Goal: Task Accomplishment & Management: Manage account settings

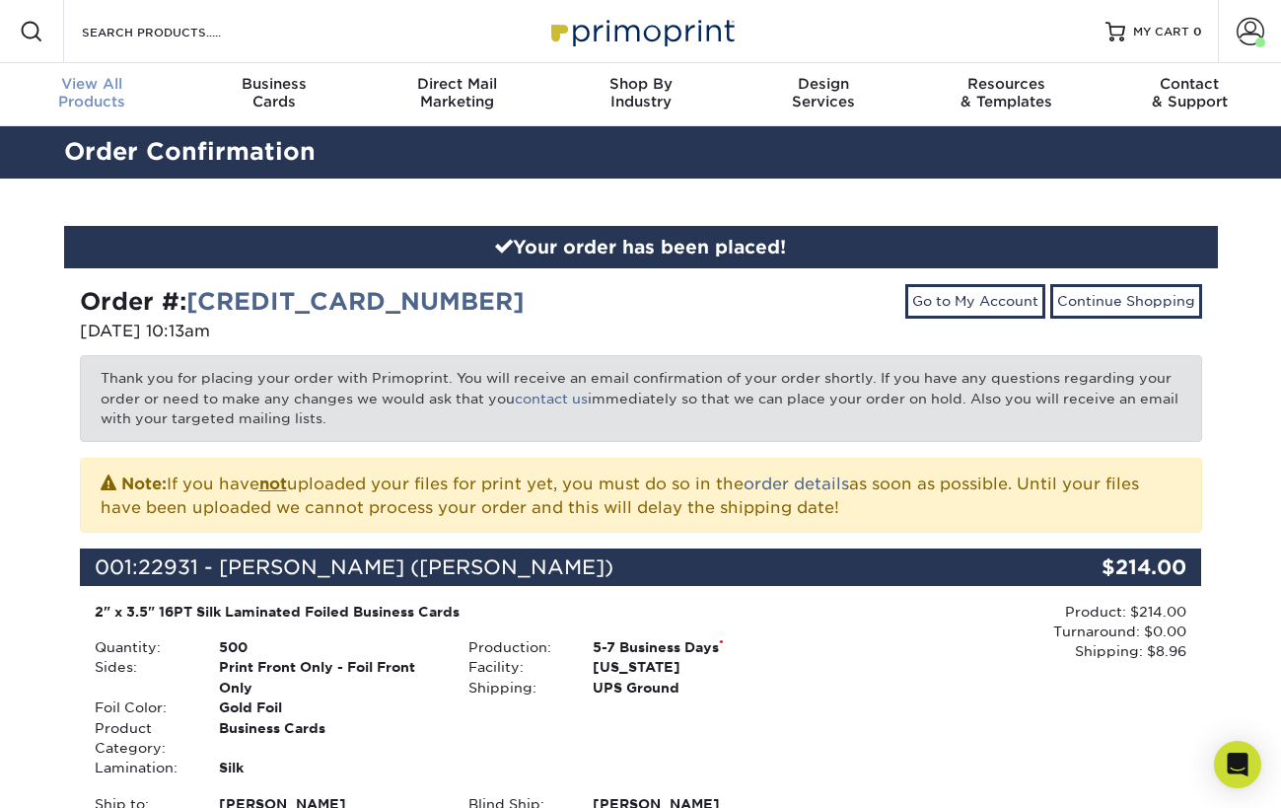
click at [82, 87] on span "View All" at bounding box center [91, 84] width 183 height 18
click at [1245, 760] on icon "Open Intercom Messenger" at bounding box center [1237, 764] width 23 height 26
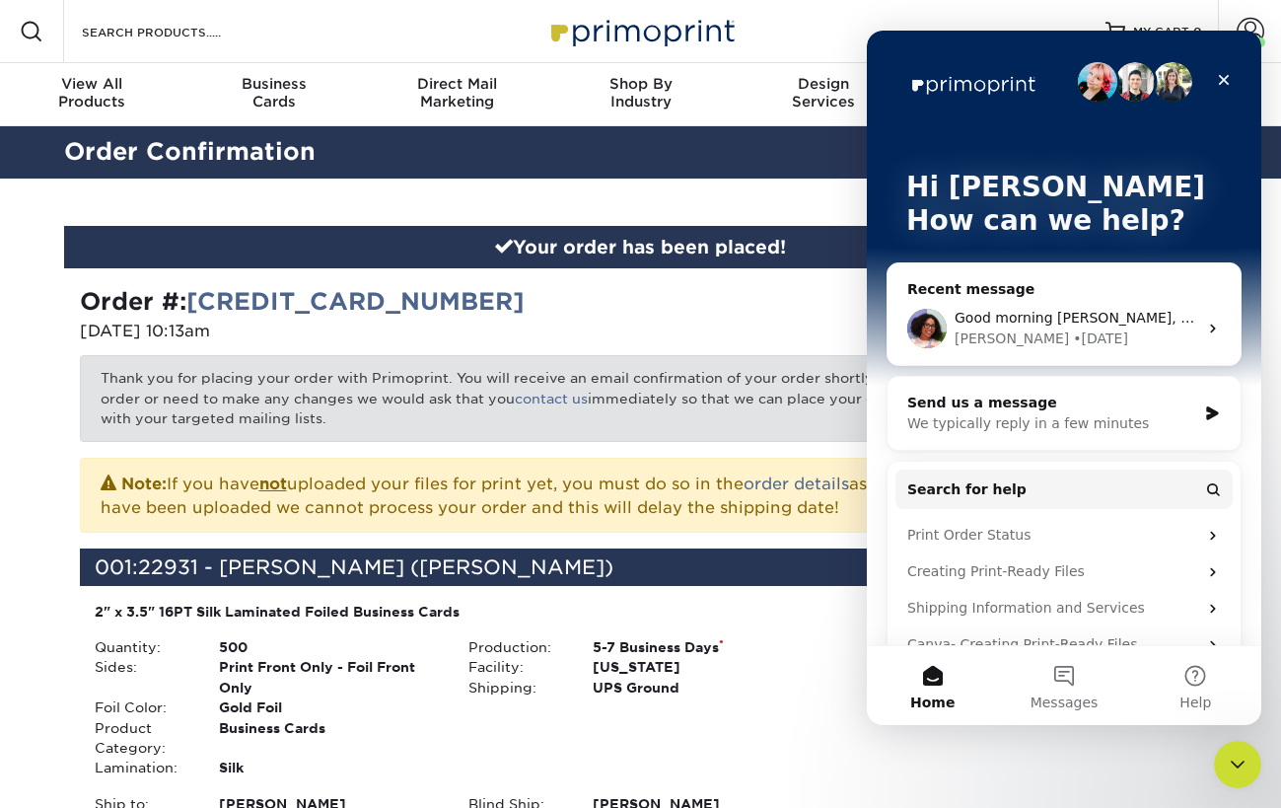
click at [782, 289] on div "Go to My Account Continue Shopping" at bounding box center [929, 315] width 576 height 63
click at [1224, 73] on icon "Close" at bounding box center [1224, 80] width 16 height 16
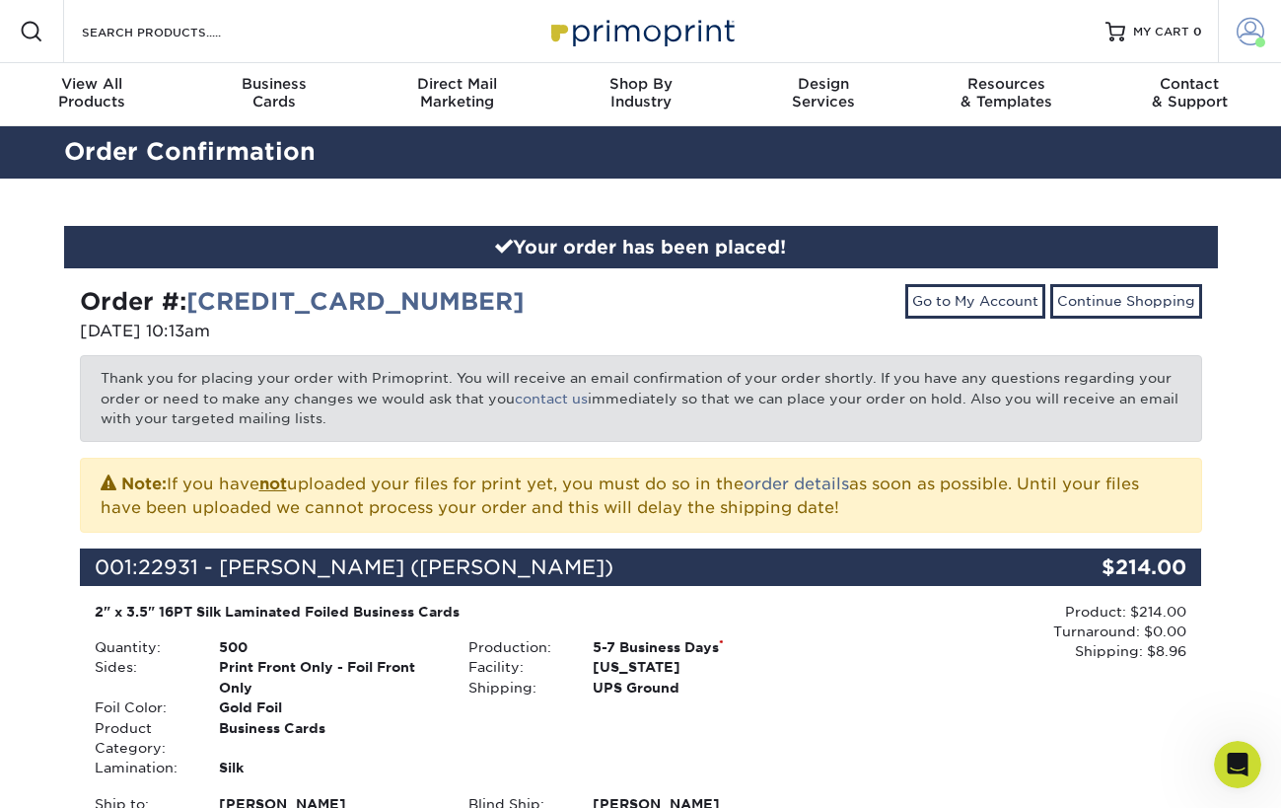
click at [1248, 36] on span at bounding box center [1251, 32] width 28 height 28
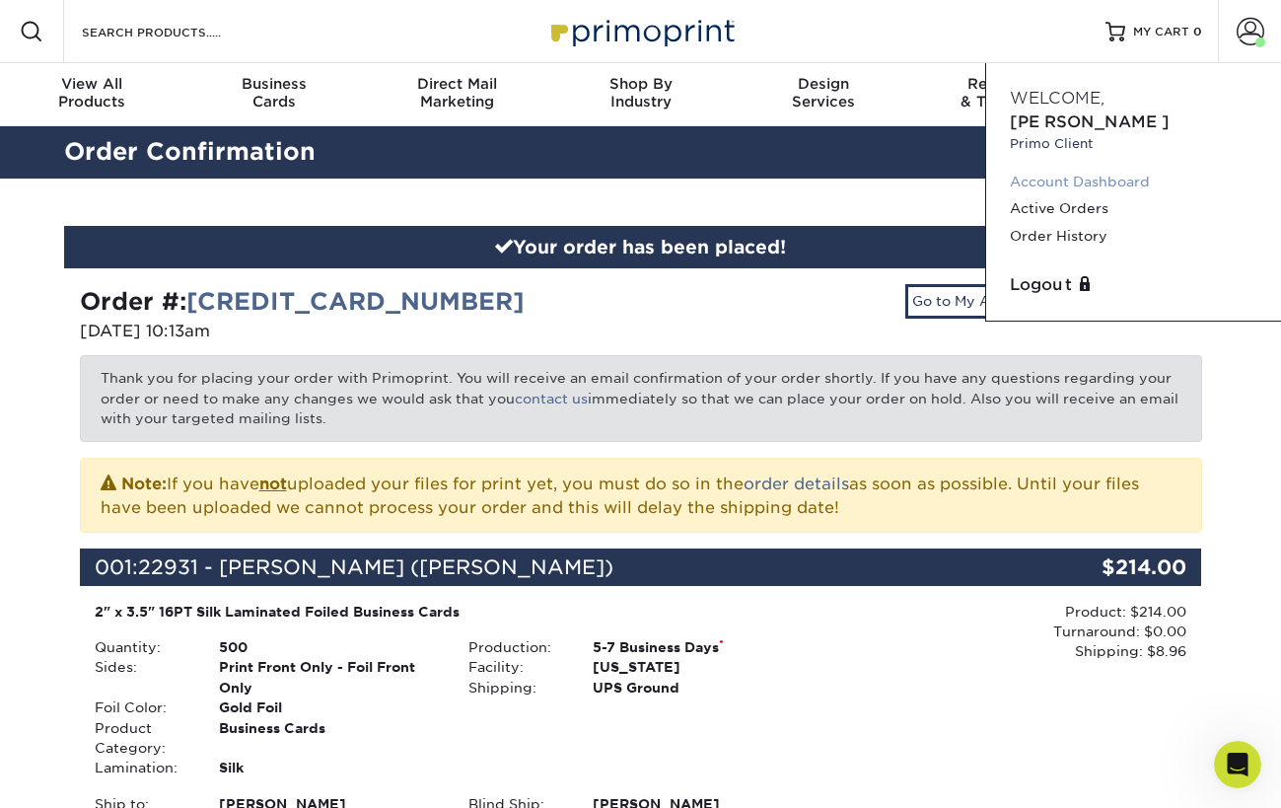
click at [1084, 169] on link "Account Dashboard" at bounding box center [1134, 182] width 248 height 27
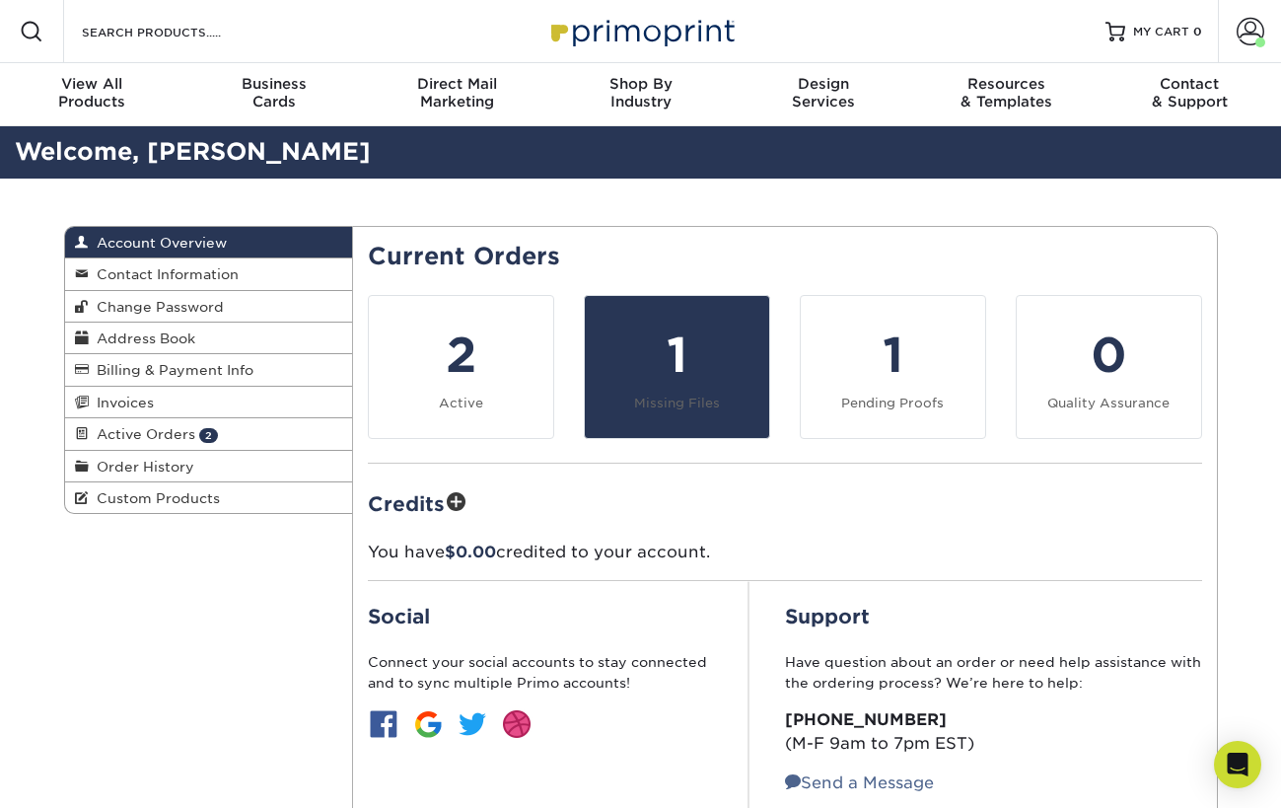
click at [659, 376] on div "1" at bounding box center [677, 354] width 161 height 71
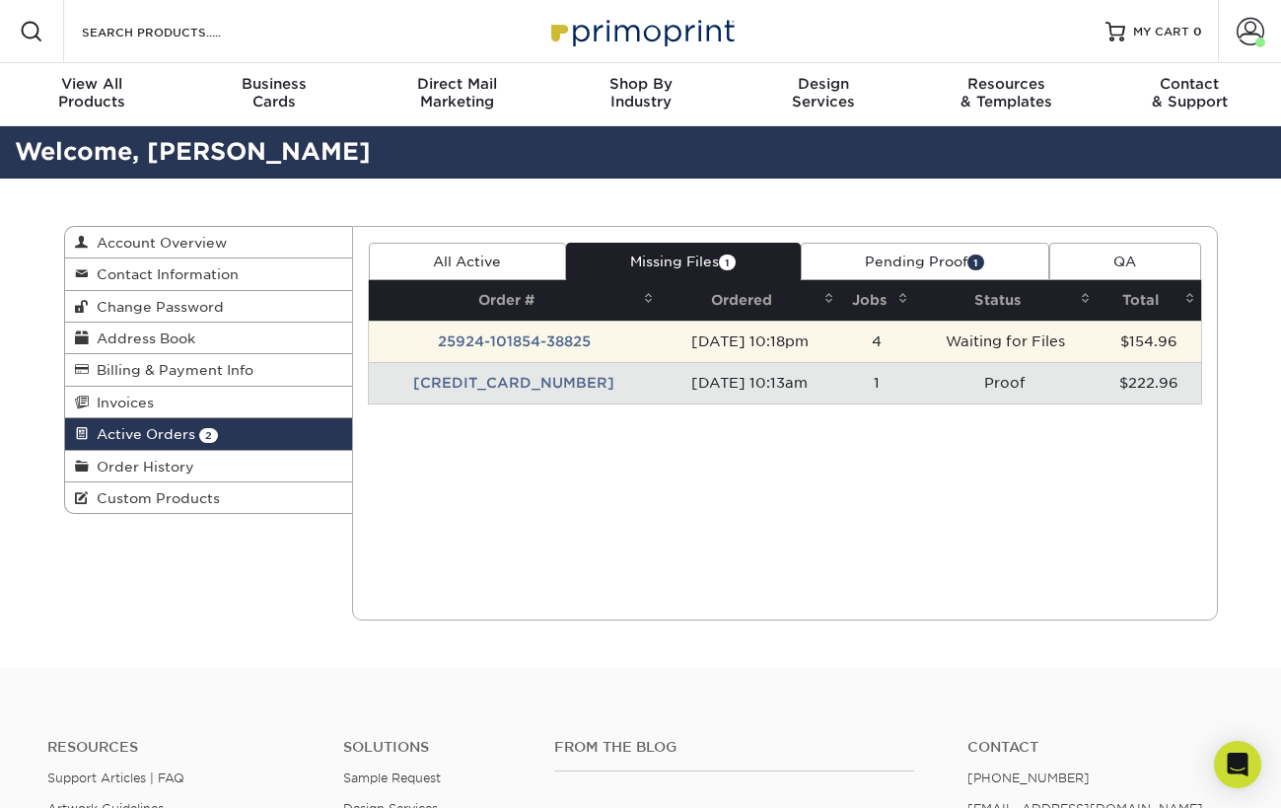
click at [718, 335] on td "09/24/2025 10:18pm" at bounding box center [750, 340] width 180 height 41
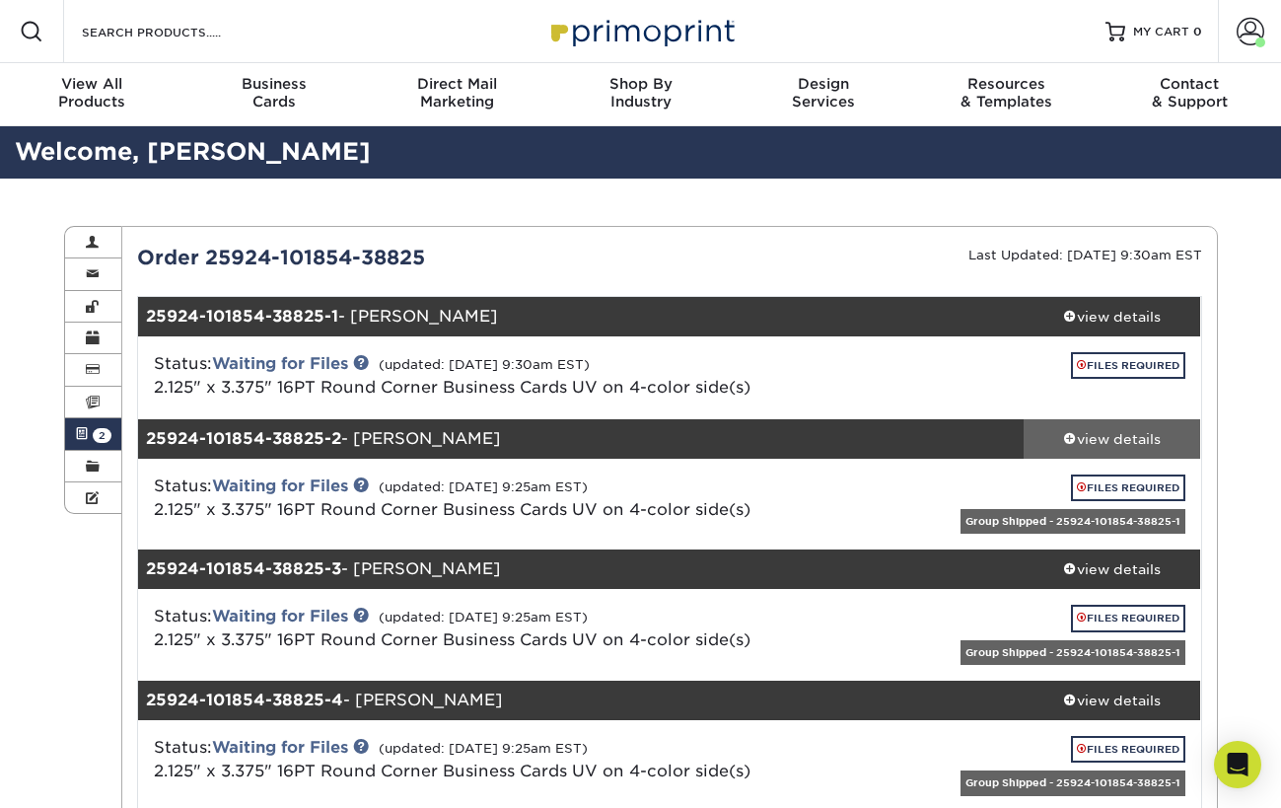
click at [1095, 433] on div "view details" at bounding box center [1112, 439] width 177 height 20
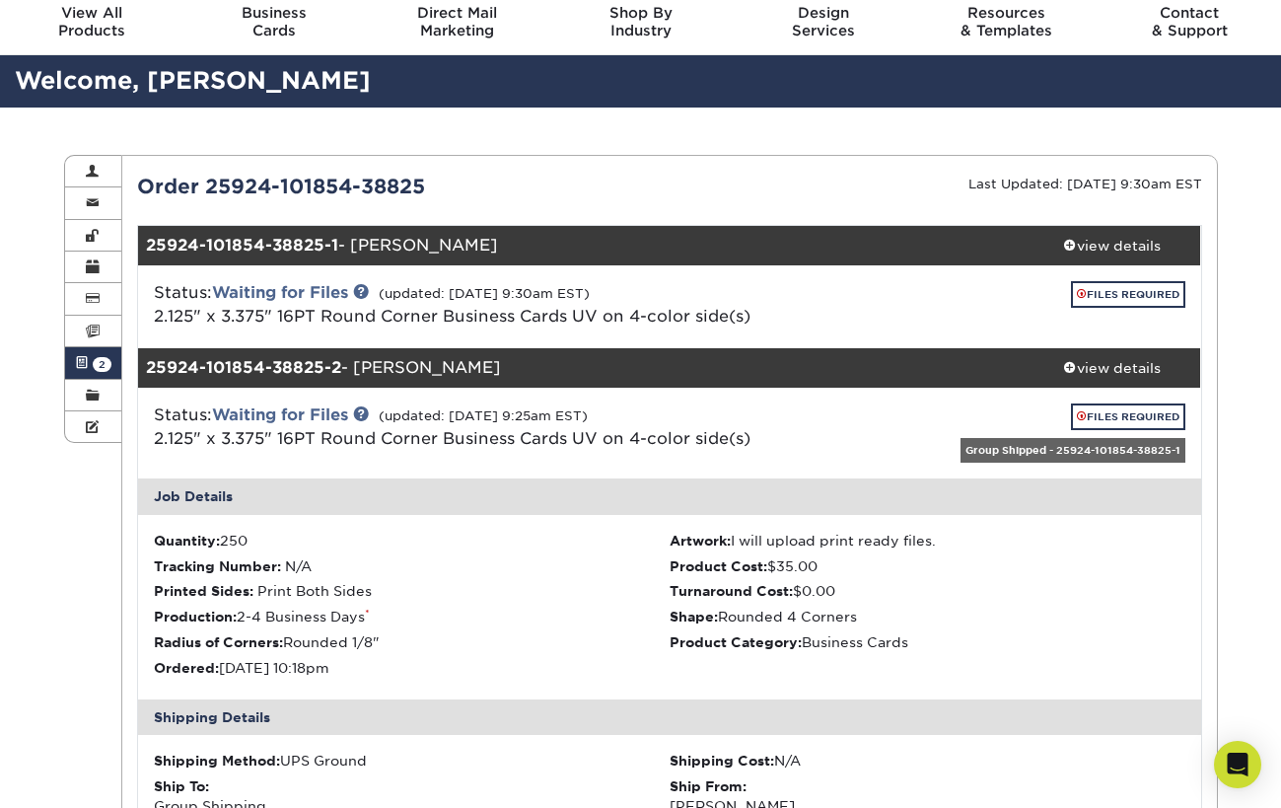
scroll to position [57, 0]
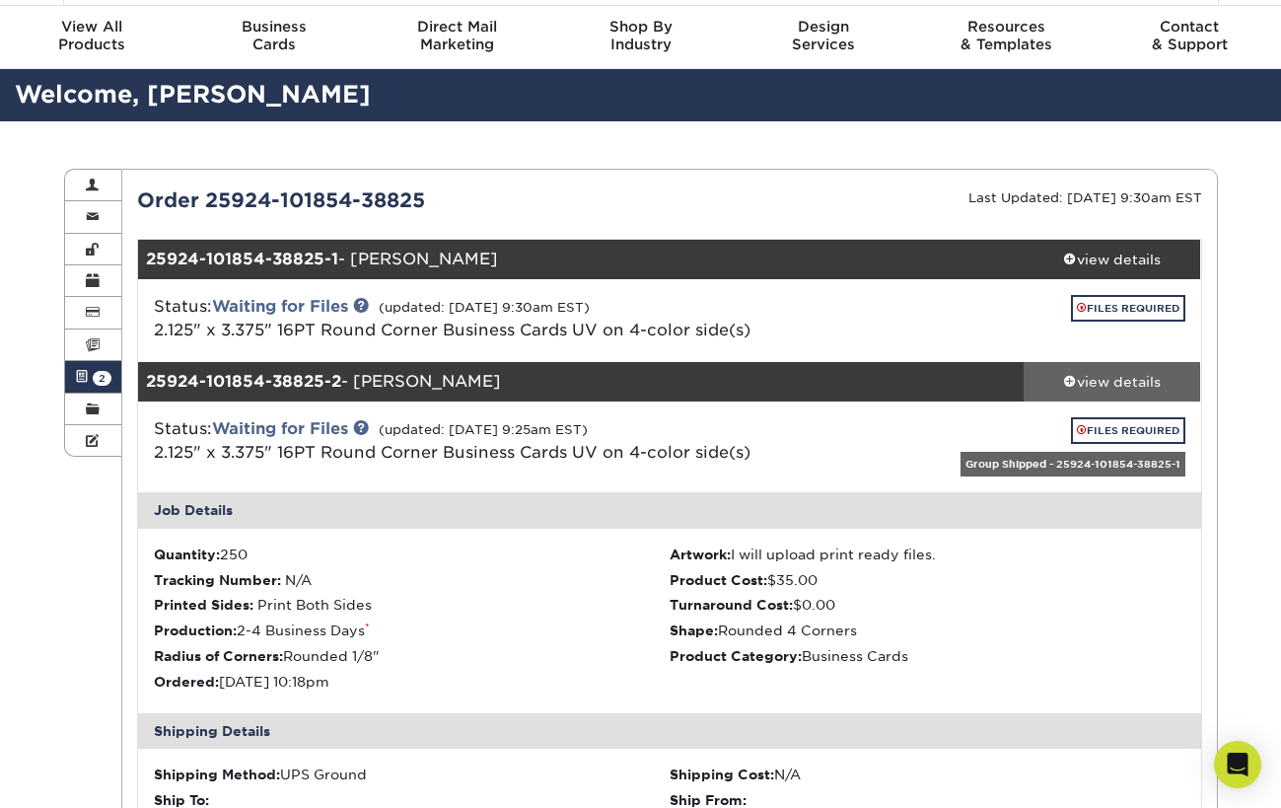
click at [1074, 386] on div "view details" at bounding box center [1112, 382] width 177 height 20
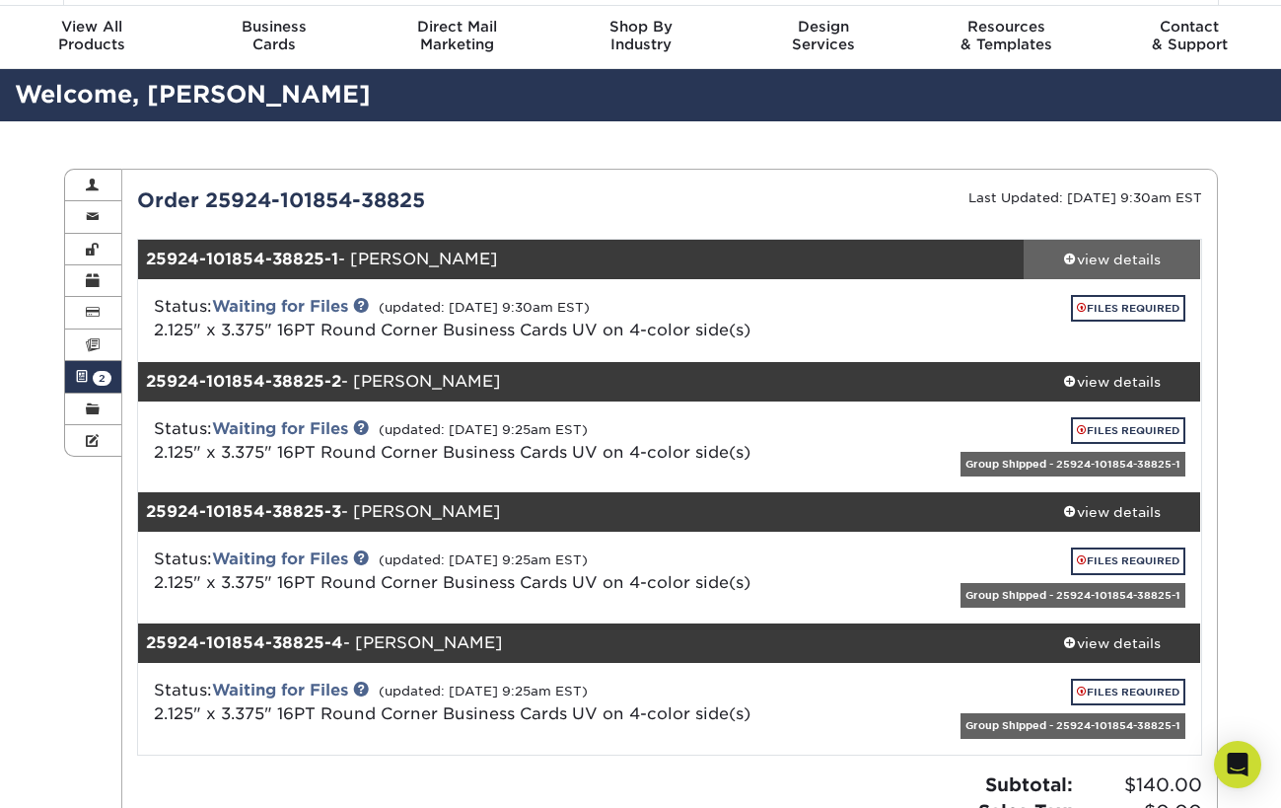
click at [1080, 256] on div "view details" at bounding box center [1112, 259] width 177 height 20
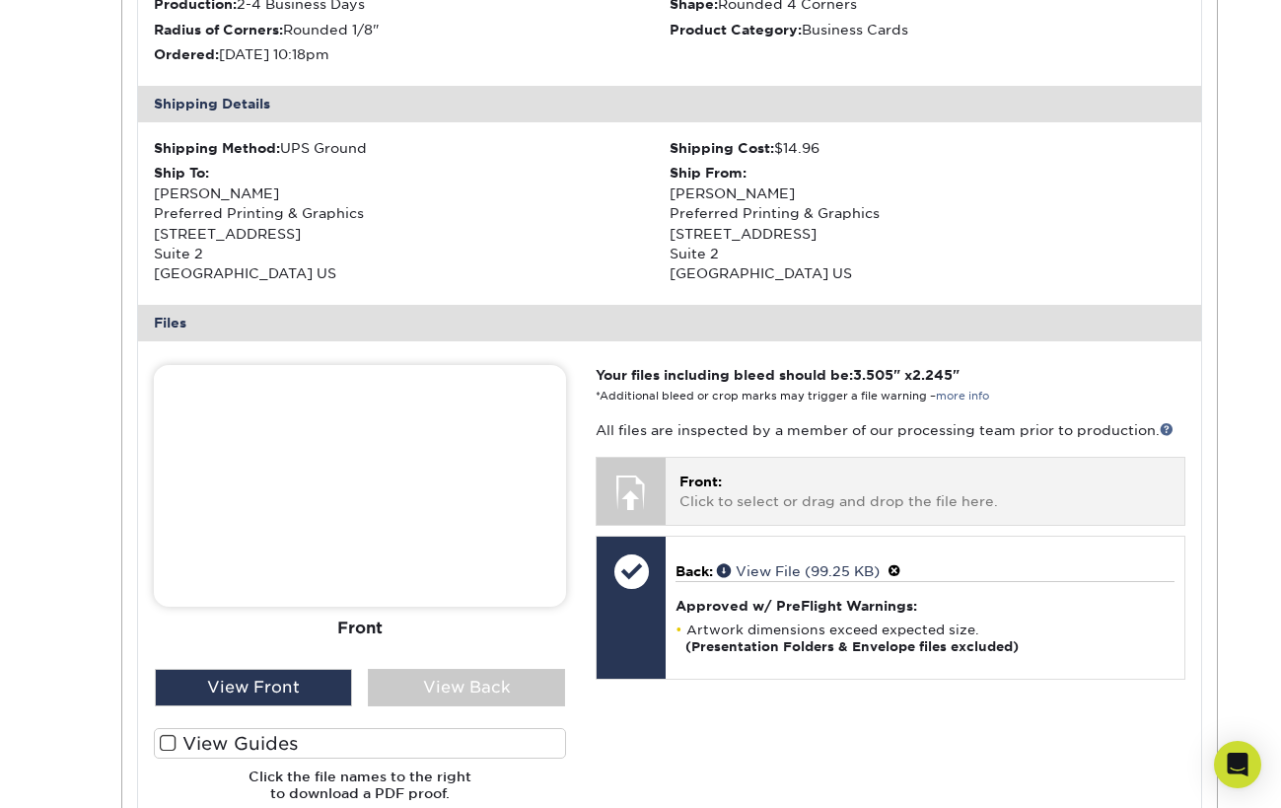
scroll to position [558, 0]
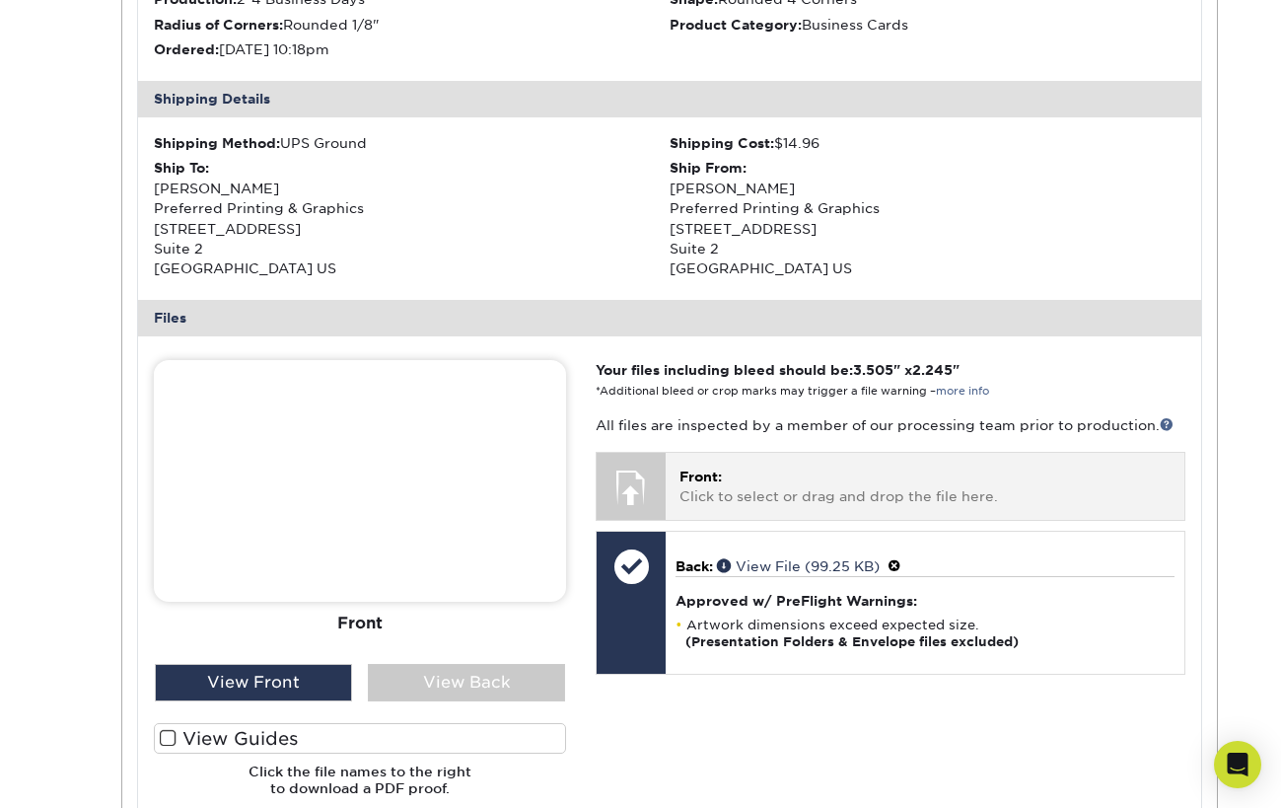
click at [715, 478] on p "Front: Click to select or drag and drop the file here." at bounding box center [924, 486] width 490 height 40
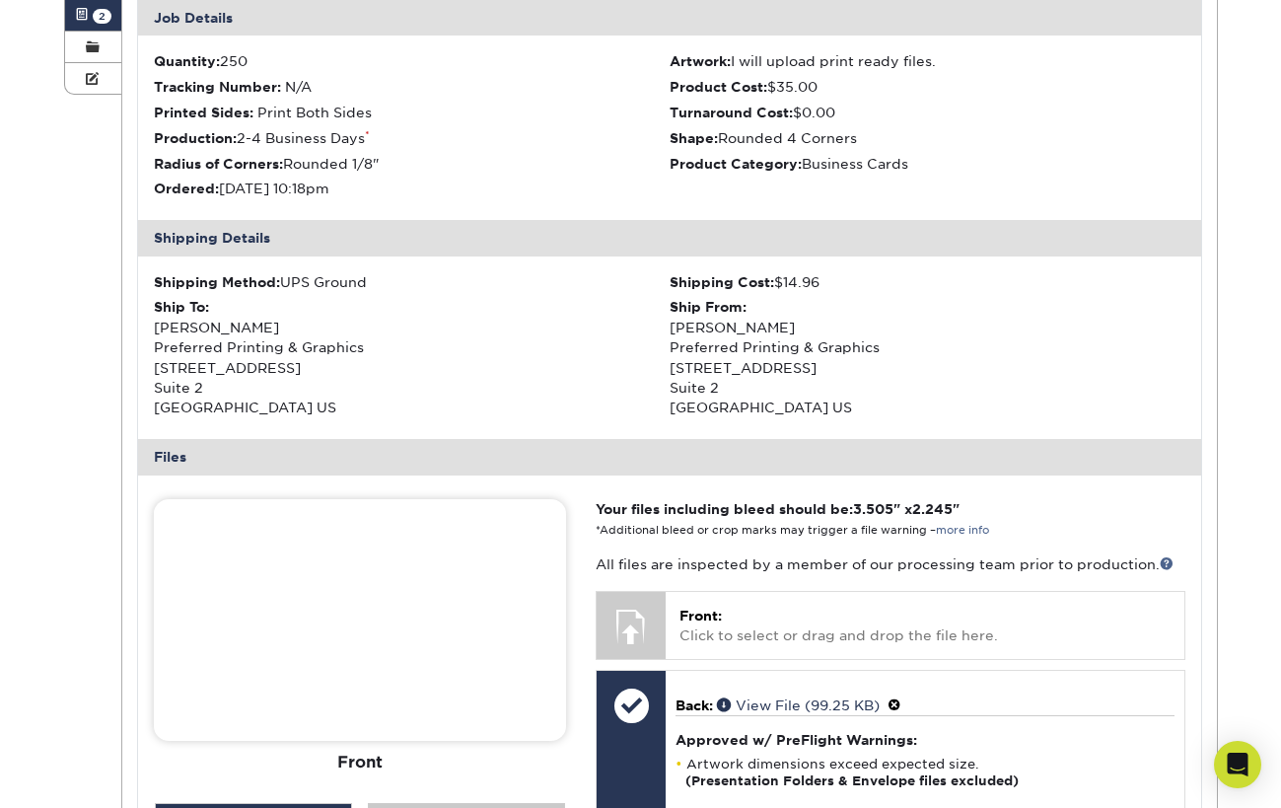
scroll to position [420, 0]
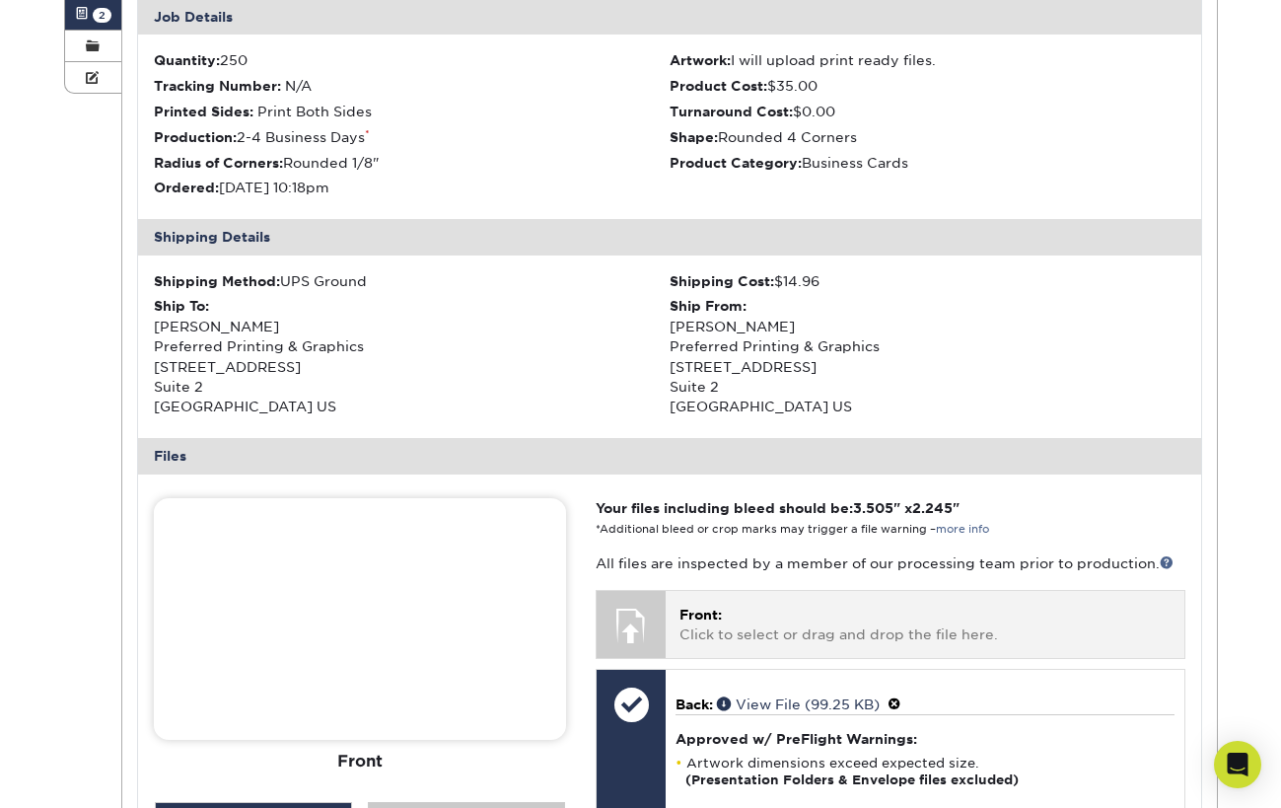
click at [698, 607] on span "Front:" at bounding box center [700, 614] width 42 height 16
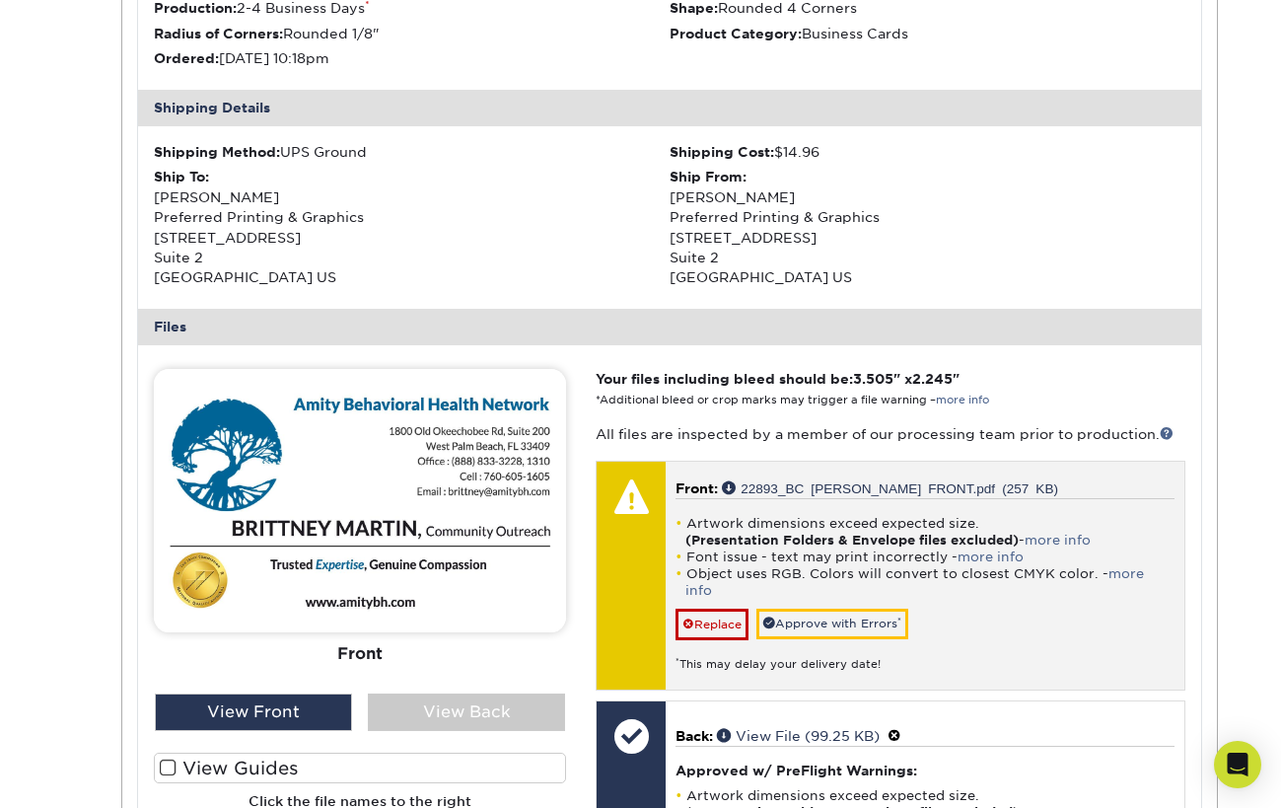
scroll to position [566, 0]
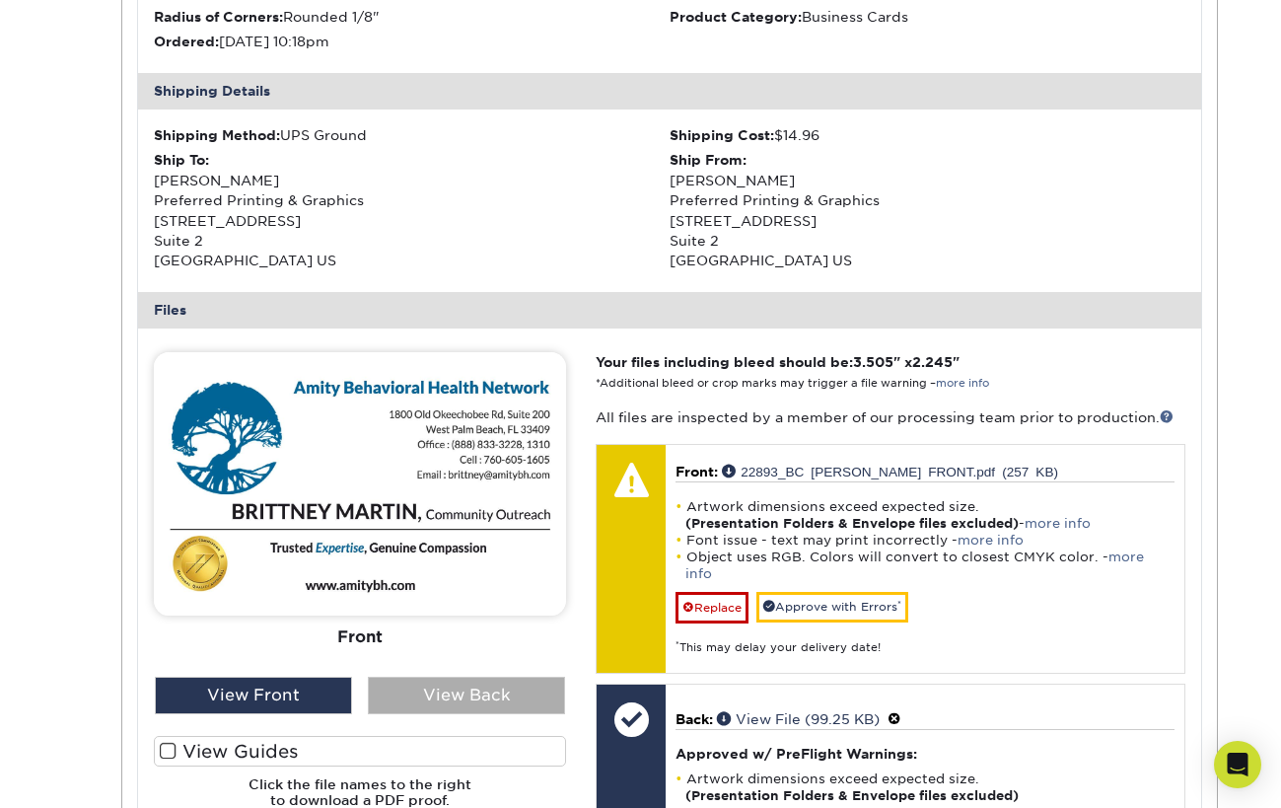
click at [471, 682] on div "View Back" at bounding box center [466, 694] width 197 height 37
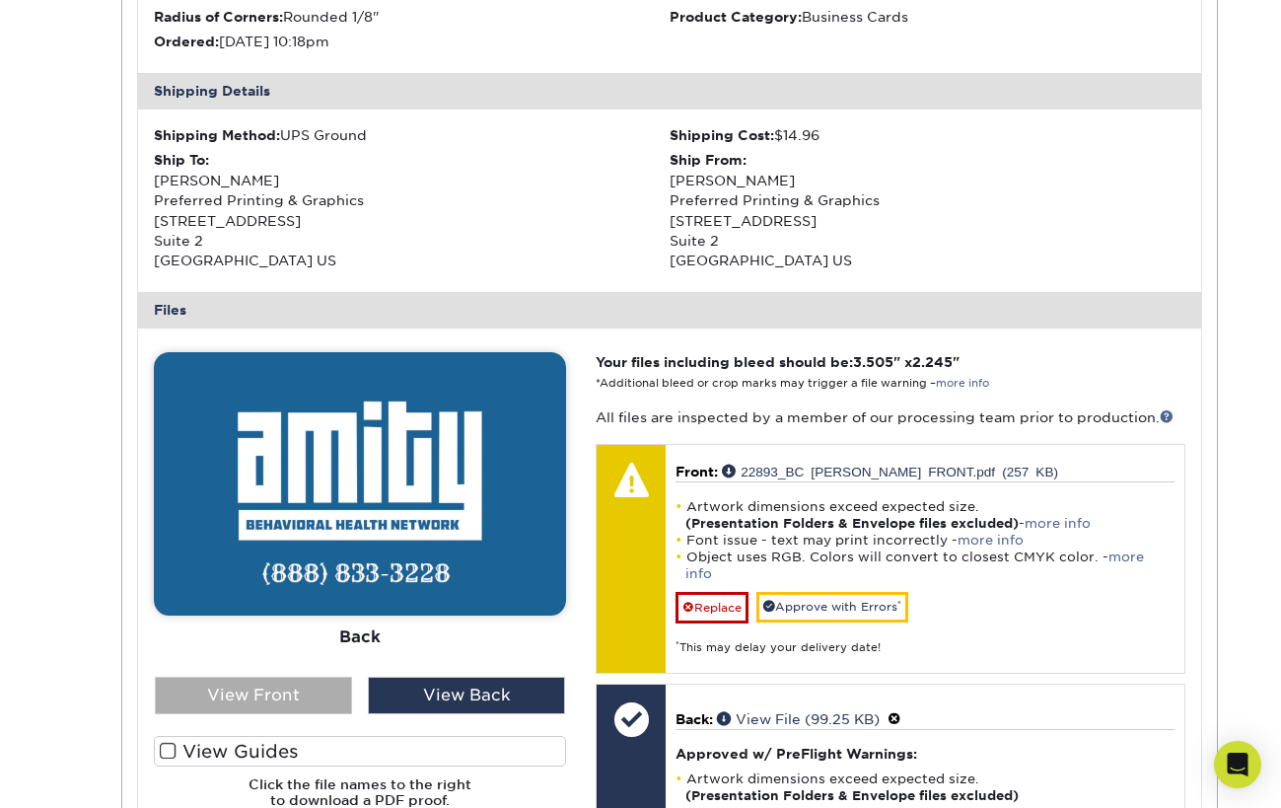
click at [317, 680] on div "View Front" at bounding box center [253, 694] width 197 height 37
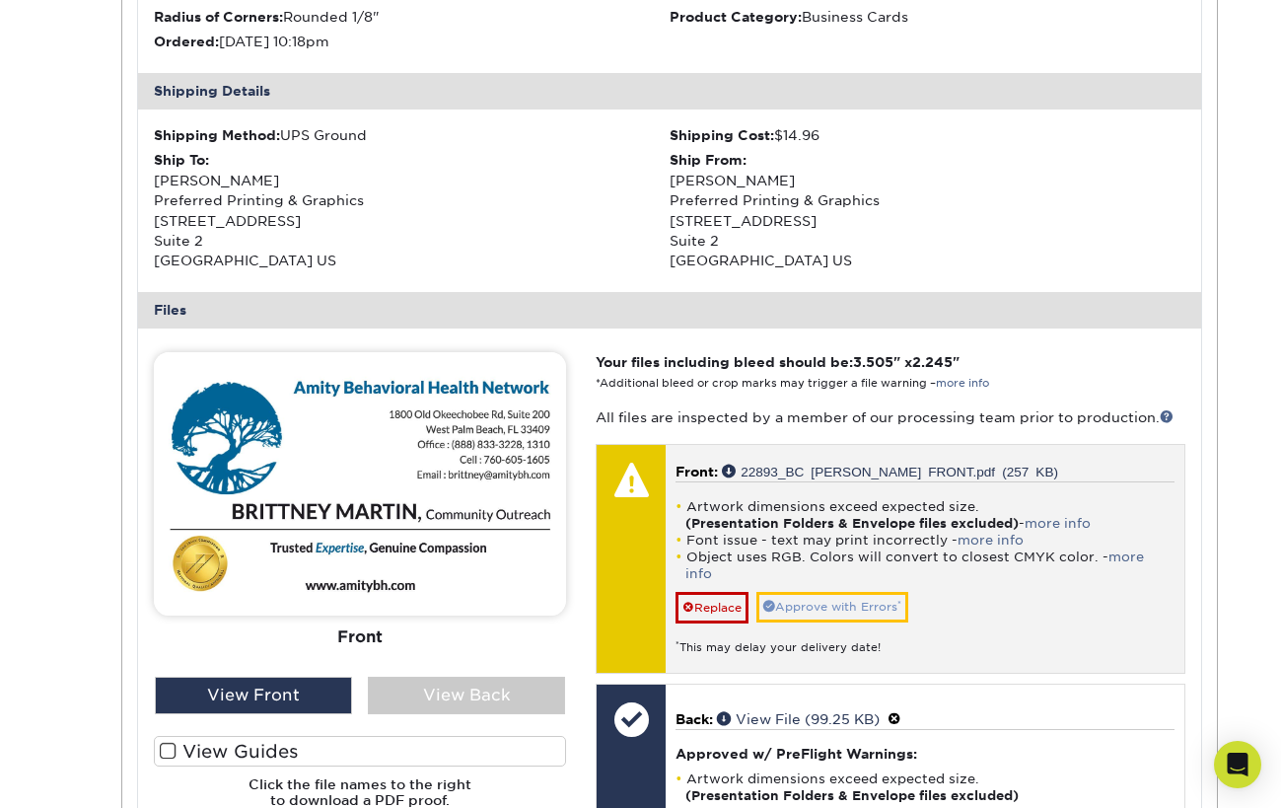
click at [847, 592] on link "Approve with Errors *" at bounding box center [832, 607] width 152 height 31
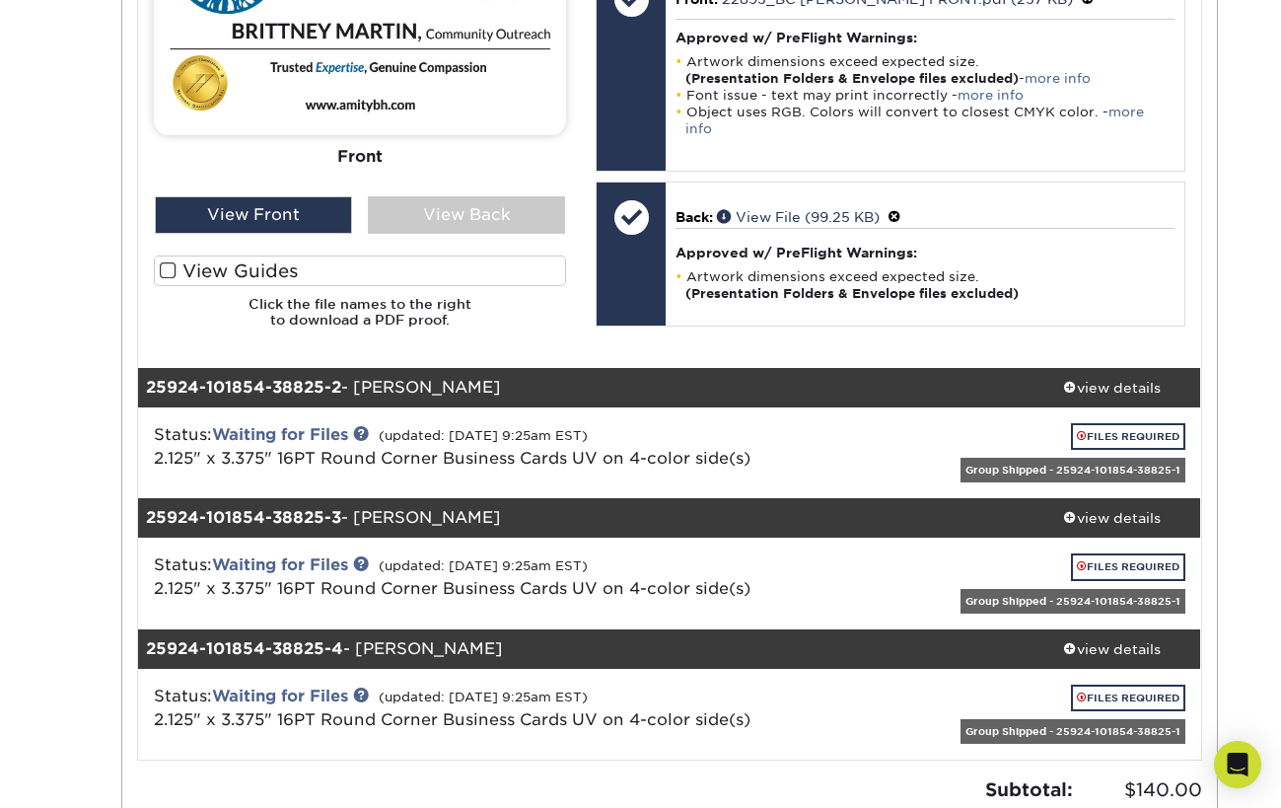
scroll to position [1025, 0]
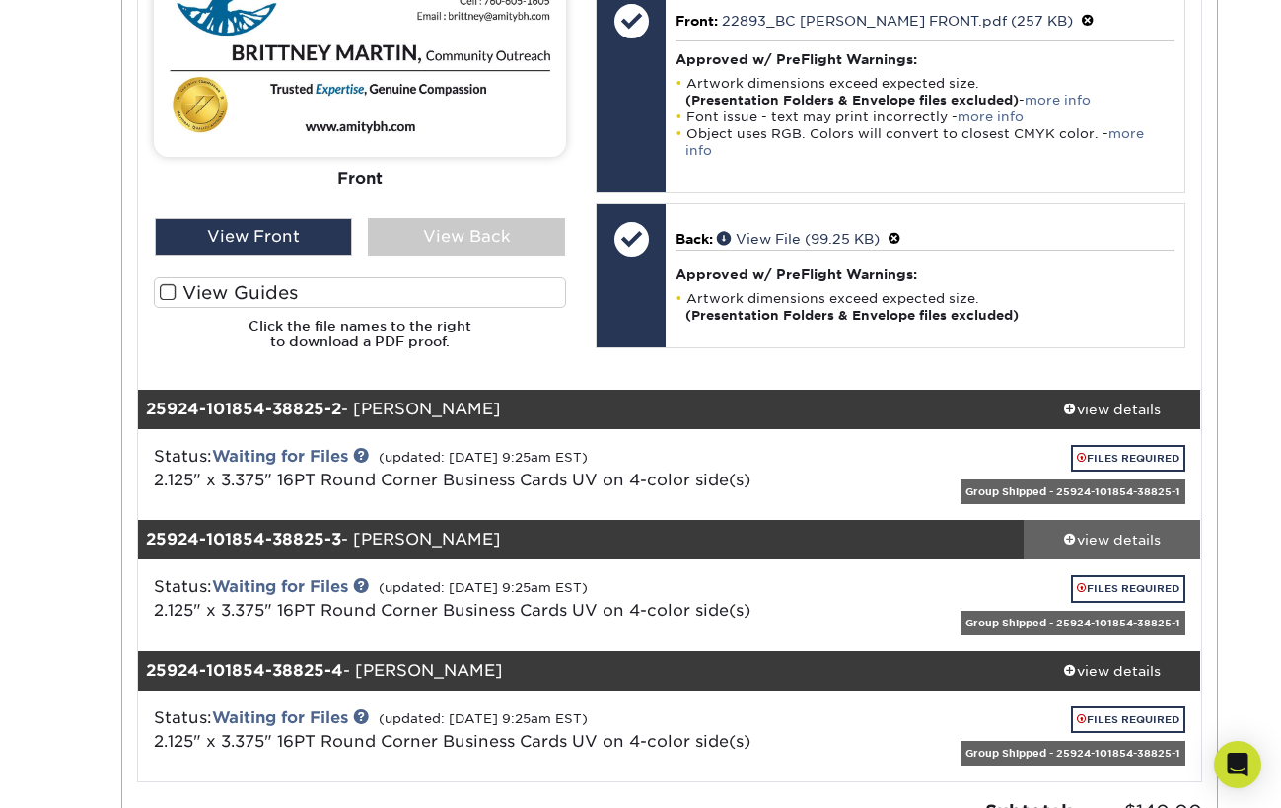
click at [1088, 533] on div "view details" at bounding box center [1112, 540] width 177 height 20
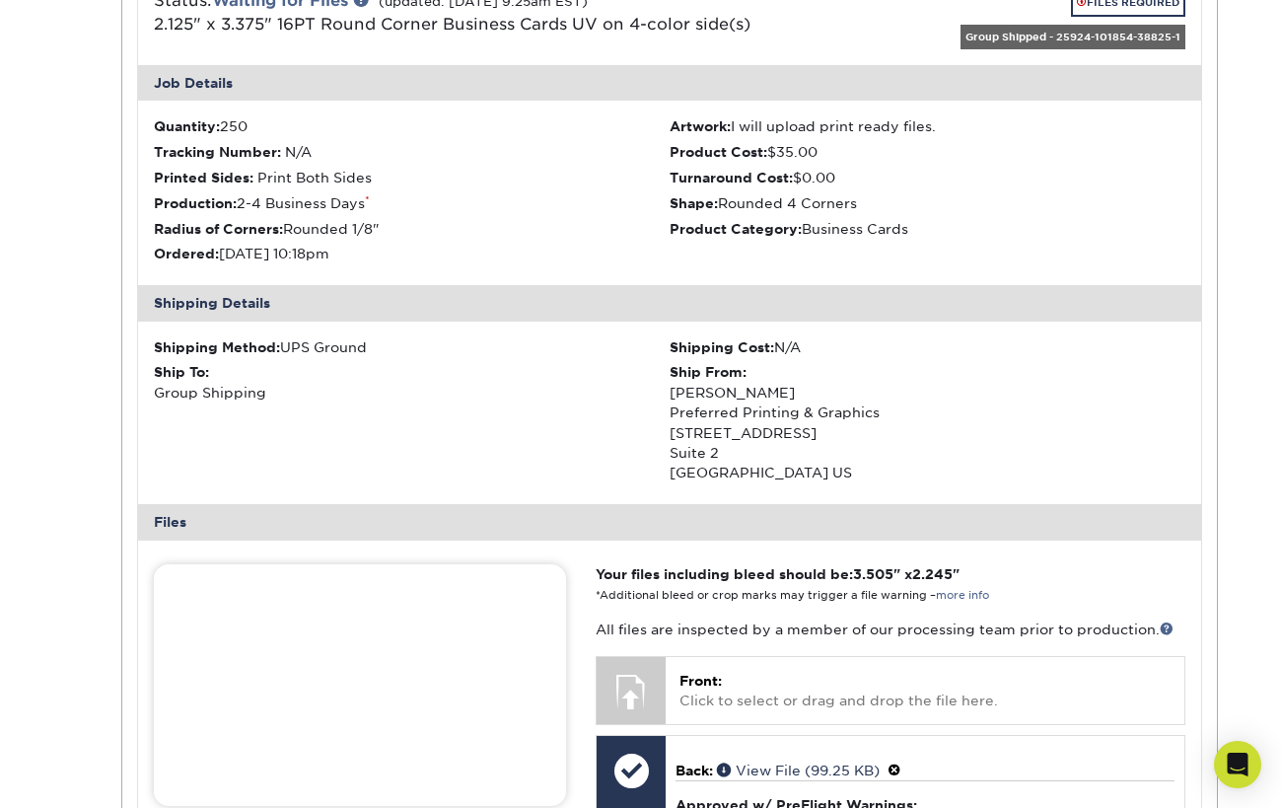
scroll to position [1765, 0]
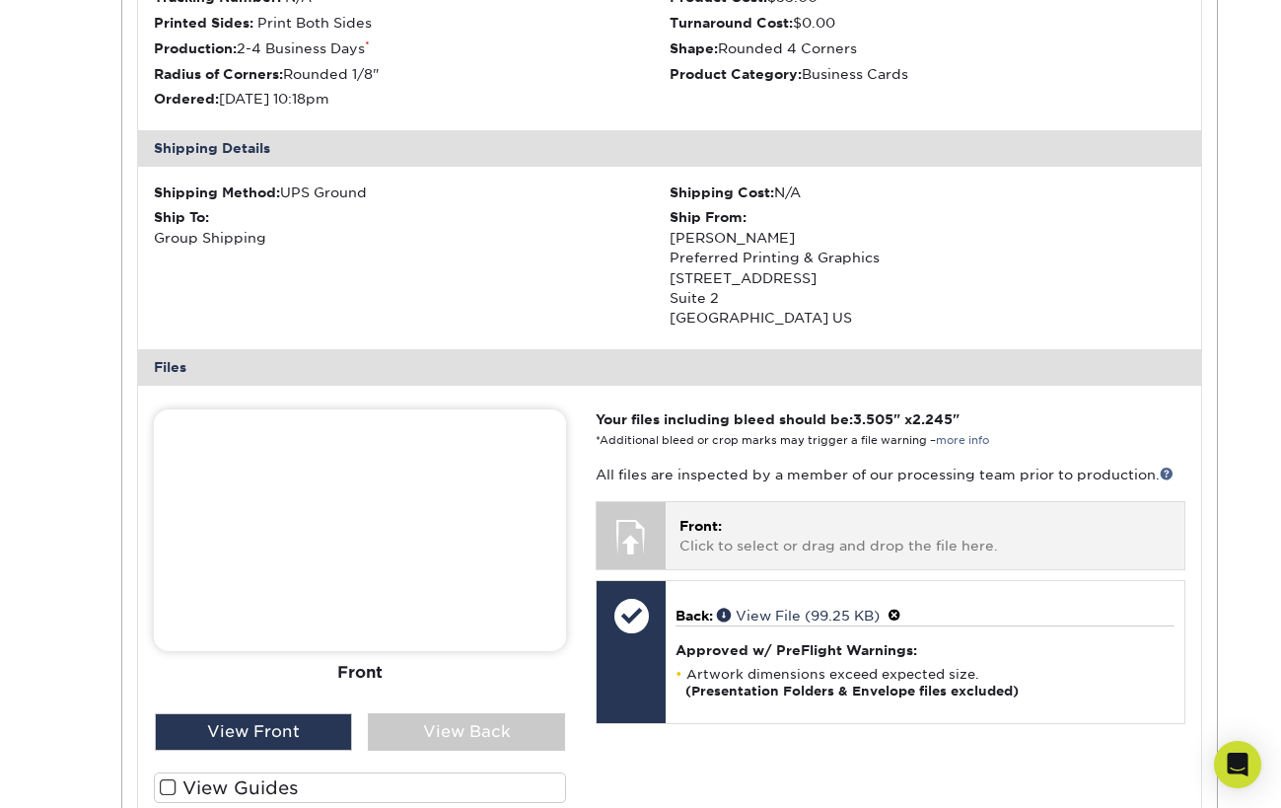
click at [704, 522] on p "Front: Click to select or drag and drop the file here." at bounding box center [924, 536] width 490 height 40
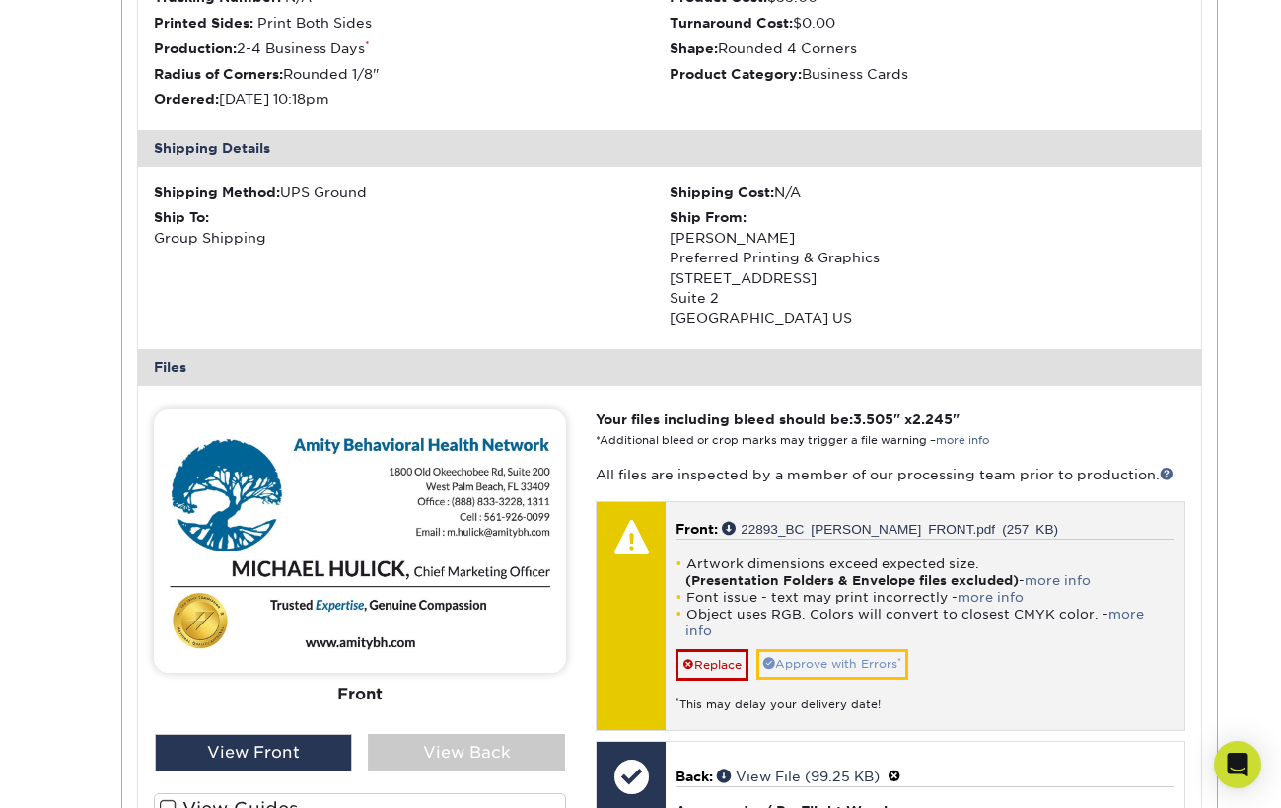
click at [870, 649] on link "Approve with Errors *" at bounding box center [832, 664] width 152 height 31
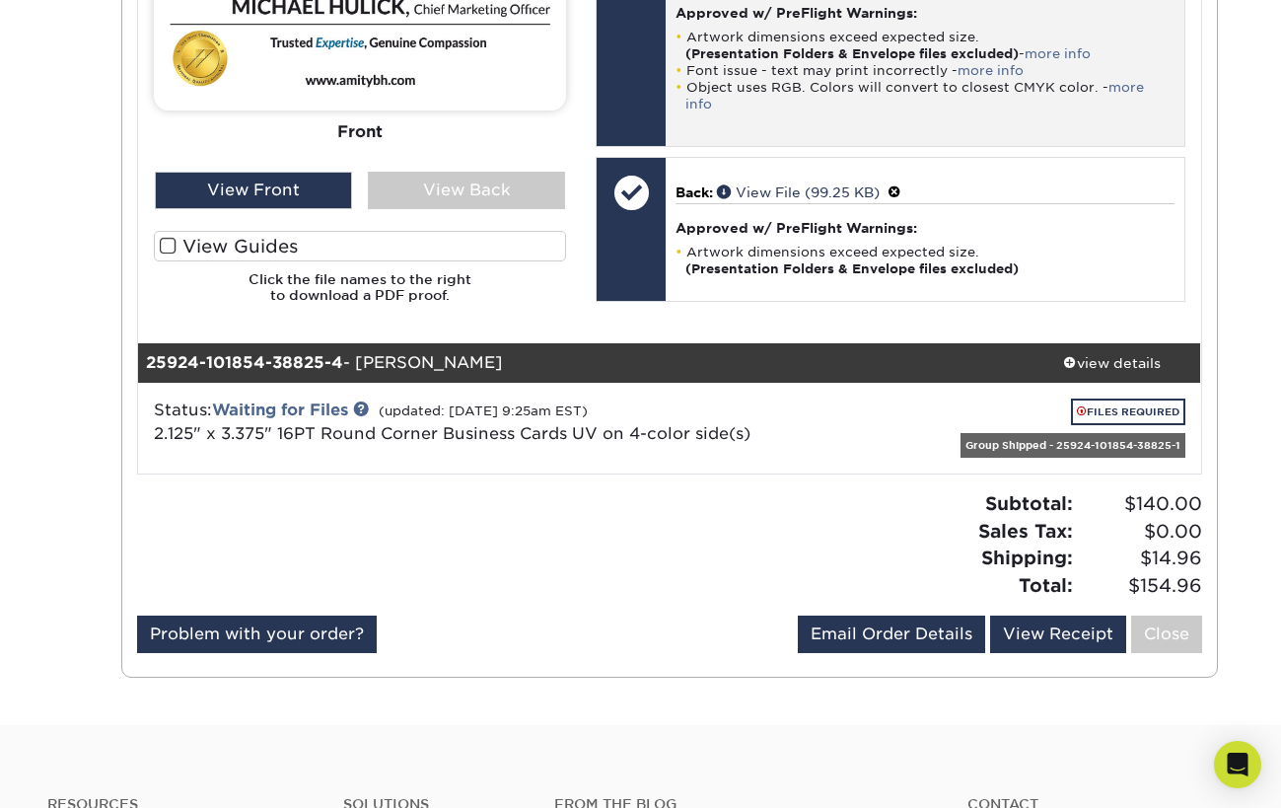
scroll to position [2328, 0]
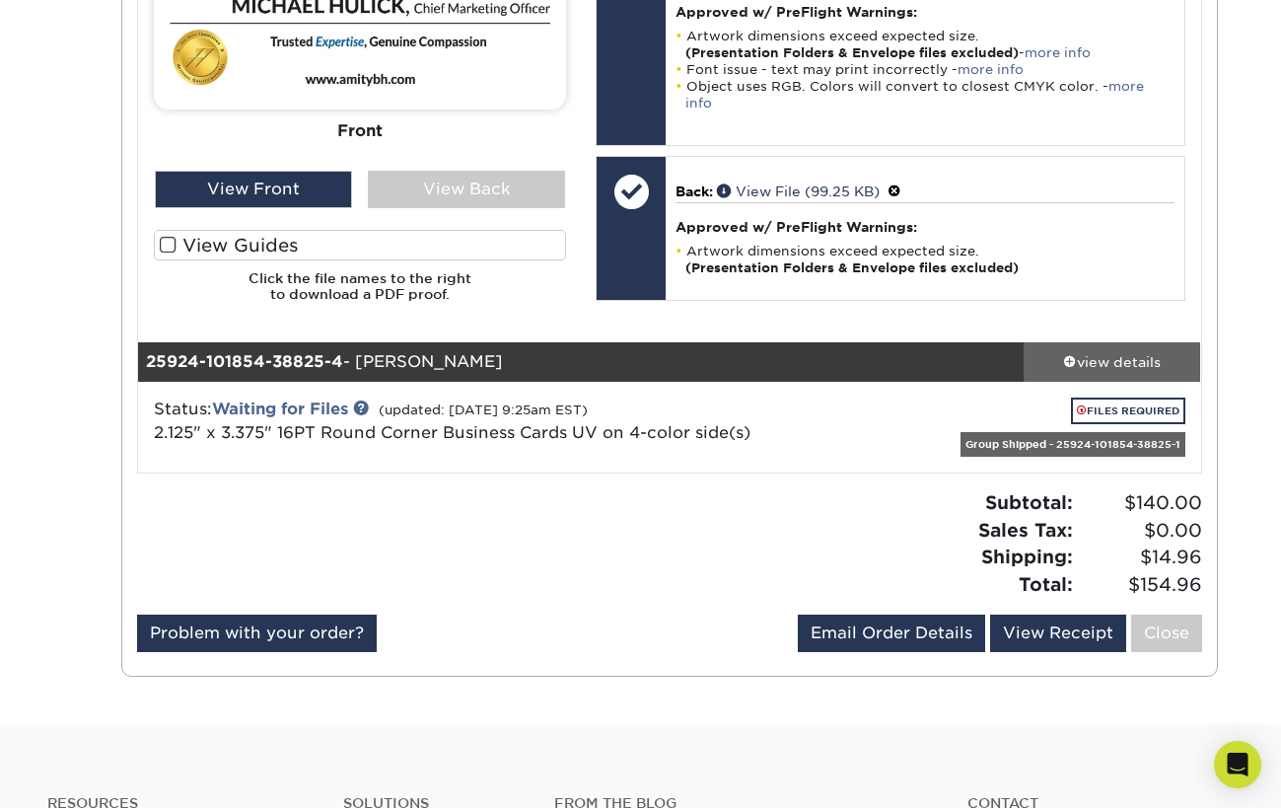
click at [1091, 351] on div "view details" at bounding box center [1112, 361] width 177 height 20
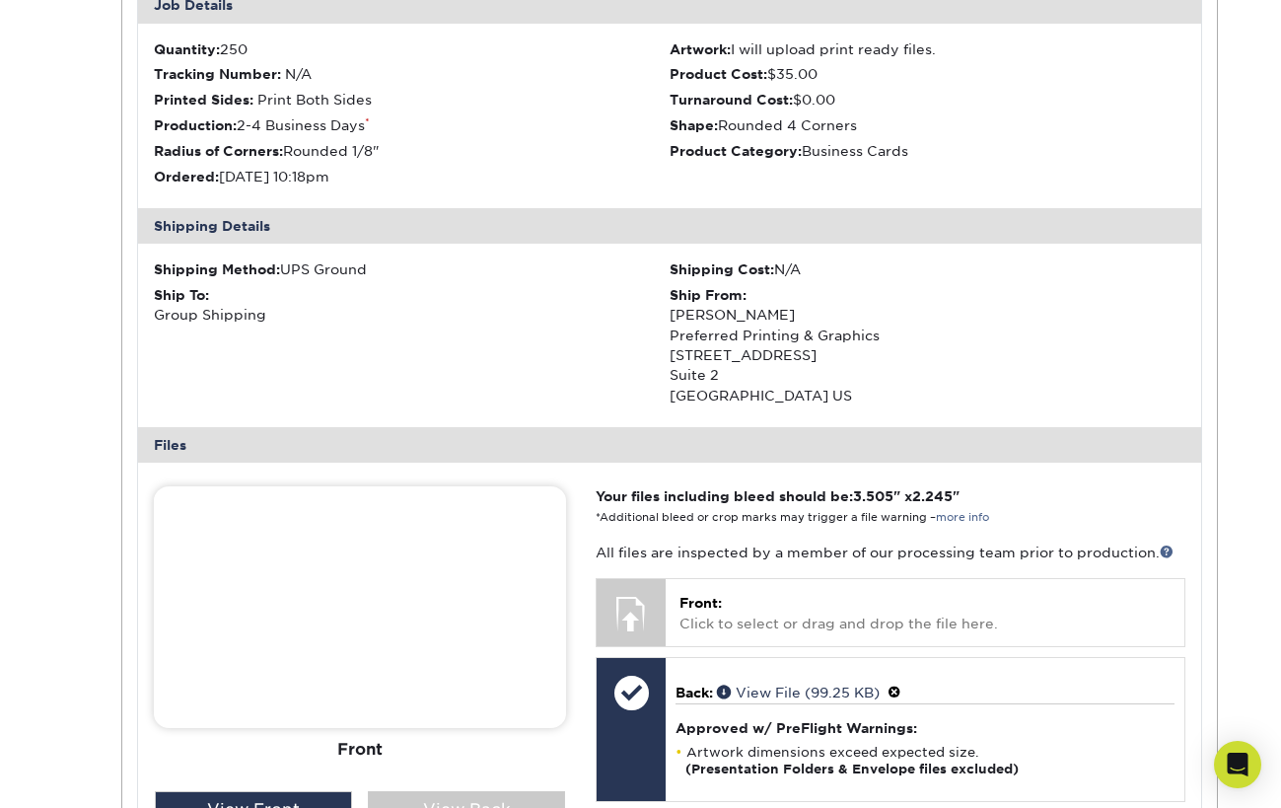
scroll to position [2816, 0]
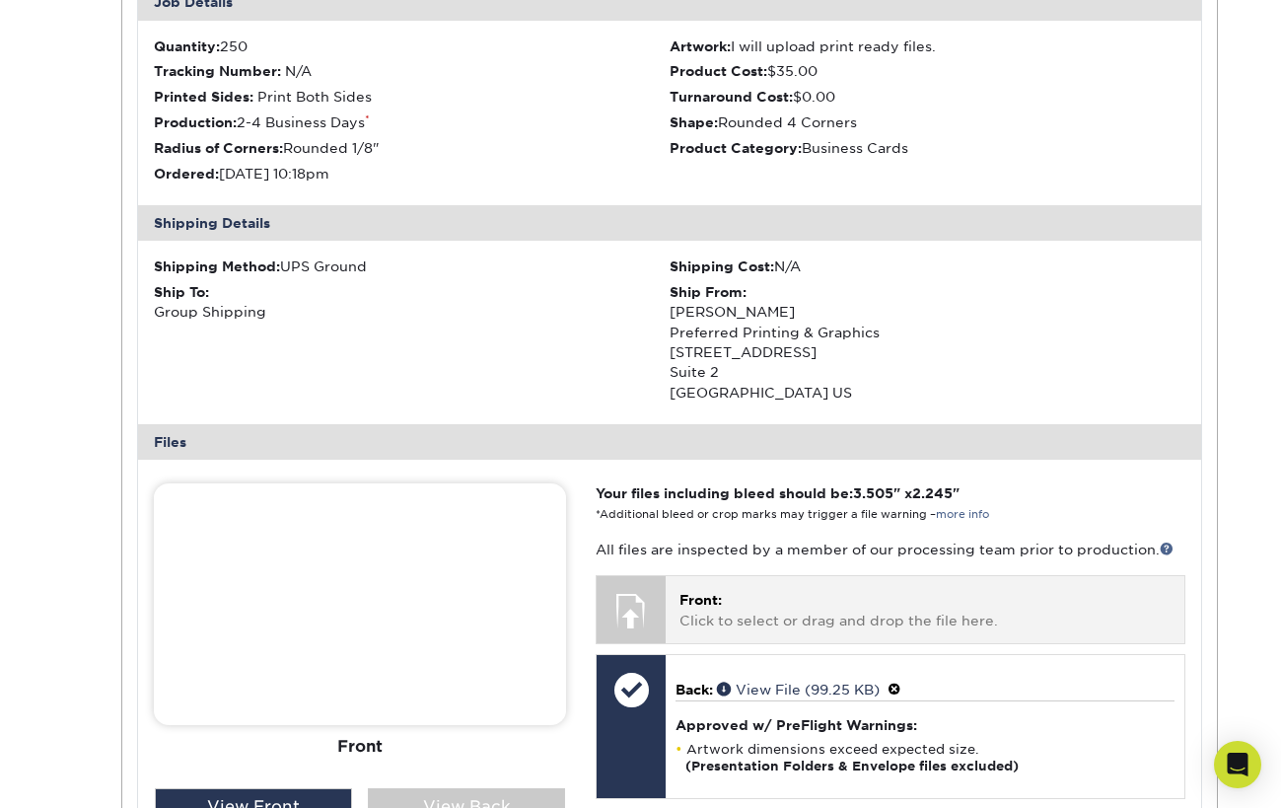
click at [722, 592] on span "Front:" at bounding box center [700, 600] width 42 height 16
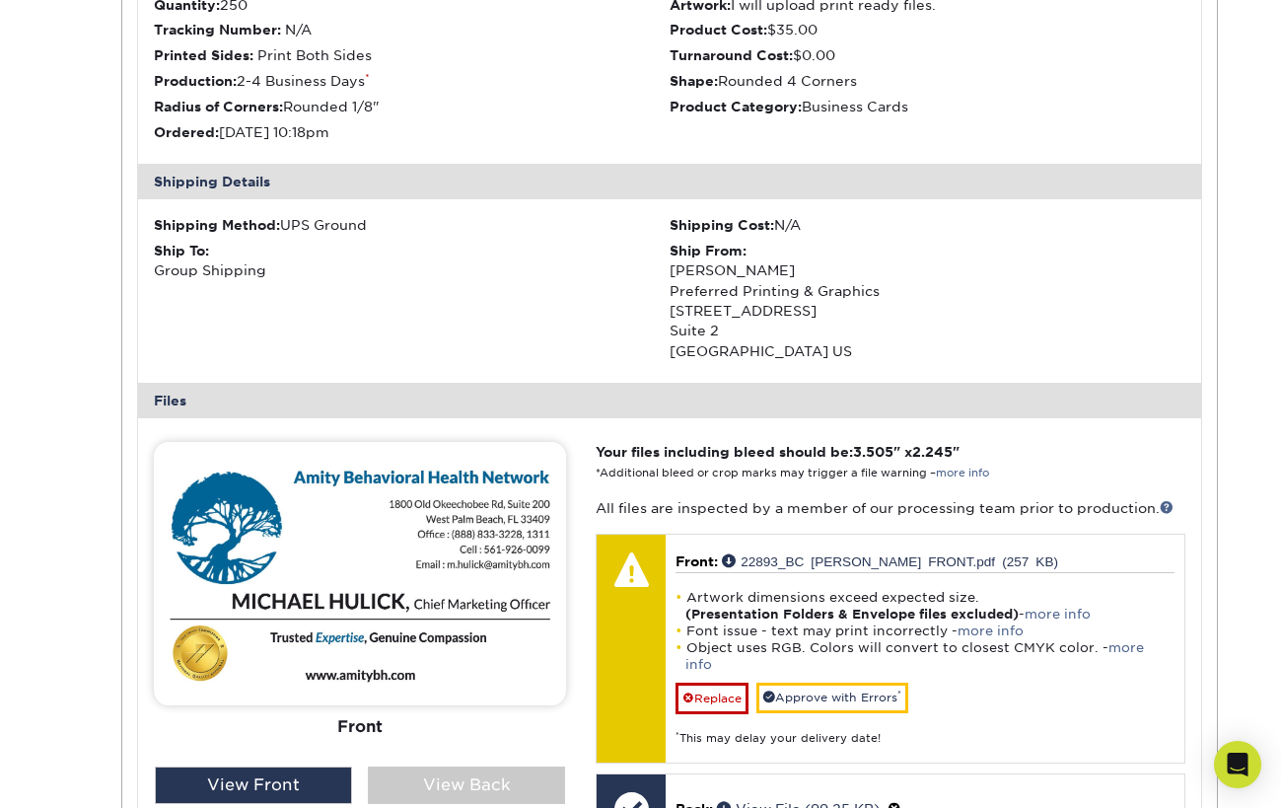
scroll to position [2932, 0]
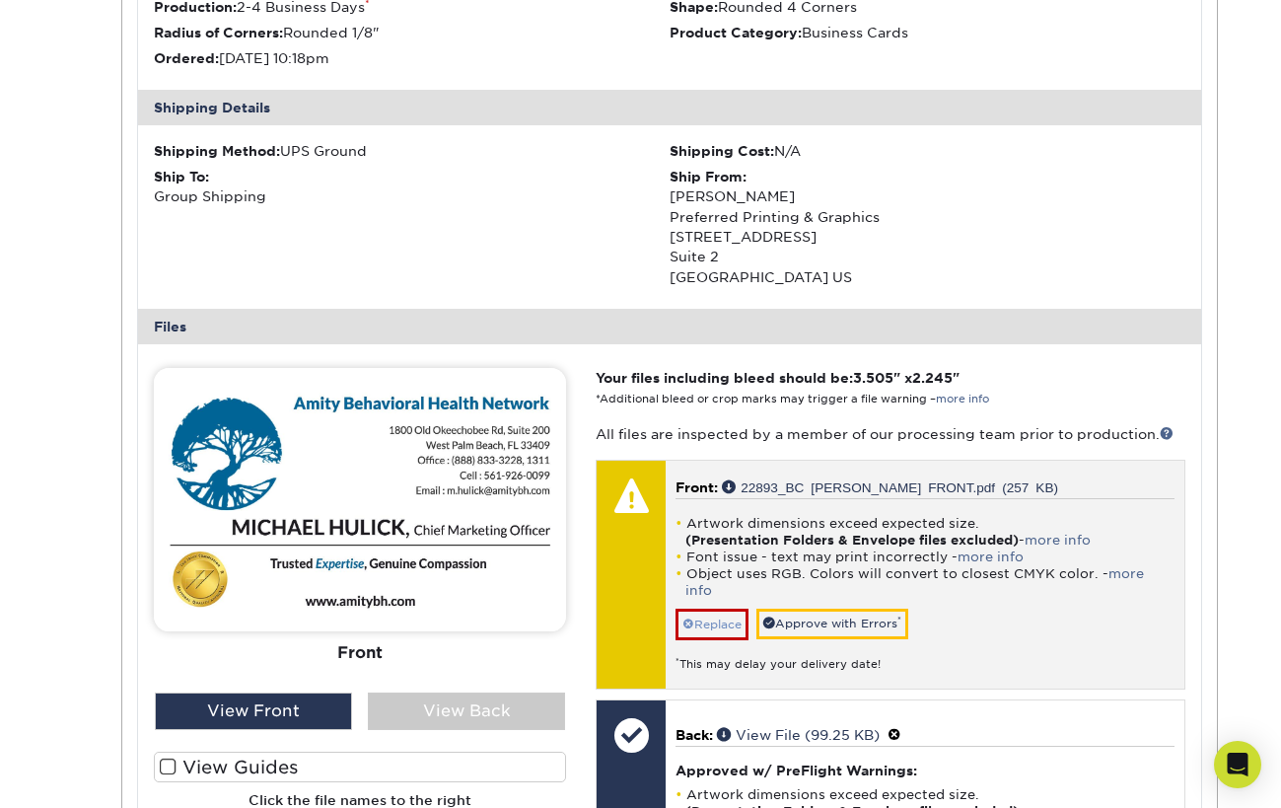
click at [717, 608] on link "Replace" at bounding box center [711, 624] width 73 height 32
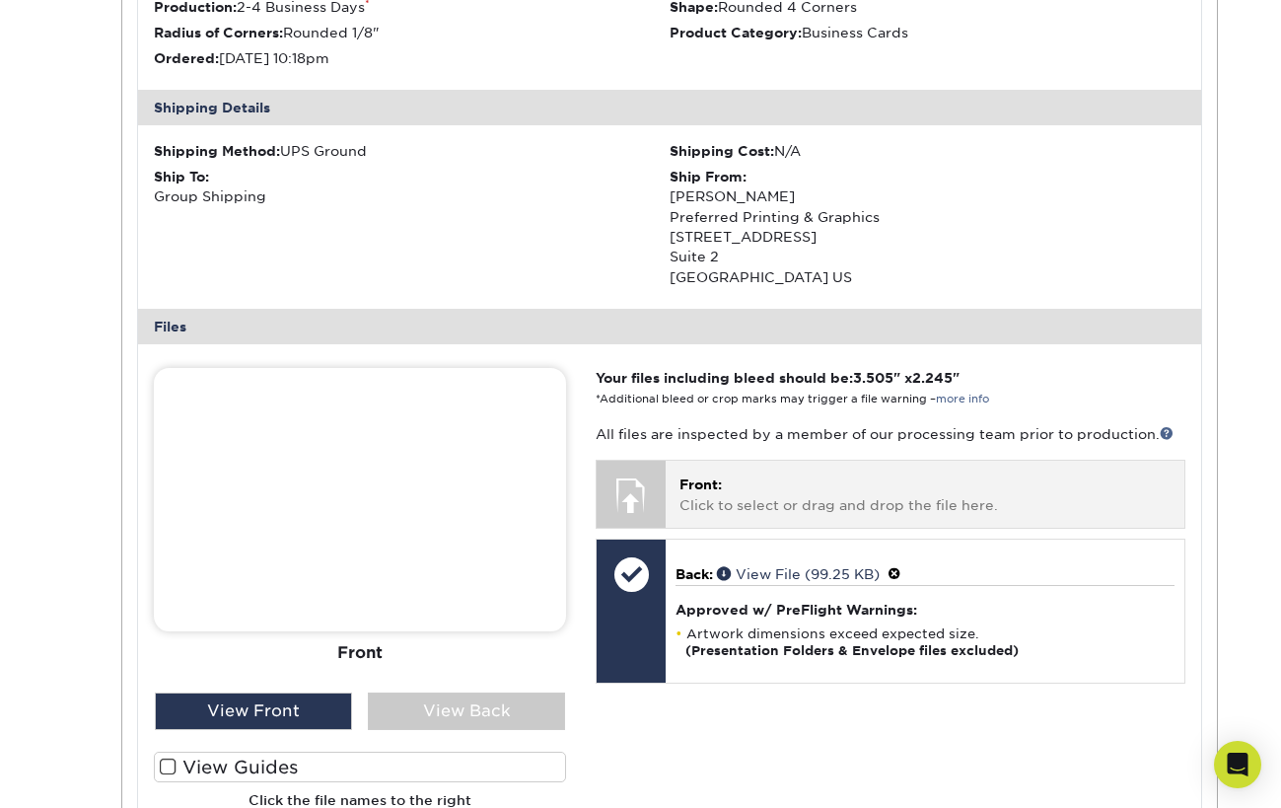
click at [753, 474] on p "Front: Click to select or drag and drop the file here." at bounding box center [924, 494] width 490 height 40
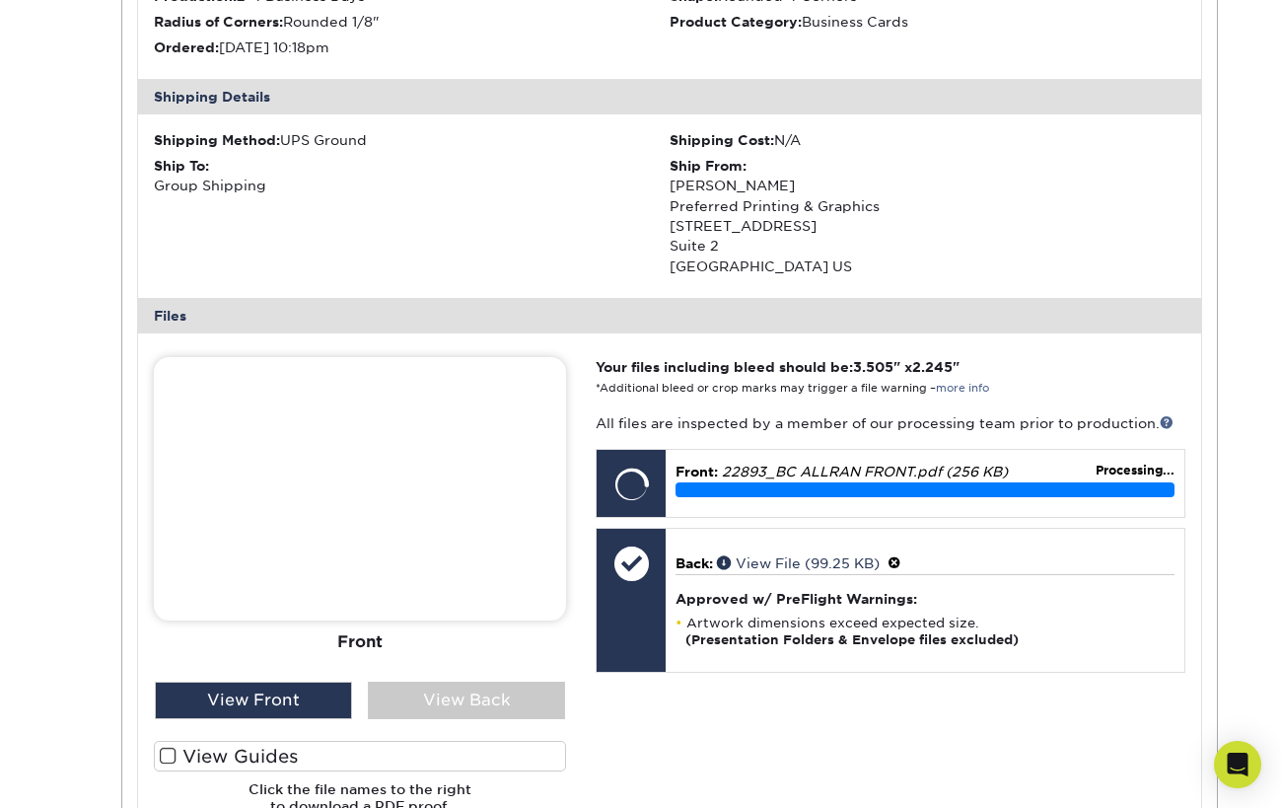
scroll to position [3001, 0]
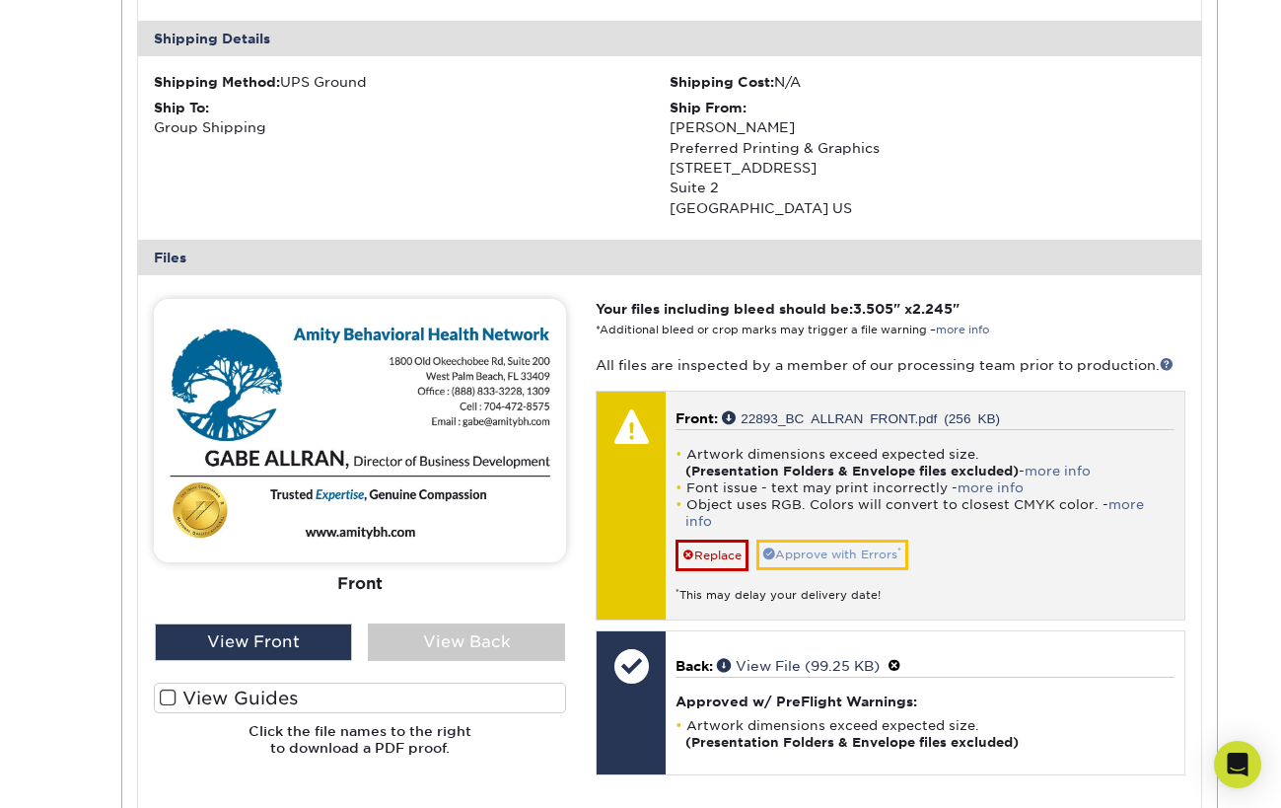
click at [806, 539] on link "Approve with Errors *" at bounding box center [832, 554] width 152 height 31
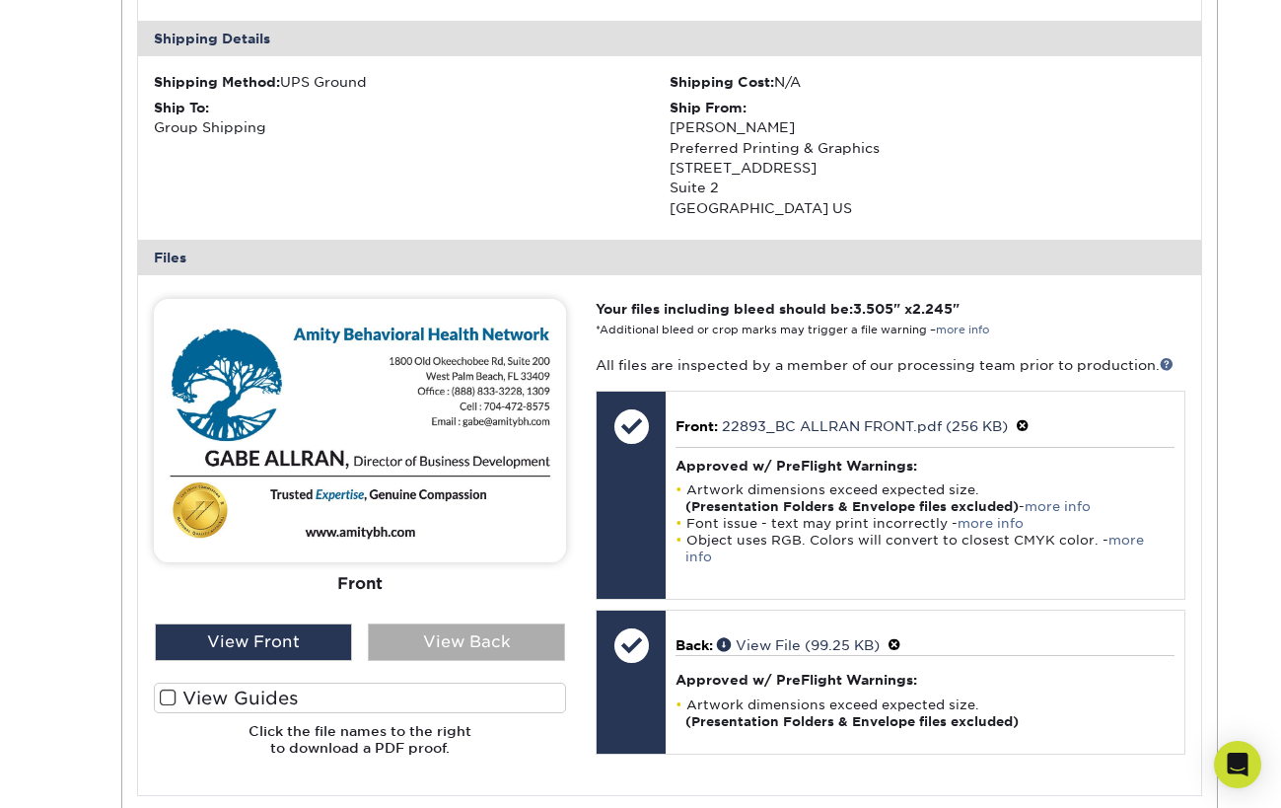
click at [456, 623] on div "View Back" at bounding box center [466, 641] width 197 height 37
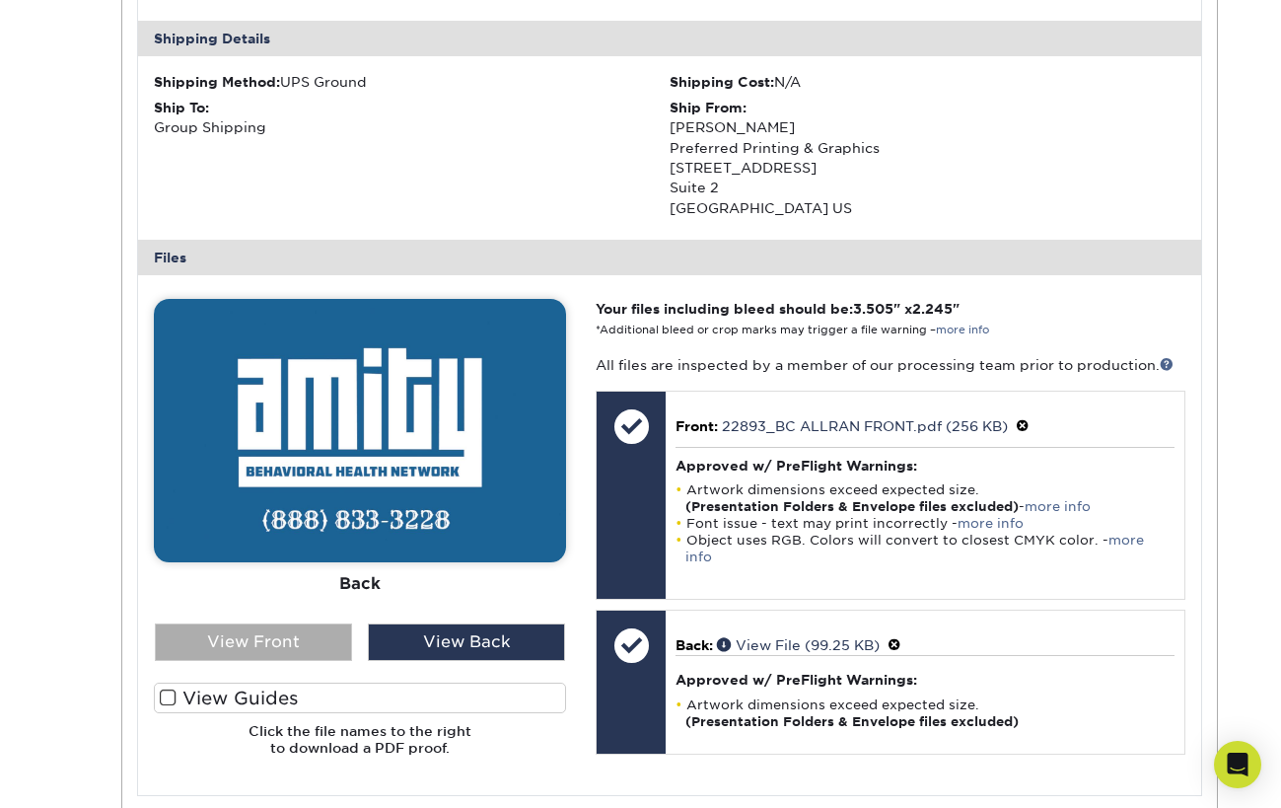
click at [319, 623] on div "View Front" at bounding box center [253, 641] width 197 height 37
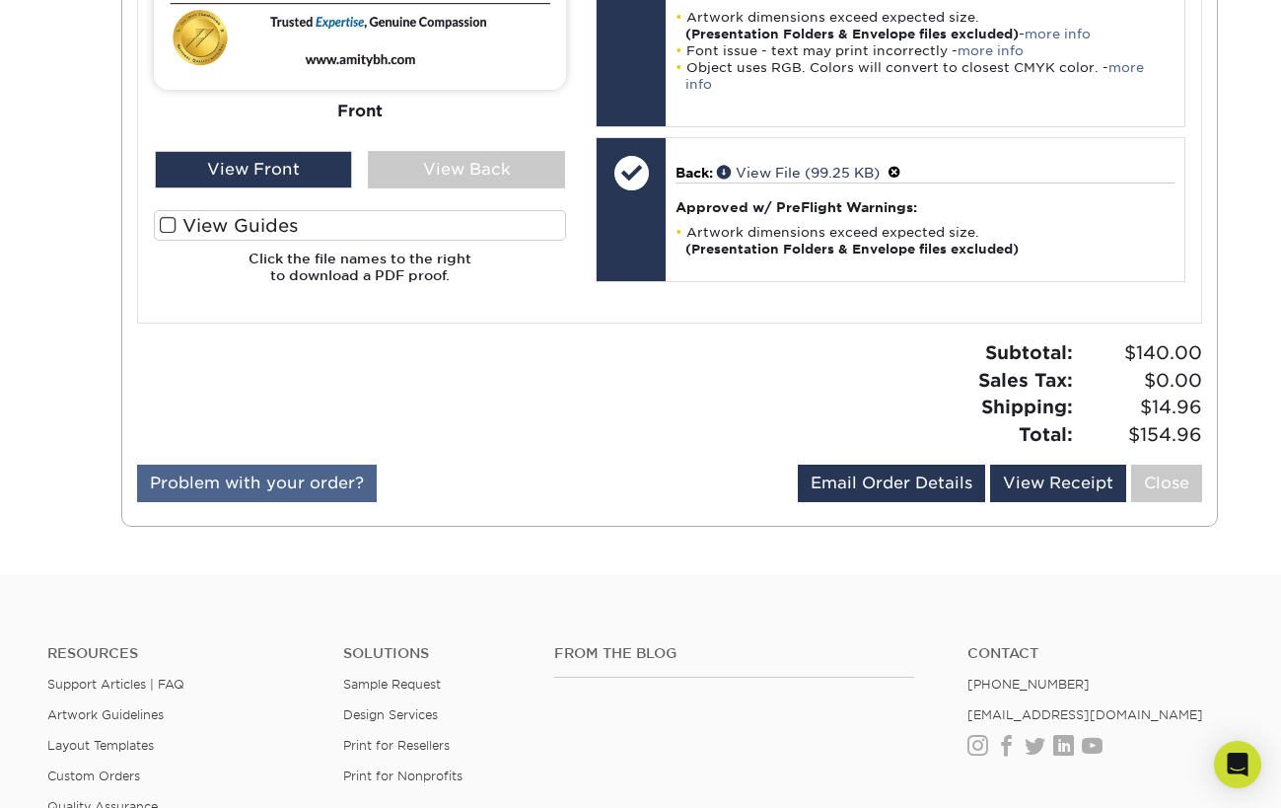
scroll to position [3469, 1]
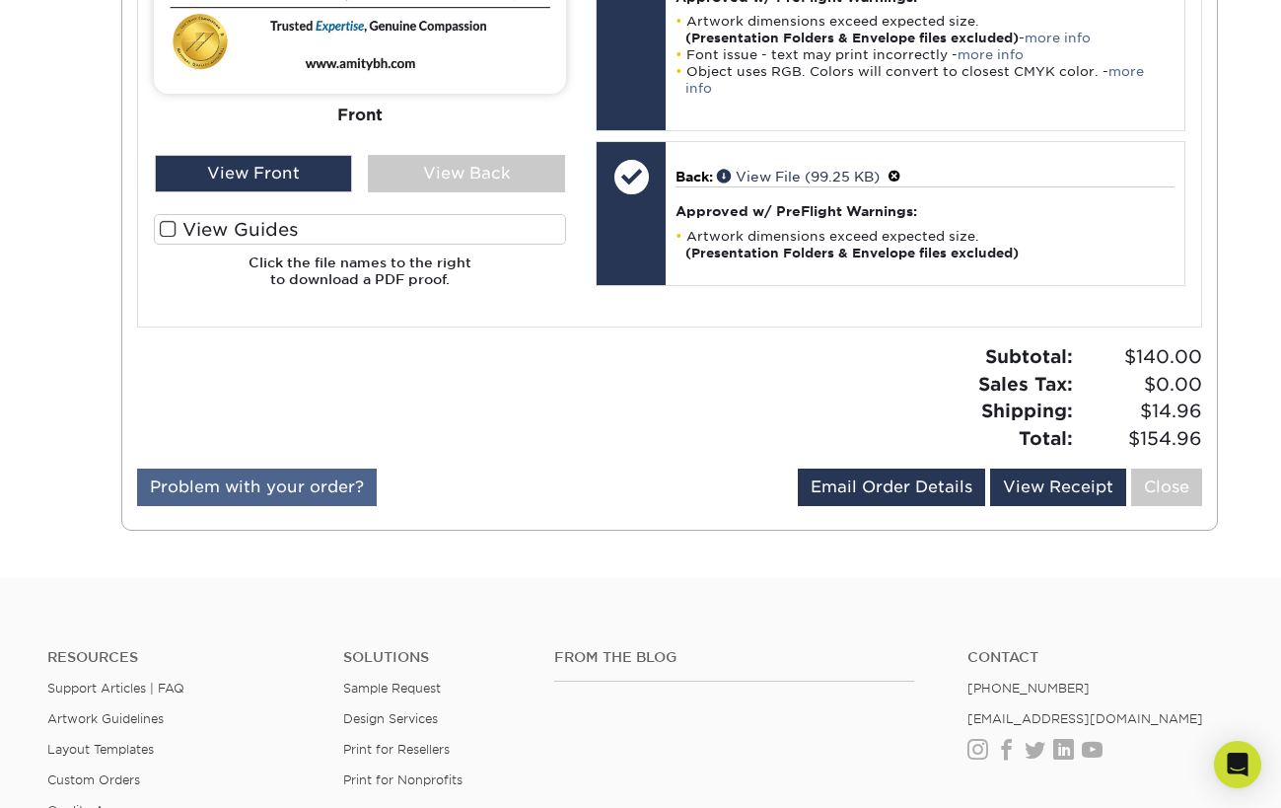
click at [245, 468] on link "Problem with your order?" at bounding box center [257, 486] width 240 height 37
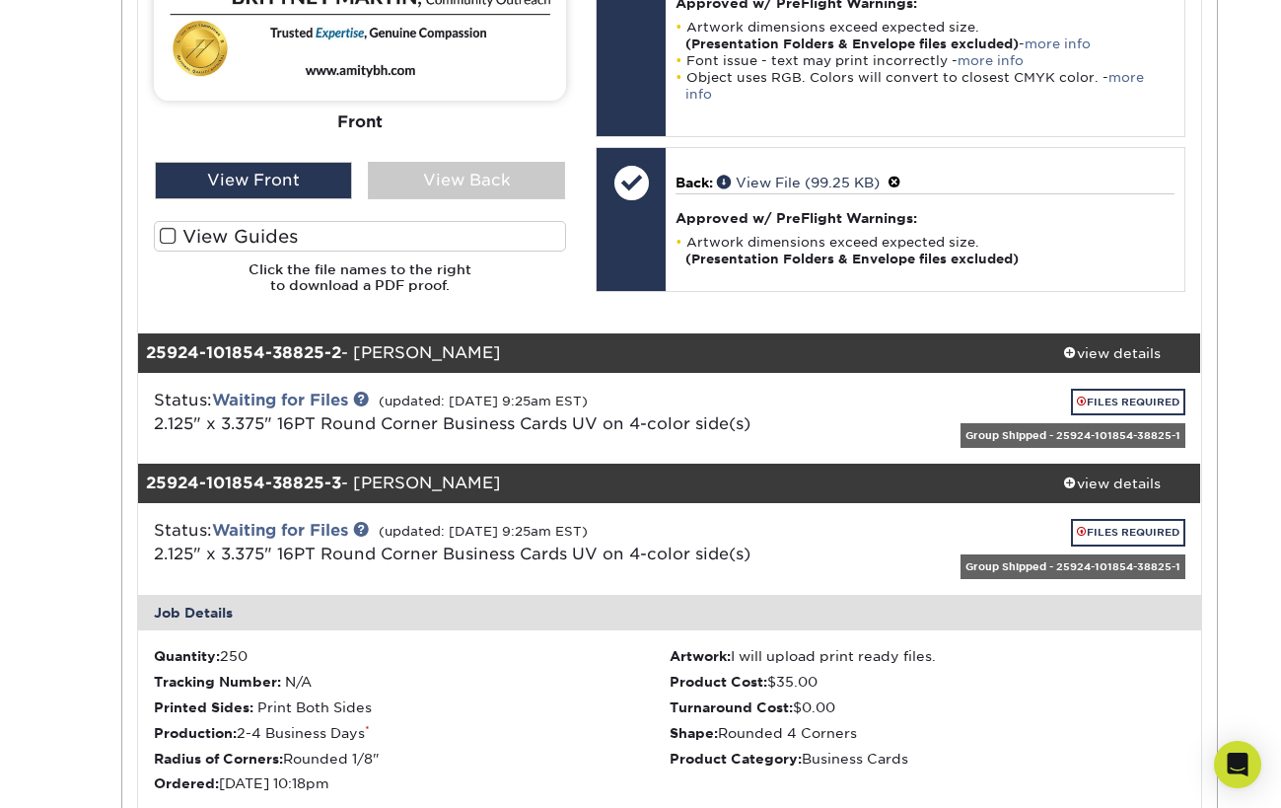
scroll to position [1074, 0]
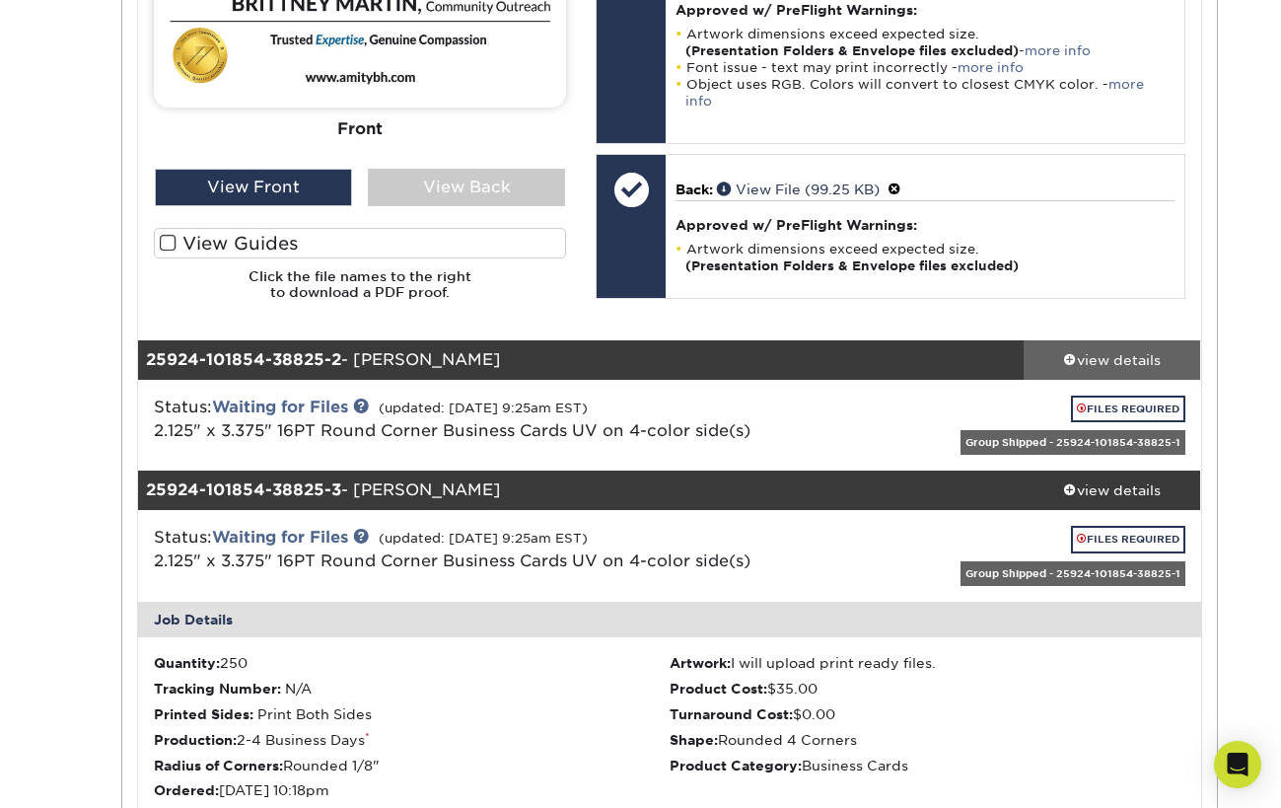
click at [1111, 349] on div "view details" at bounding box center [1112, 359] width 177 height 20
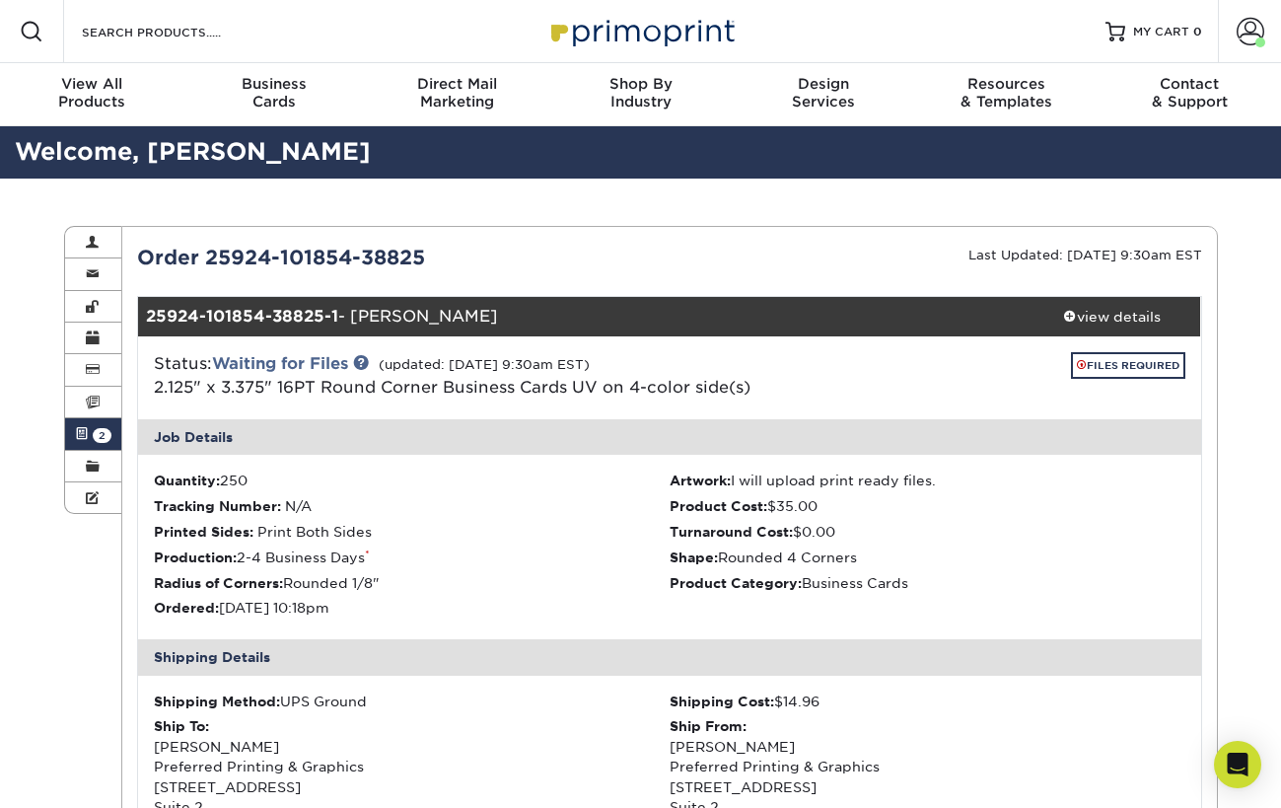
scroll to position [0, 0]
click at [1243, 764] on icon "Open Intercom Messenger" at bounding box center [1237, 764] width 23 height 26
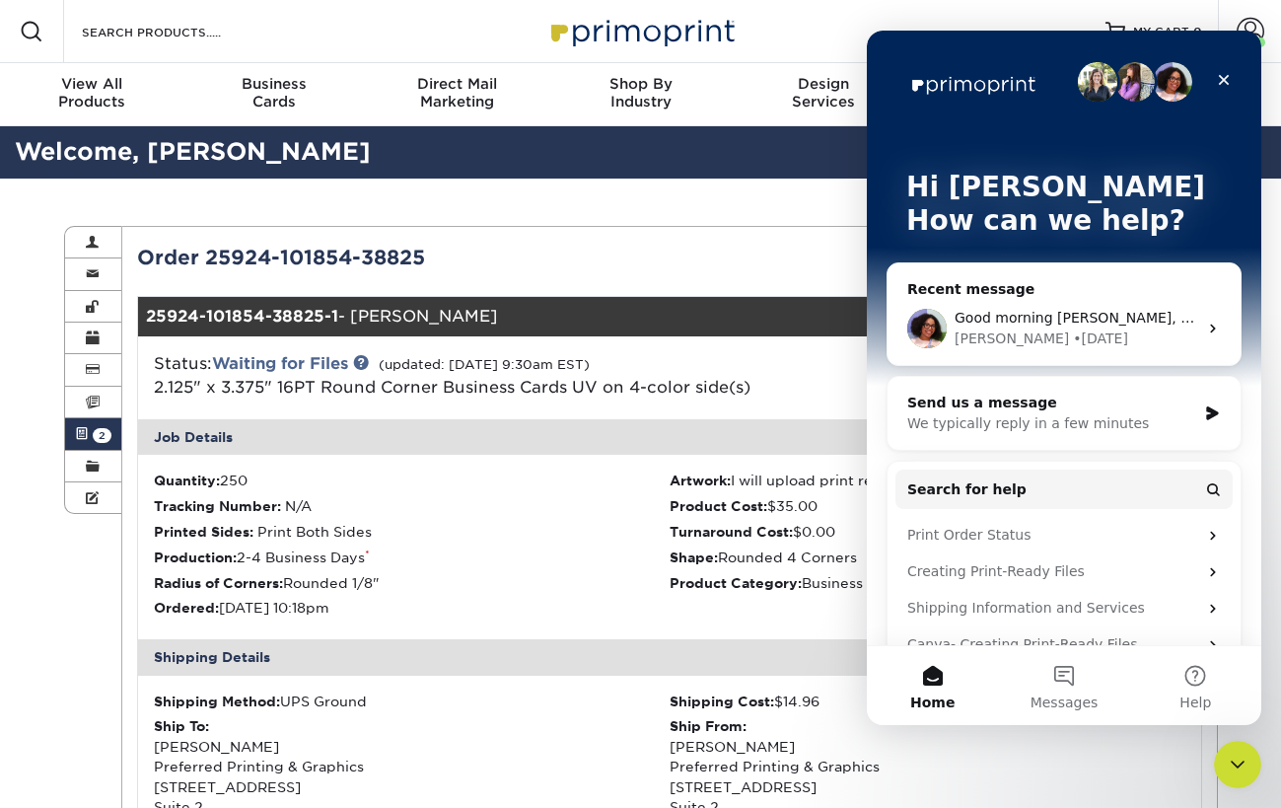
click at [1049, 328] on div "Avery • 6d ago" at bounding box center [1076, 338] width 243 height 21
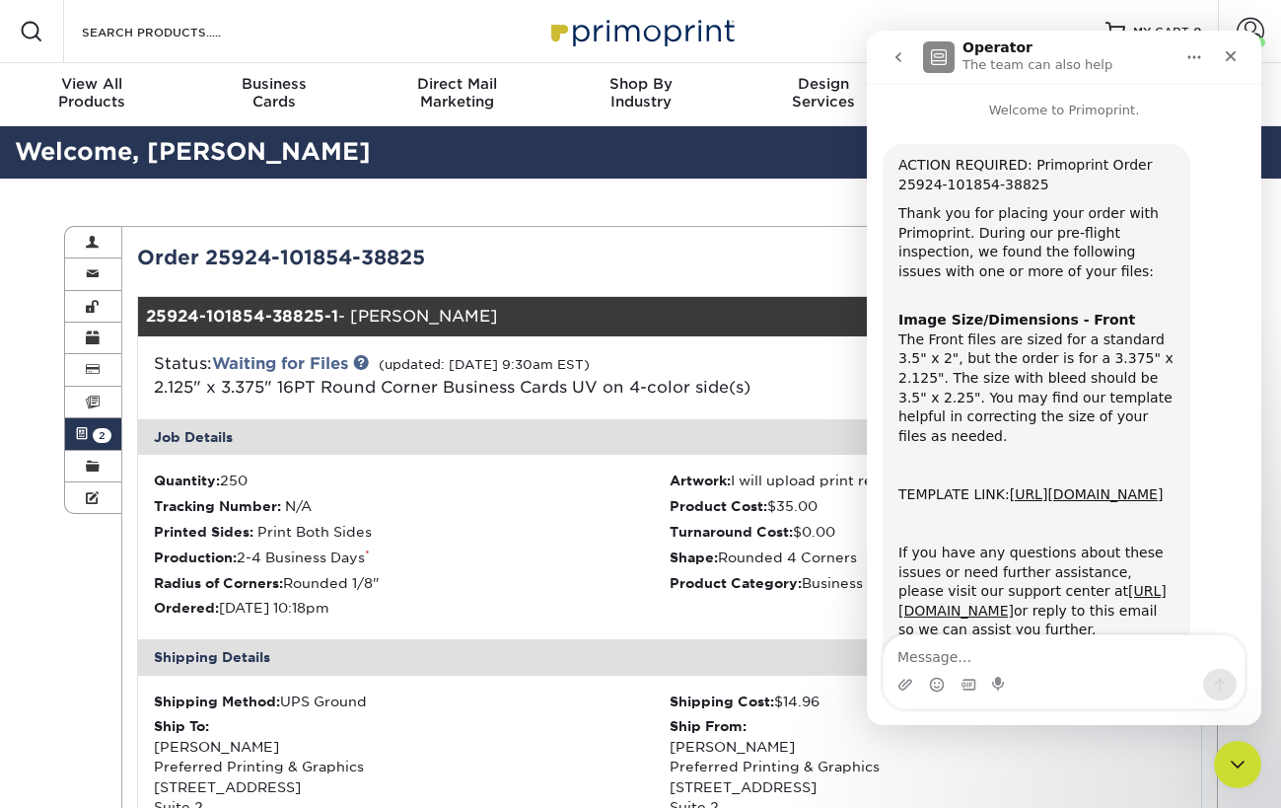
scroll to position [617, 0]
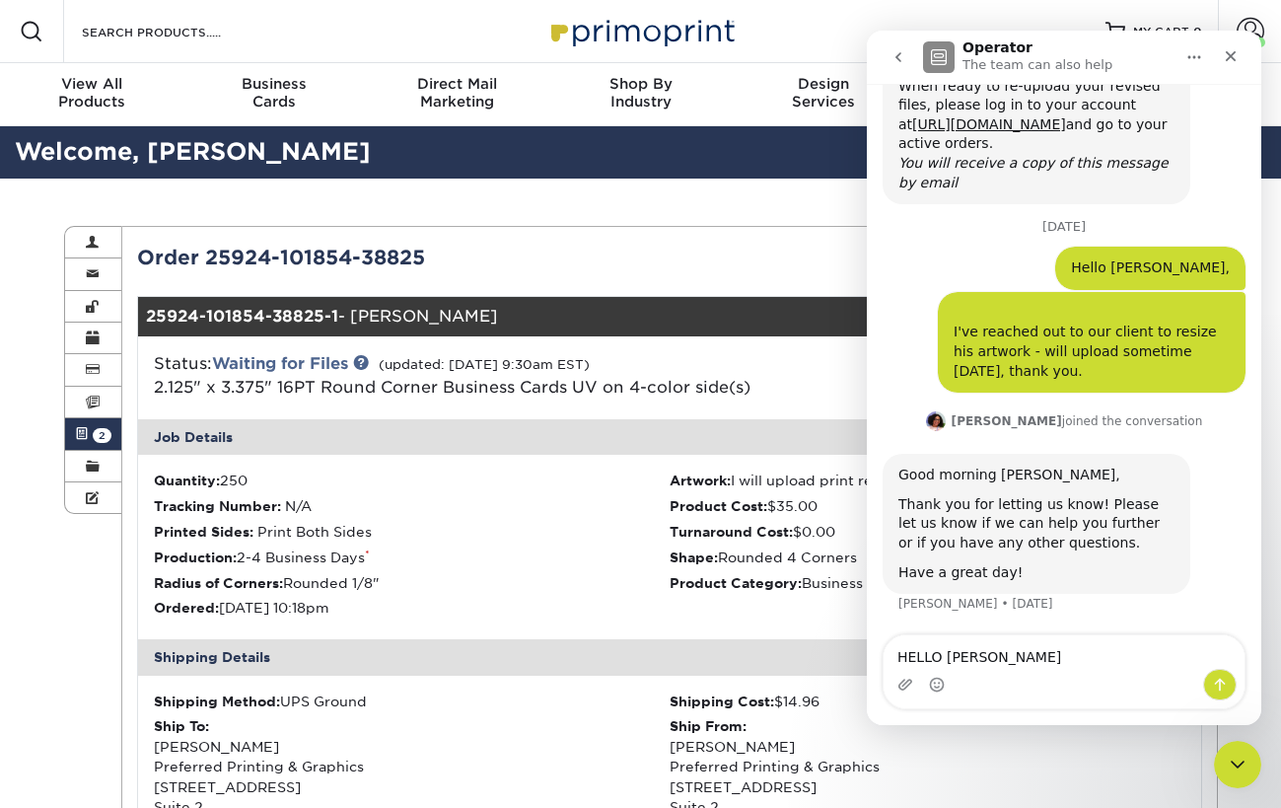
type textarea "HELLO AVERY,"
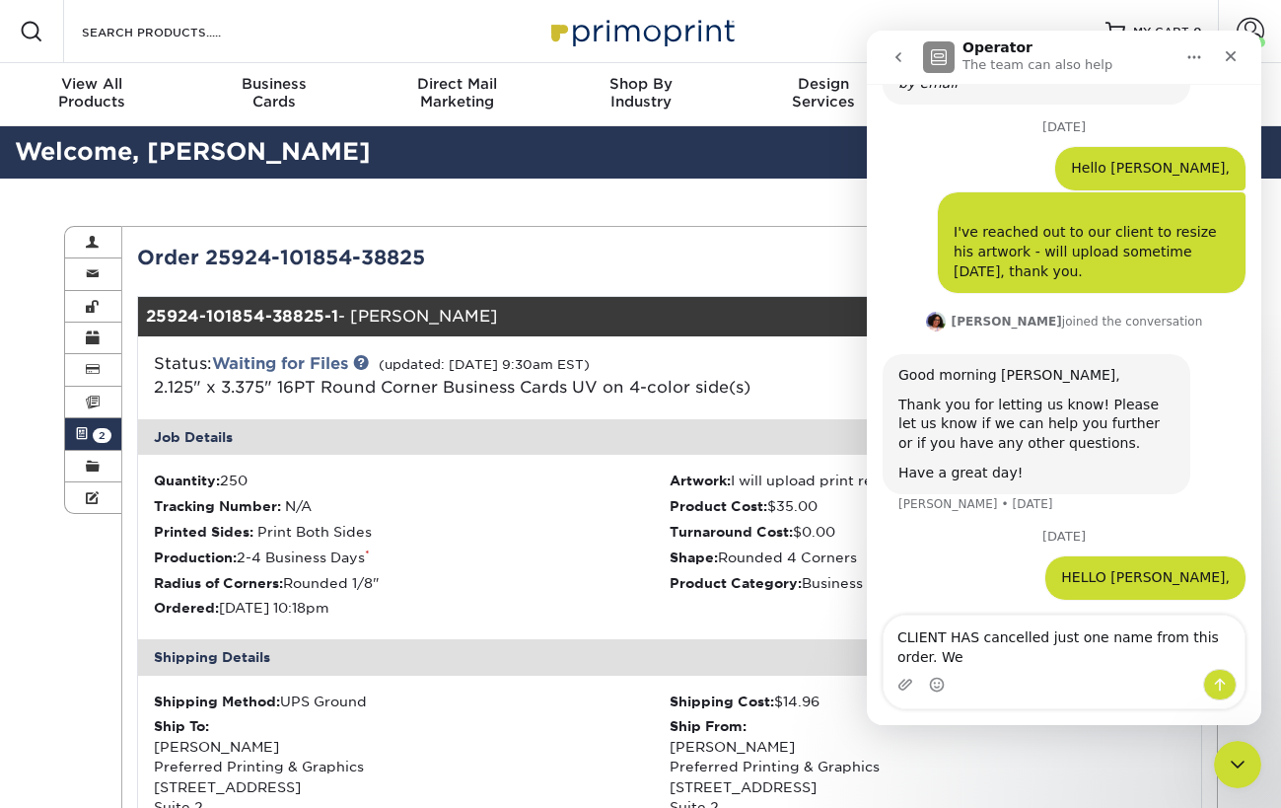
scroll to position [722, 0]
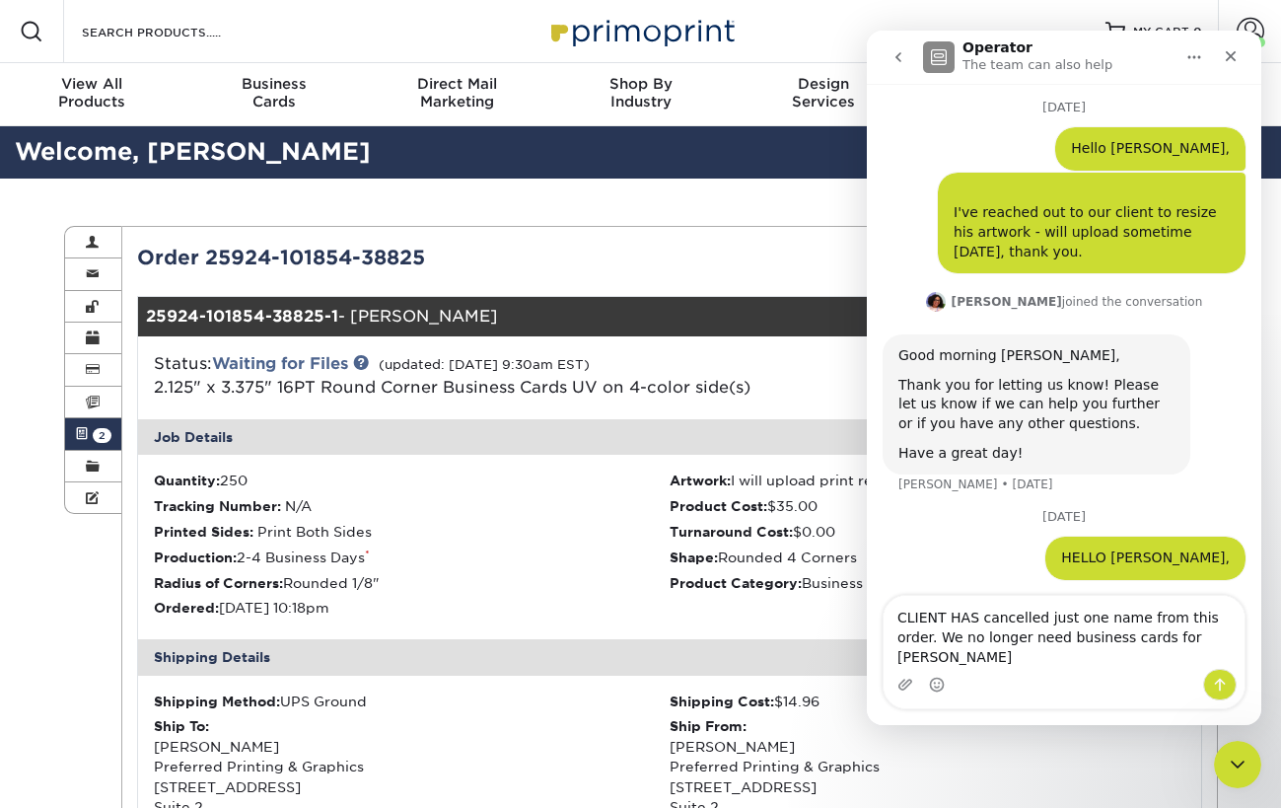
type textarea "CLIENT HAS cancelled just one name from this order. We no longer need business …"
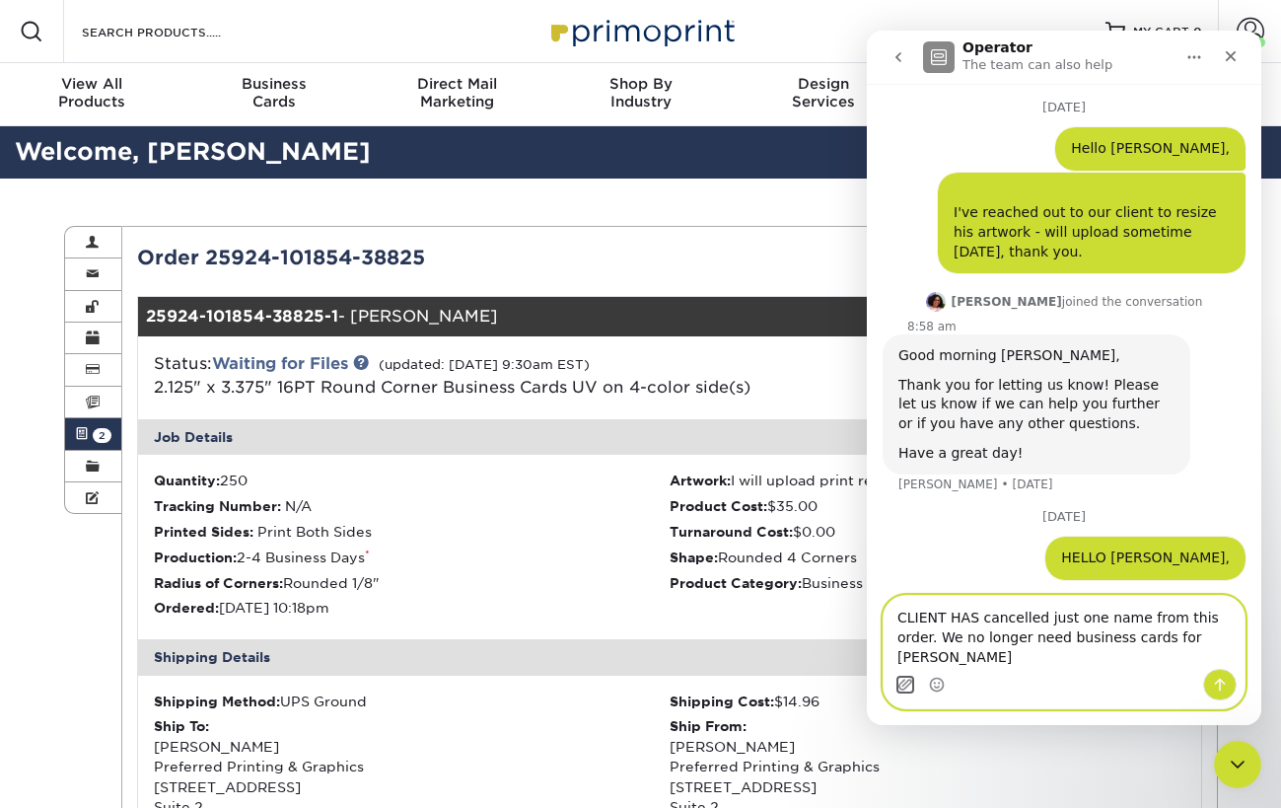
click at [905, 684] on button "Upload attachment" at bounding box center [905, 684] width 16 height 16
click at [1210, 655] on textarea "CLIENT HAS cancelled just one name from this order. We no longer need business …" at bounding box center [1064, 632] width 361 height 73
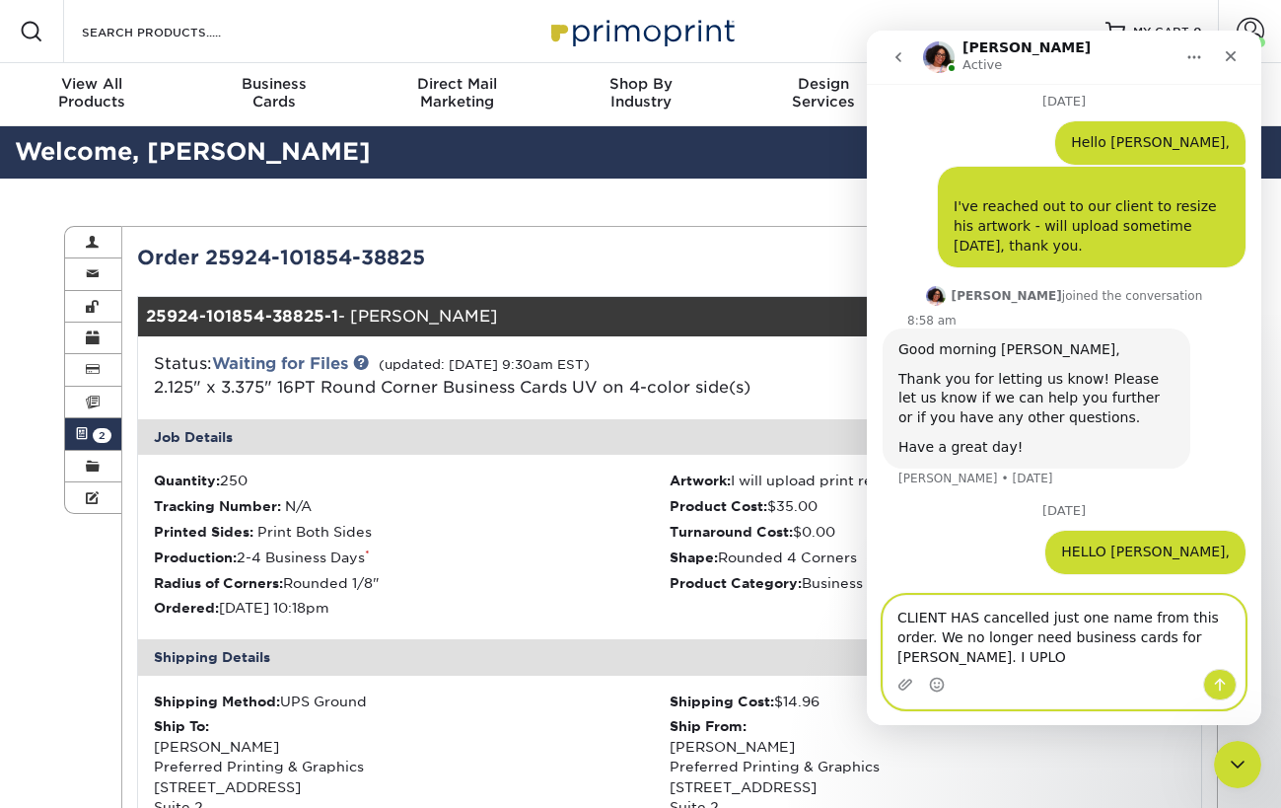
click at [1023, 656] on textarea "CLIENT HAS cancelled just one name from this order. We no longer need business …" at bounding box center [1064, 632] width 361 height 73
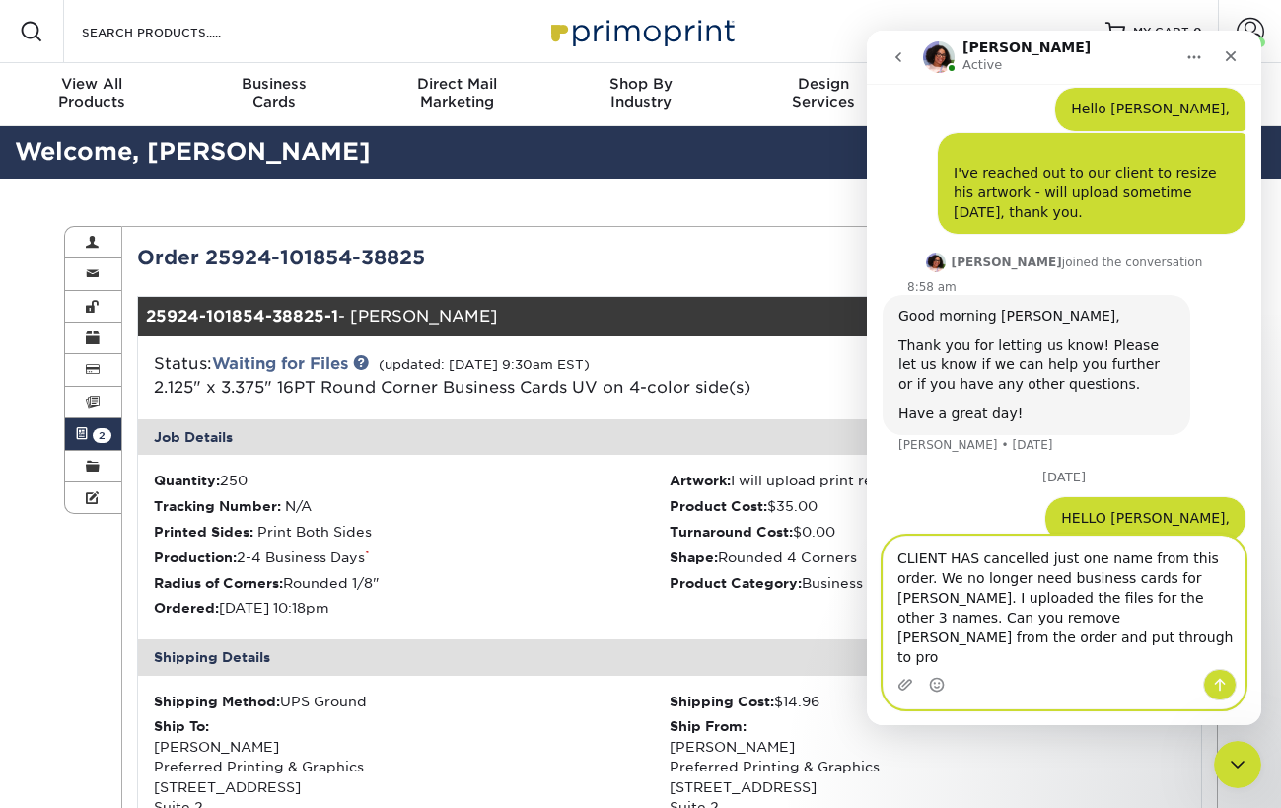
scroll to position [781, 0]
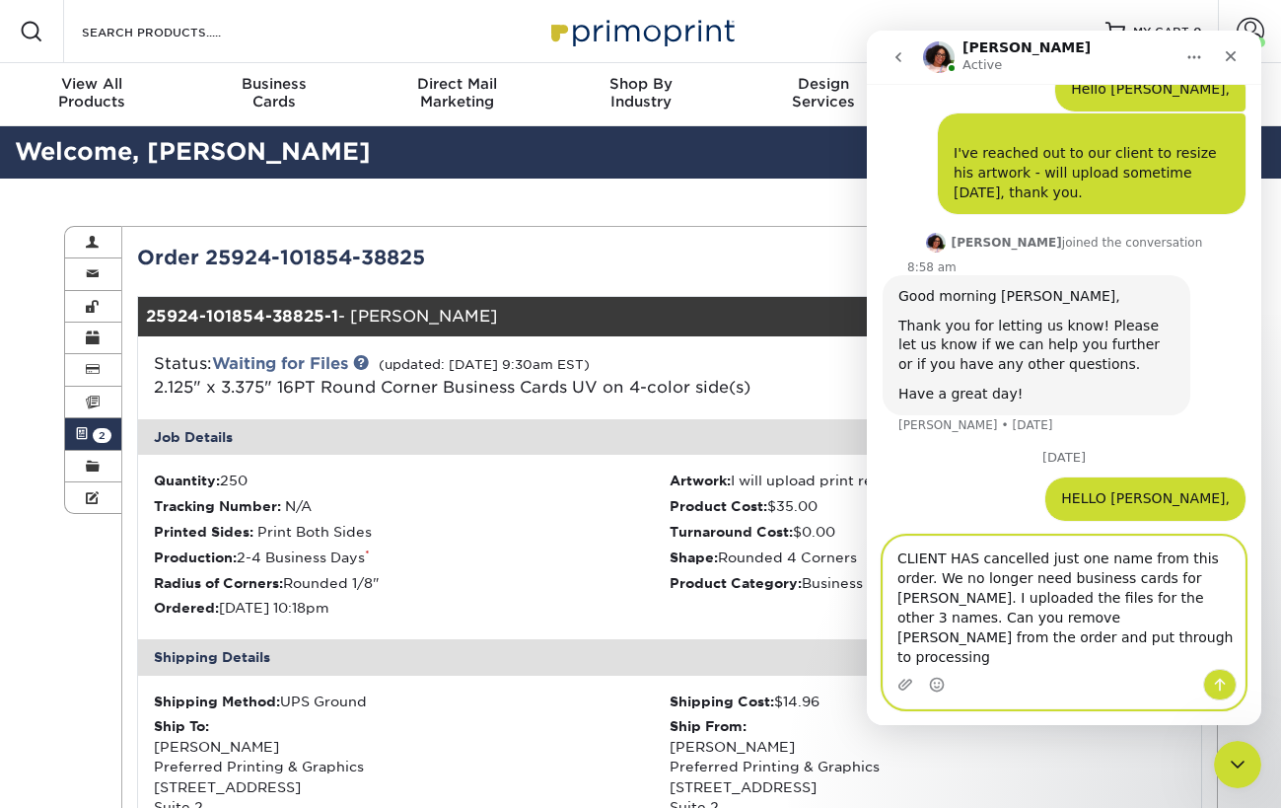
type textarea "CLIENT HAS cancelled just one name from this order. We no longer need business …"
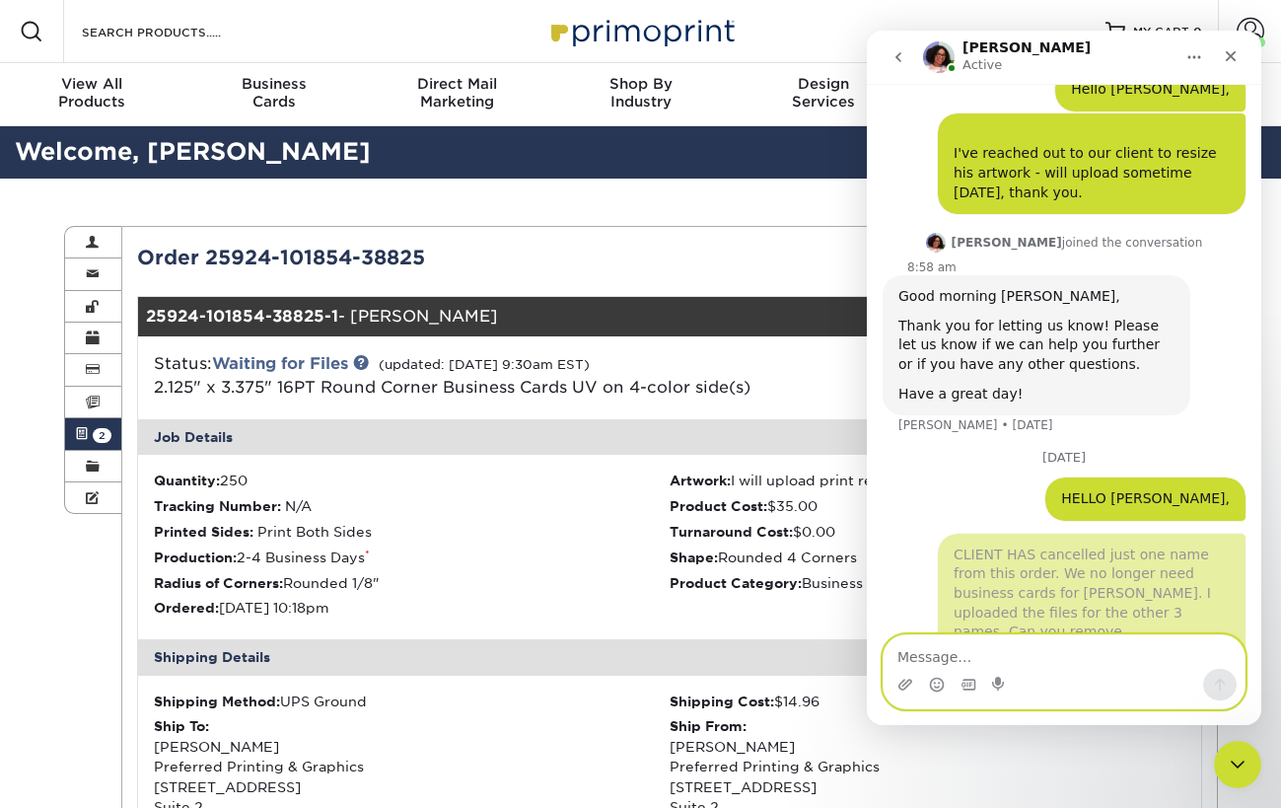
scroll to position [840, 0]
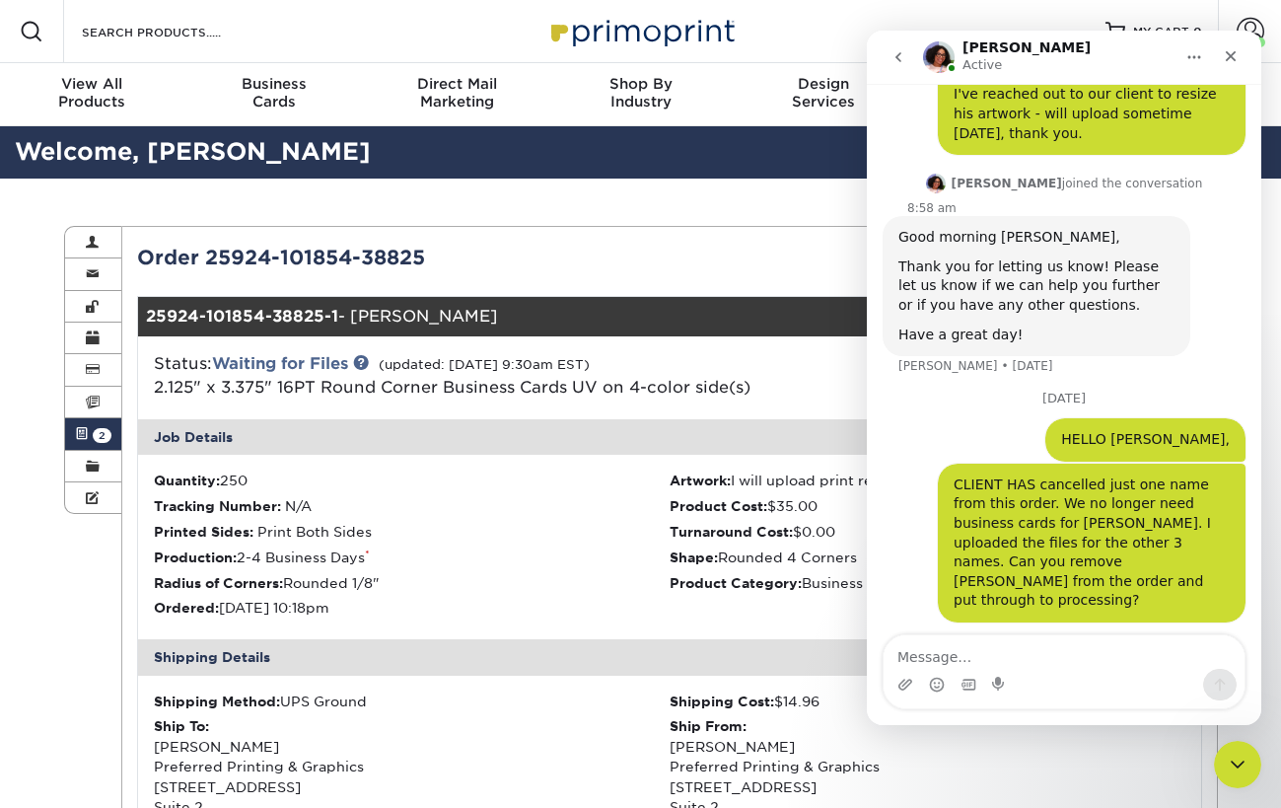
click at [763, 254] on div "Last Updated: 10/02/2025 9:30am EST" at bounding box center [943, 258] width 547 height 30
click at [1230, 54] on icon "Close" at bounding box center [1231, 56] width 11 height 11
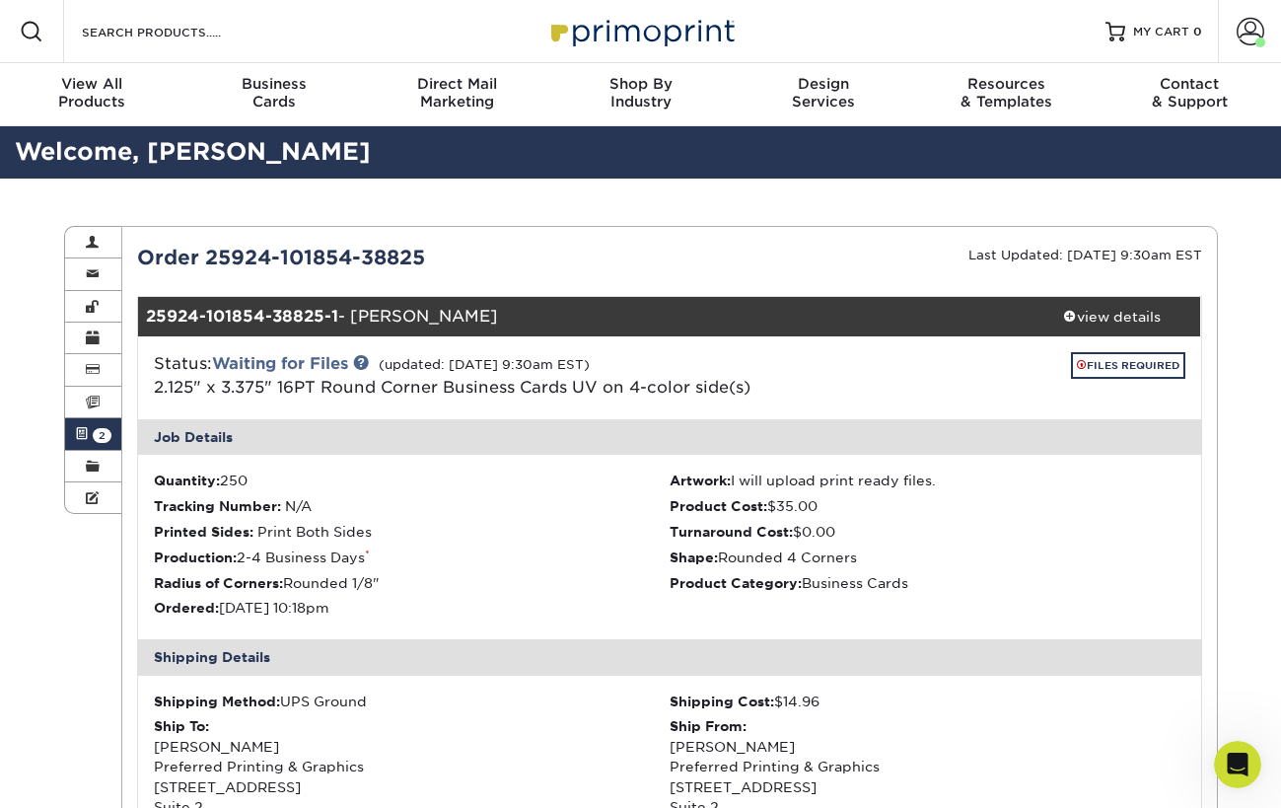
scroll to position [0, 0]
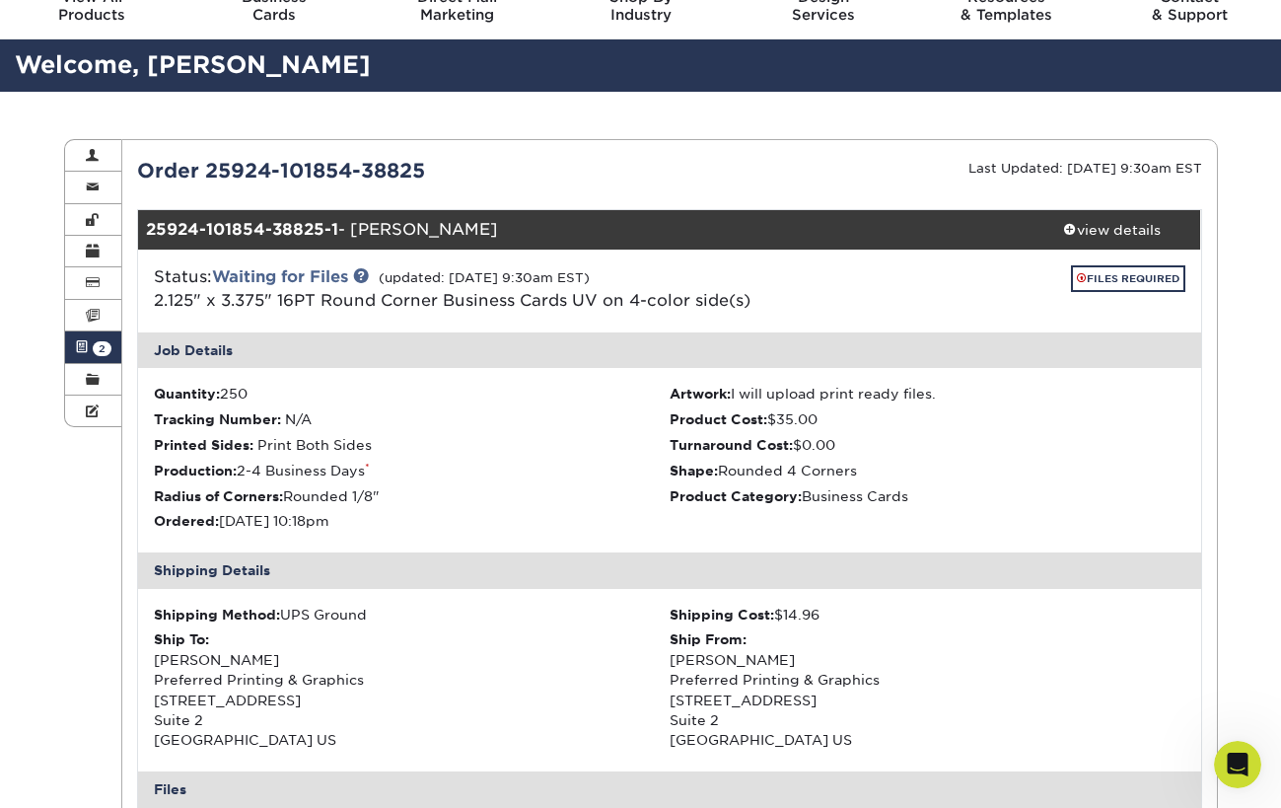
scroll to position [86, 0]
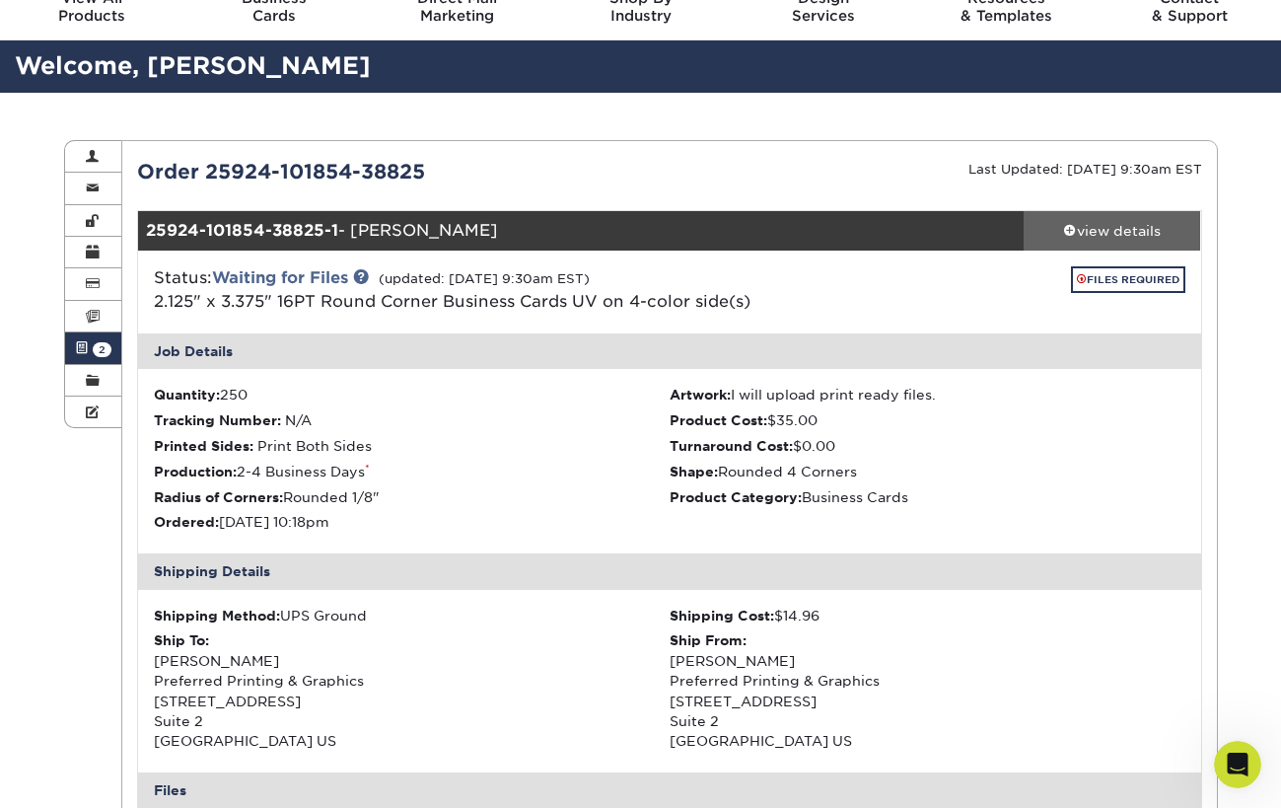
click at [1099, 223] on div "view details" at bounding box center [1112, 231] width 177 height 20
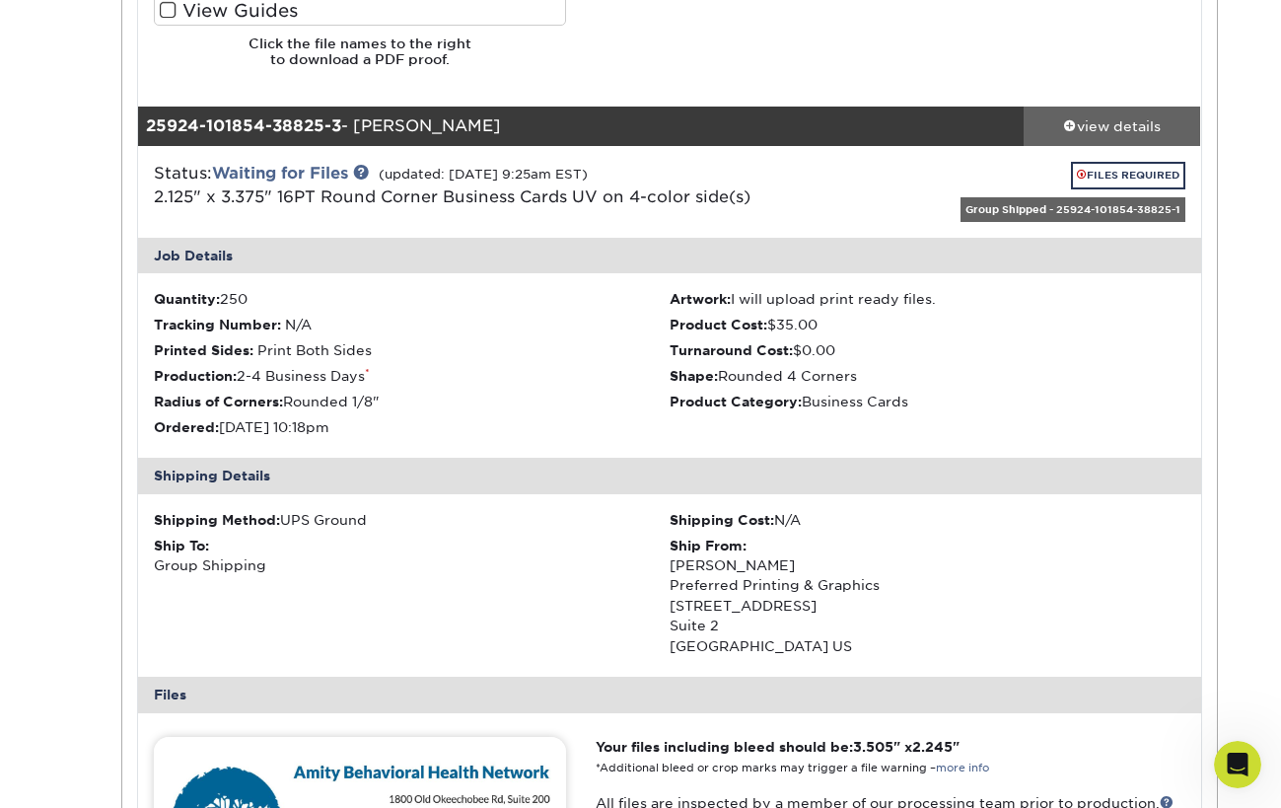
scroll to position [1418, 0]
click at [1142, 115] on div "view details" at bounding box center [1112, 125] width 177 height 20
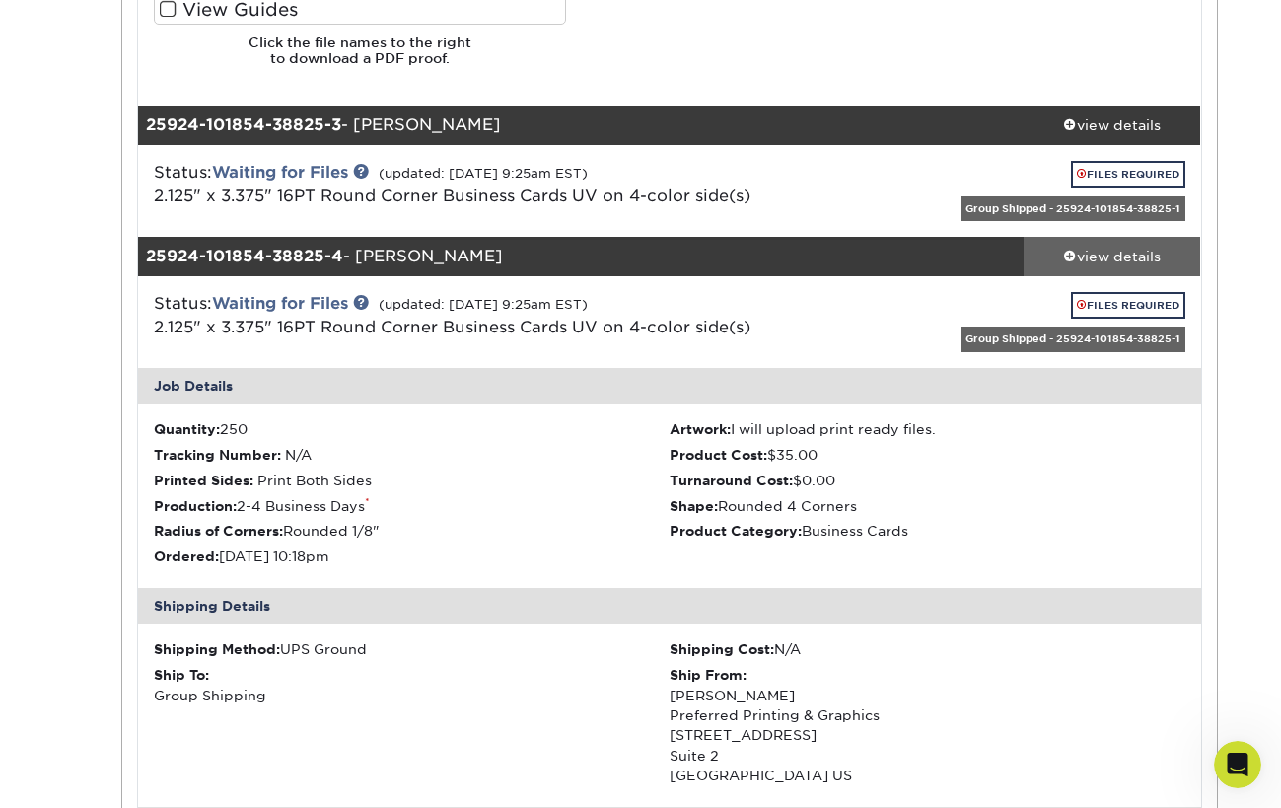
click at [1123, 248] on div "view details" at bounding box center [1112, 257] width 177 height 20
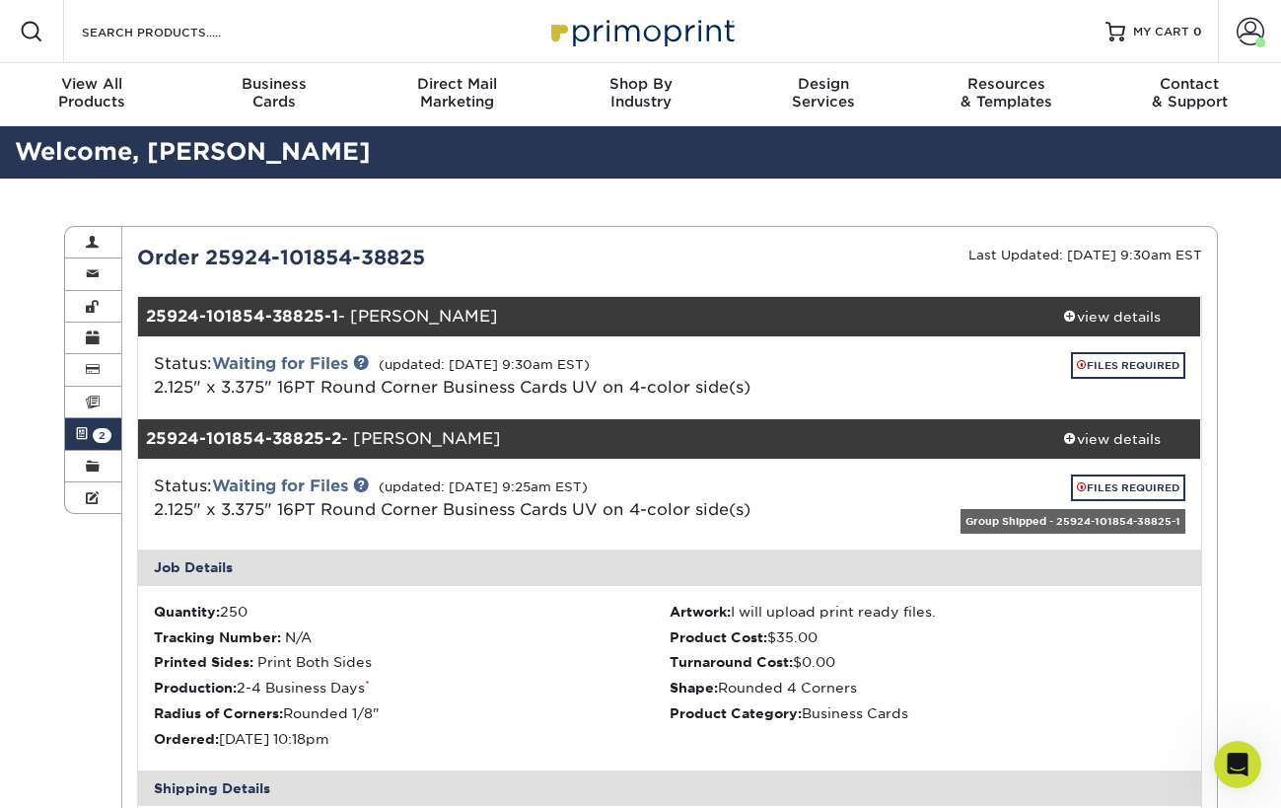
scroll to position [0, 0]
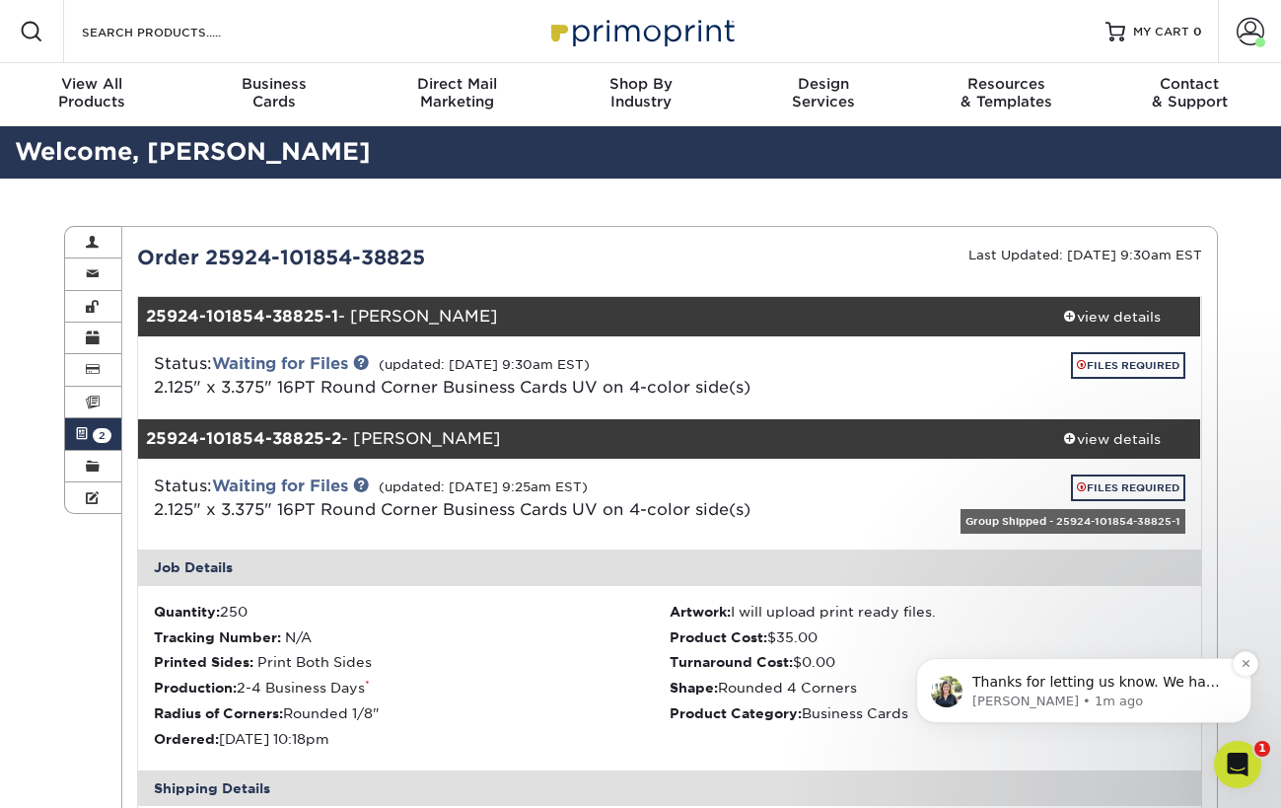
click at [1159, 683] on span "Thanks for letting us know. We have removed Kessler set from this order 25924-1…" at bounding box center [1097, 730] width 251 height 113
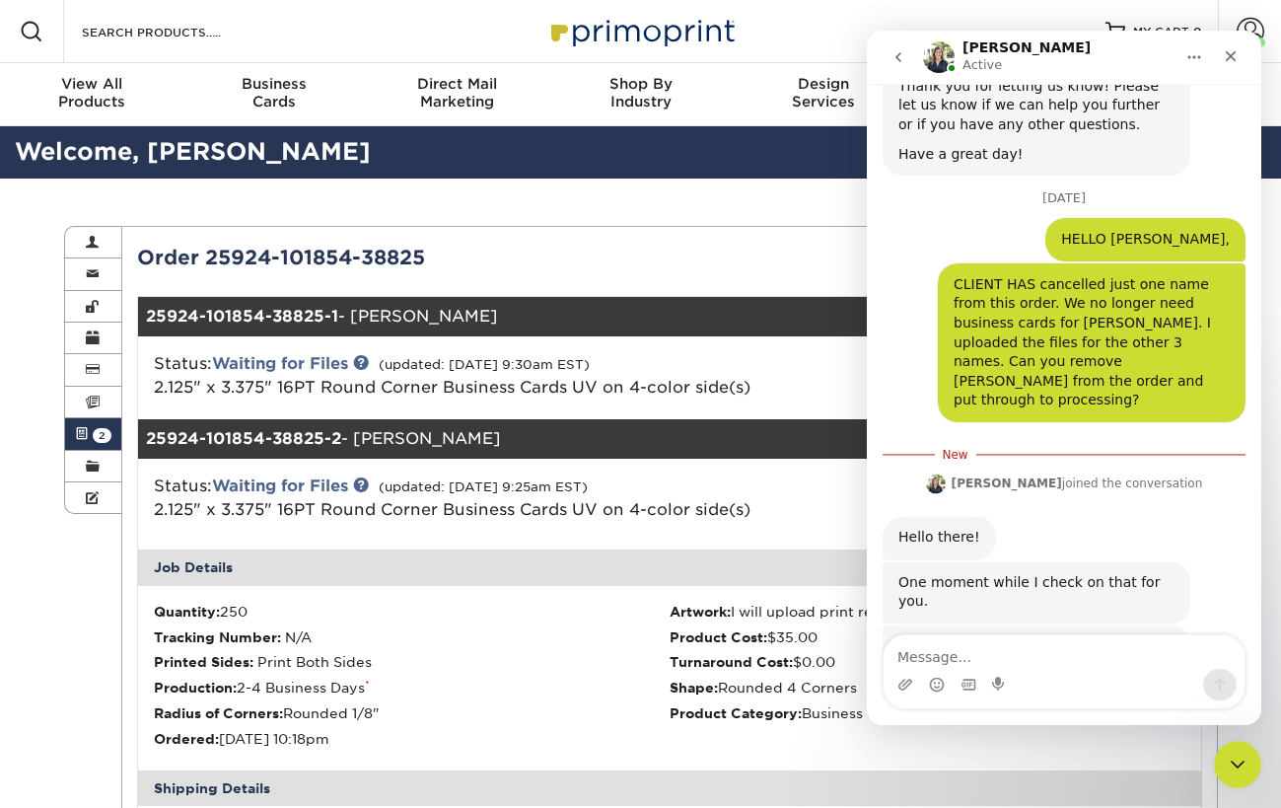
scroll to position [1177, 0]
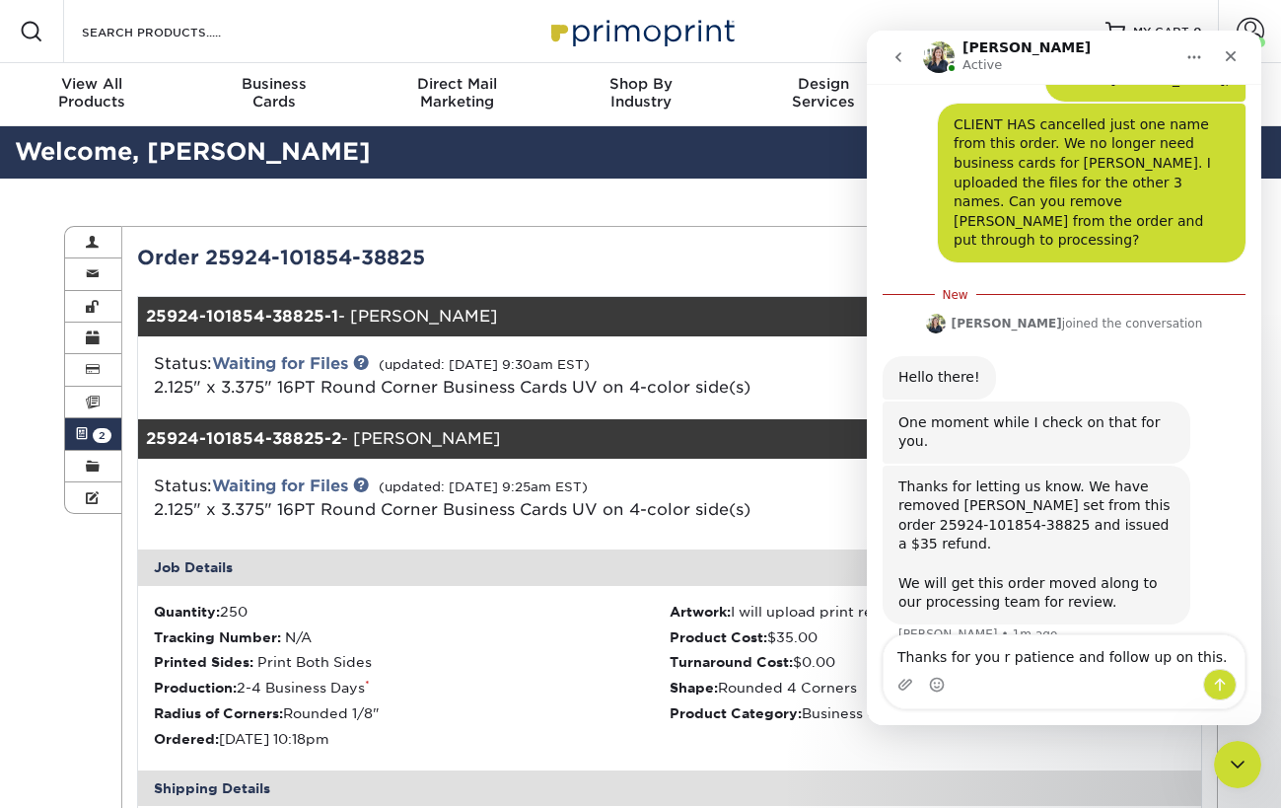
click at [997, 656] on textarea "Thanks for you r patience and follow up on this." at bounding box center [1064, 652] width 361 height 34
click at [1201, 653] on textarea "Thanks for your patience and follow up on this." at bounding box center [1064, 652] width 361 height 34
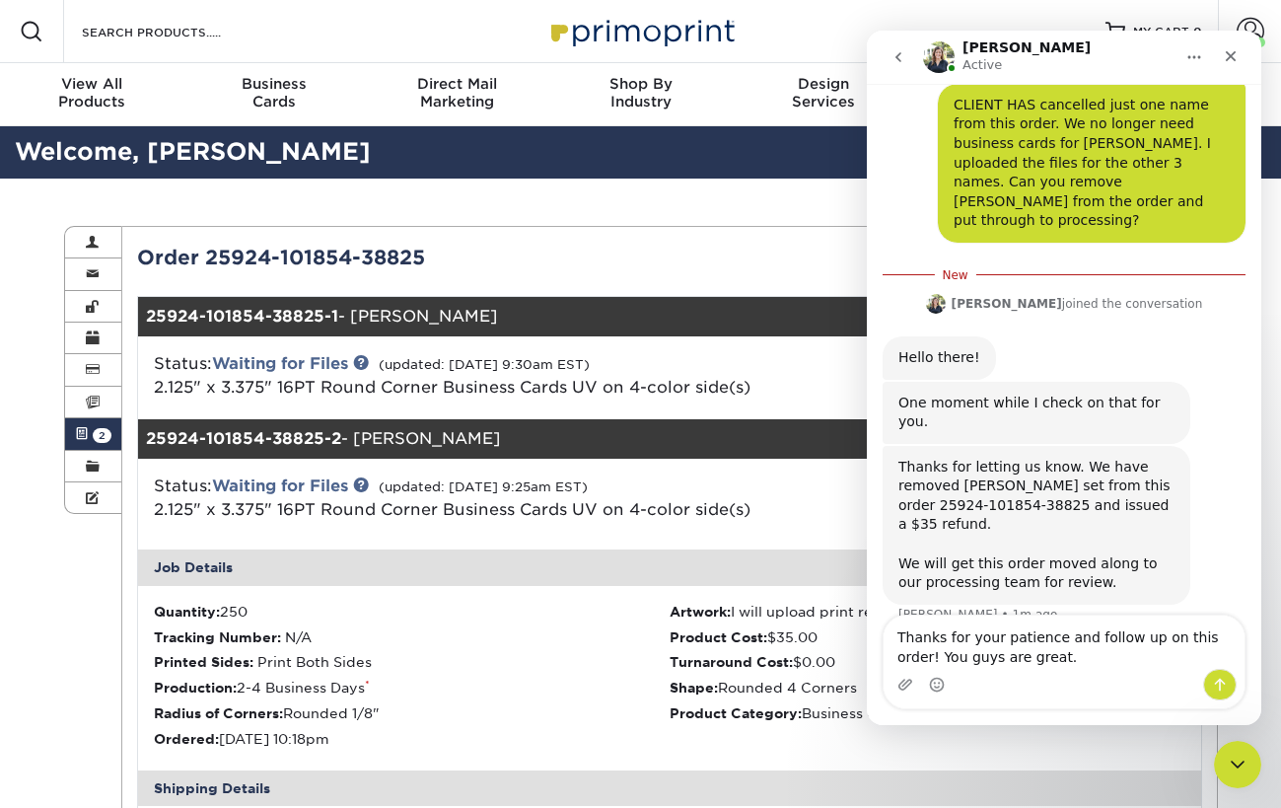
type textarea "Thanks for your patience and follow up on this order! You guys are great."
click at [1223, 681] on icon "Send a message…" at bounding box center [1220, 684] width 11 height 13
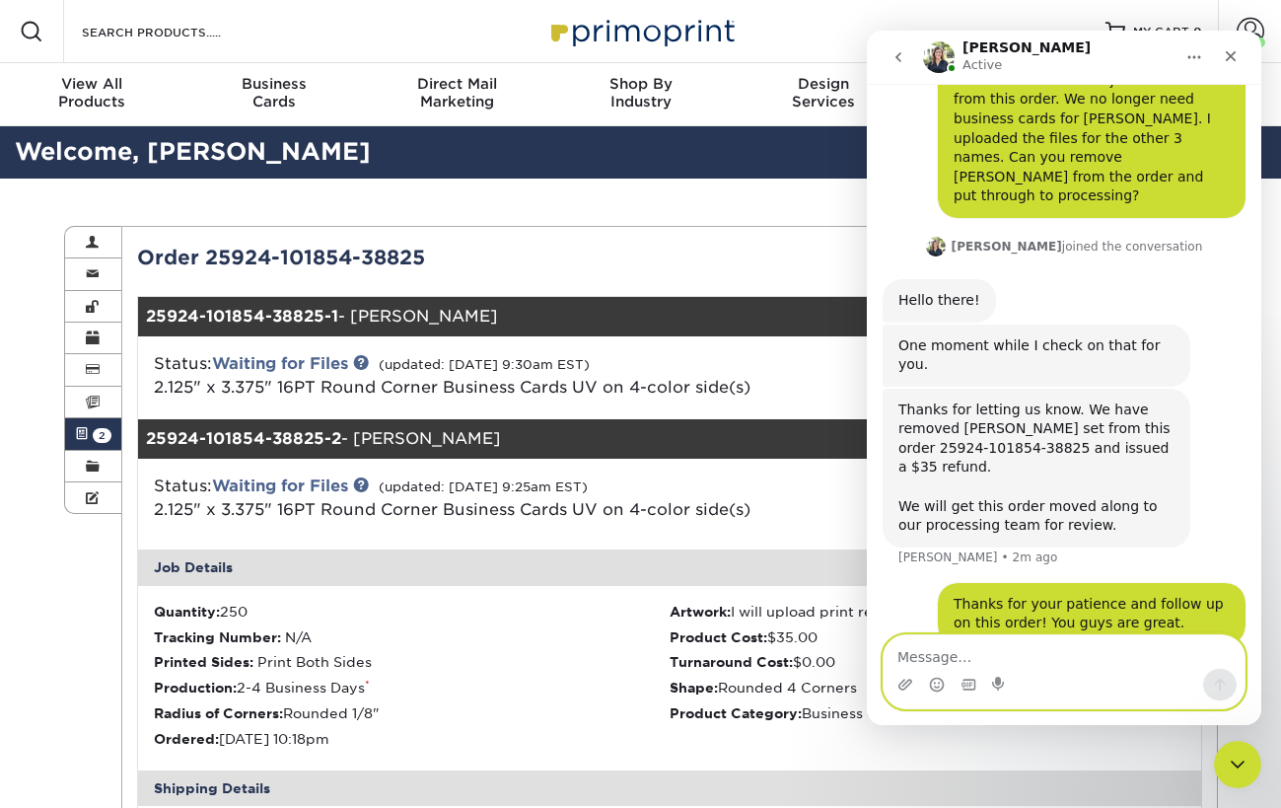
scroll to position [1174, 0]
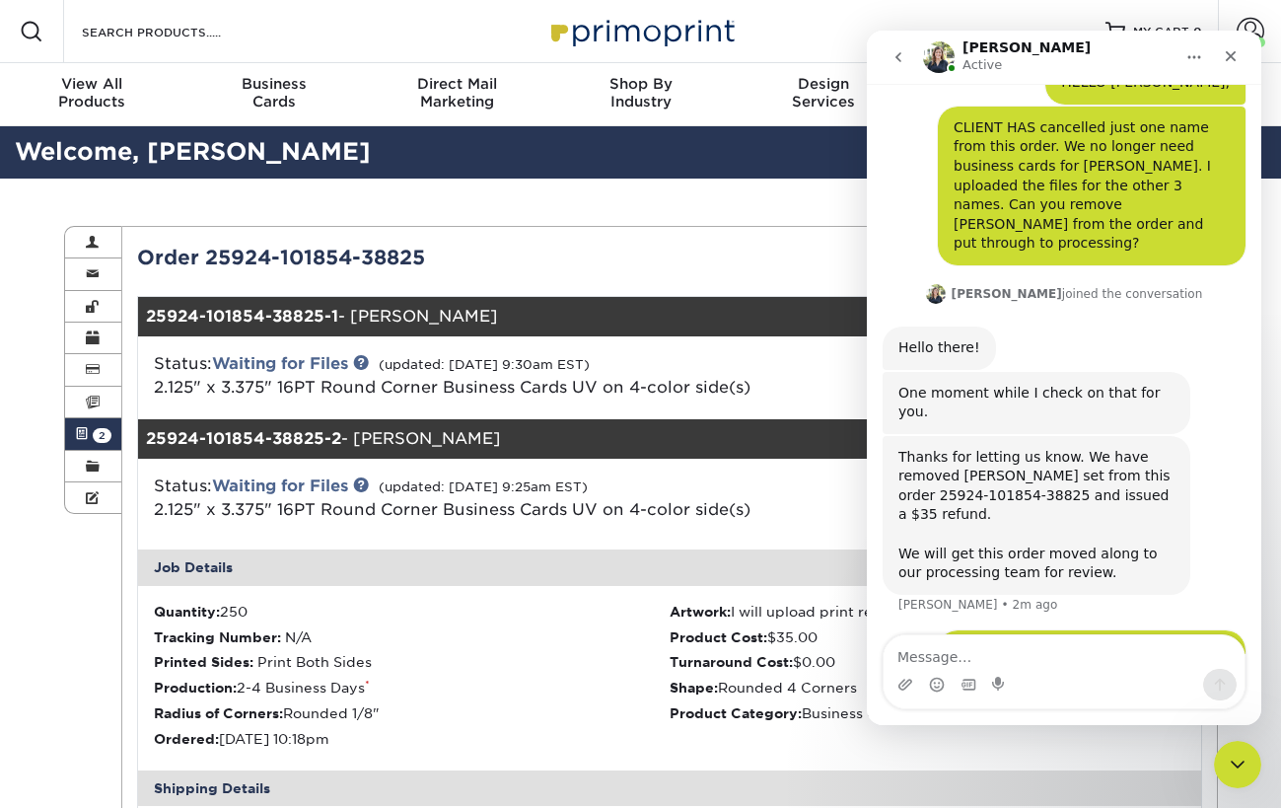
click at [896, 61] on icon "go back" at bounding box center [898, 57] width 16 height 16
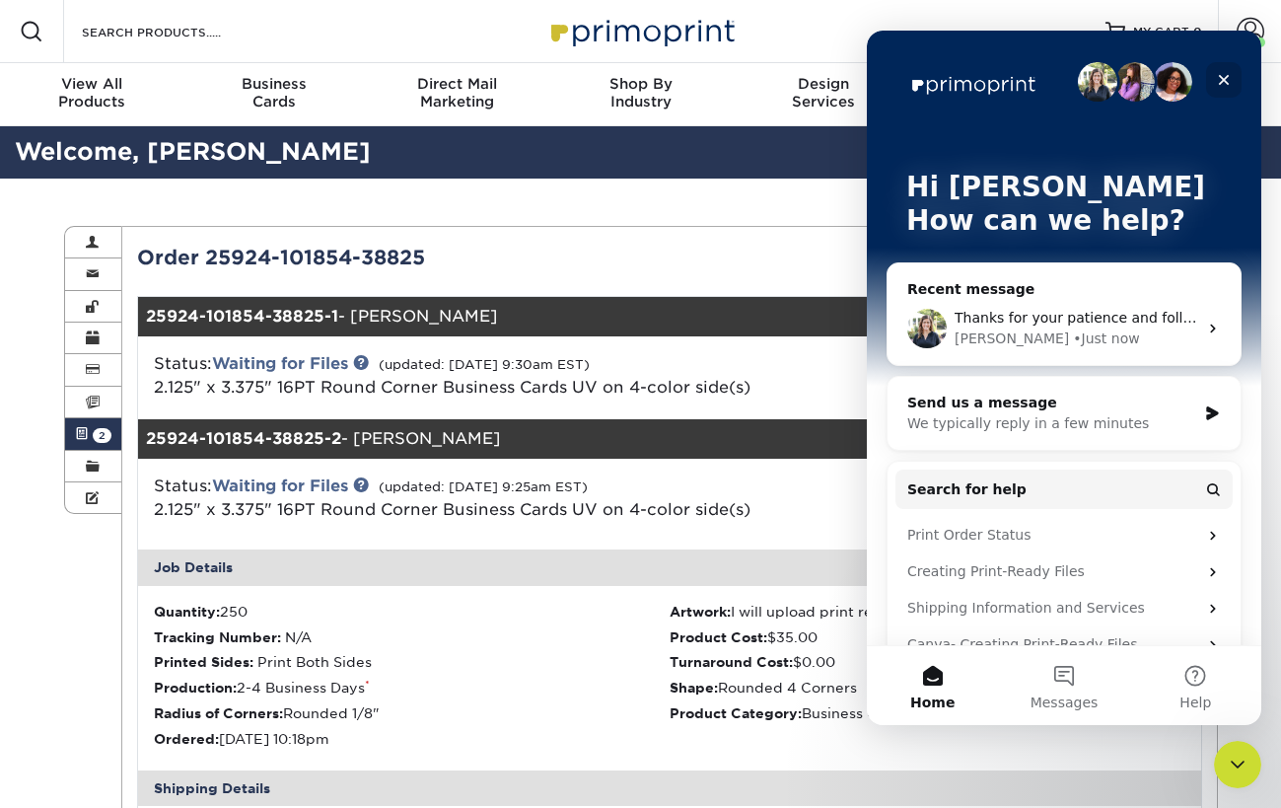
click at [1217, 81] on icon "Close" at bounding box center [1224, 80] width 16 height 16
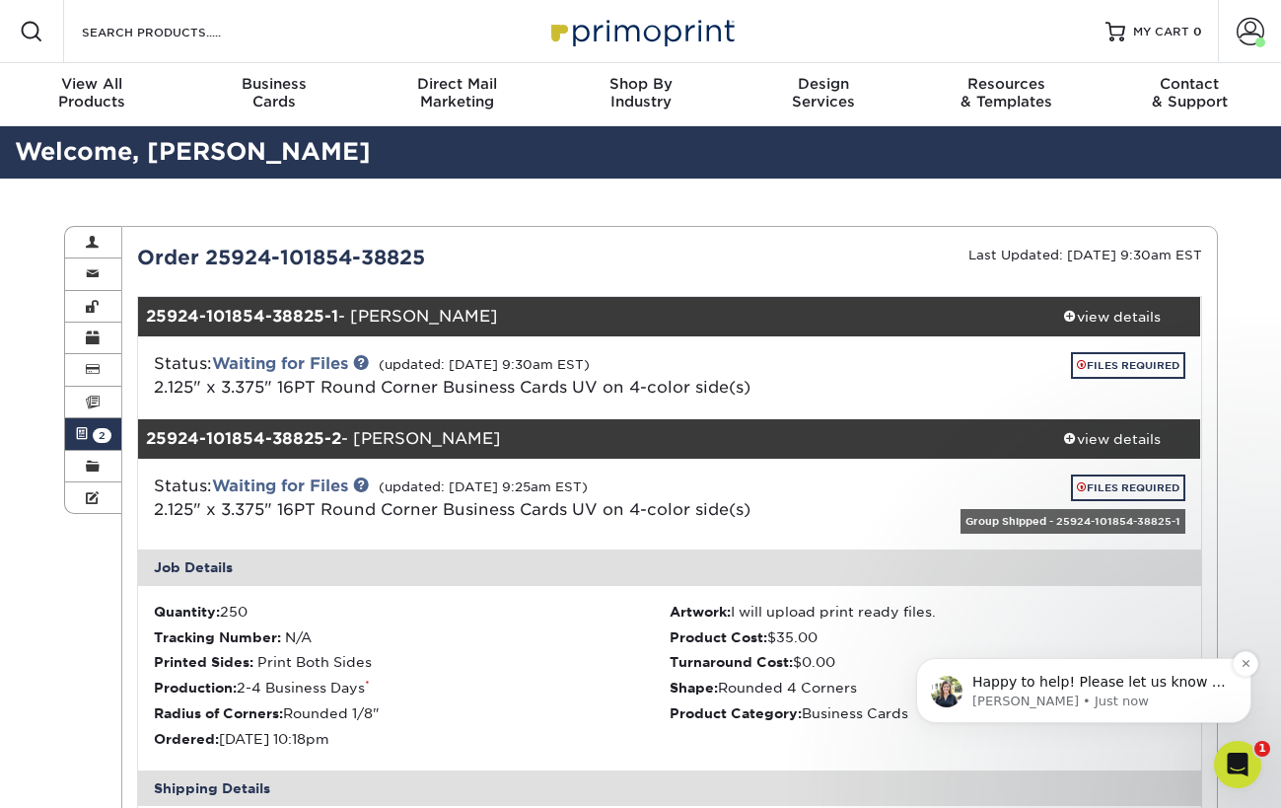
click at [1119, 676] on span "Happy to help! Please let us know if we can help you further or if you have any…" at bounding box center [1098, 701] width 253 height 55
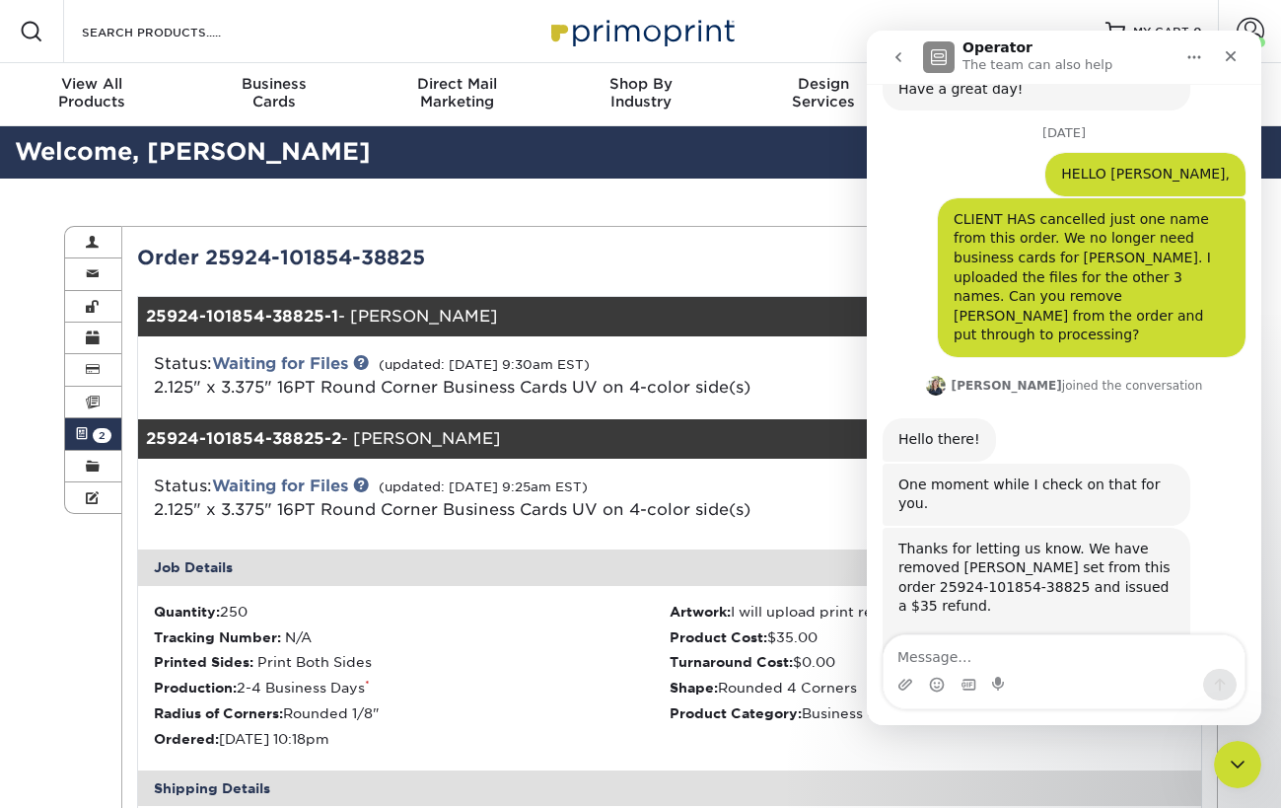
scroll to position [1369, 0]
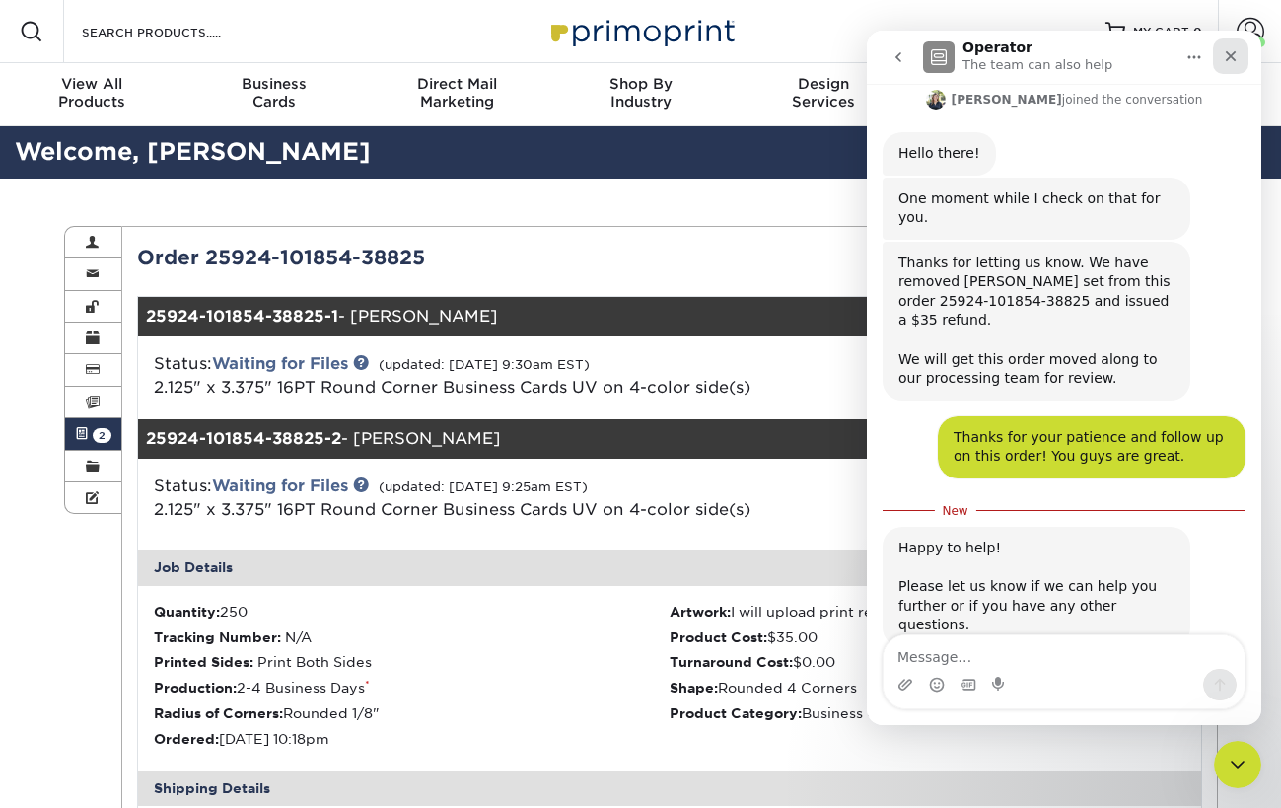
click at [1228, 58] on icon "Close" at bounding box center [1231, 56] width 11 height 11
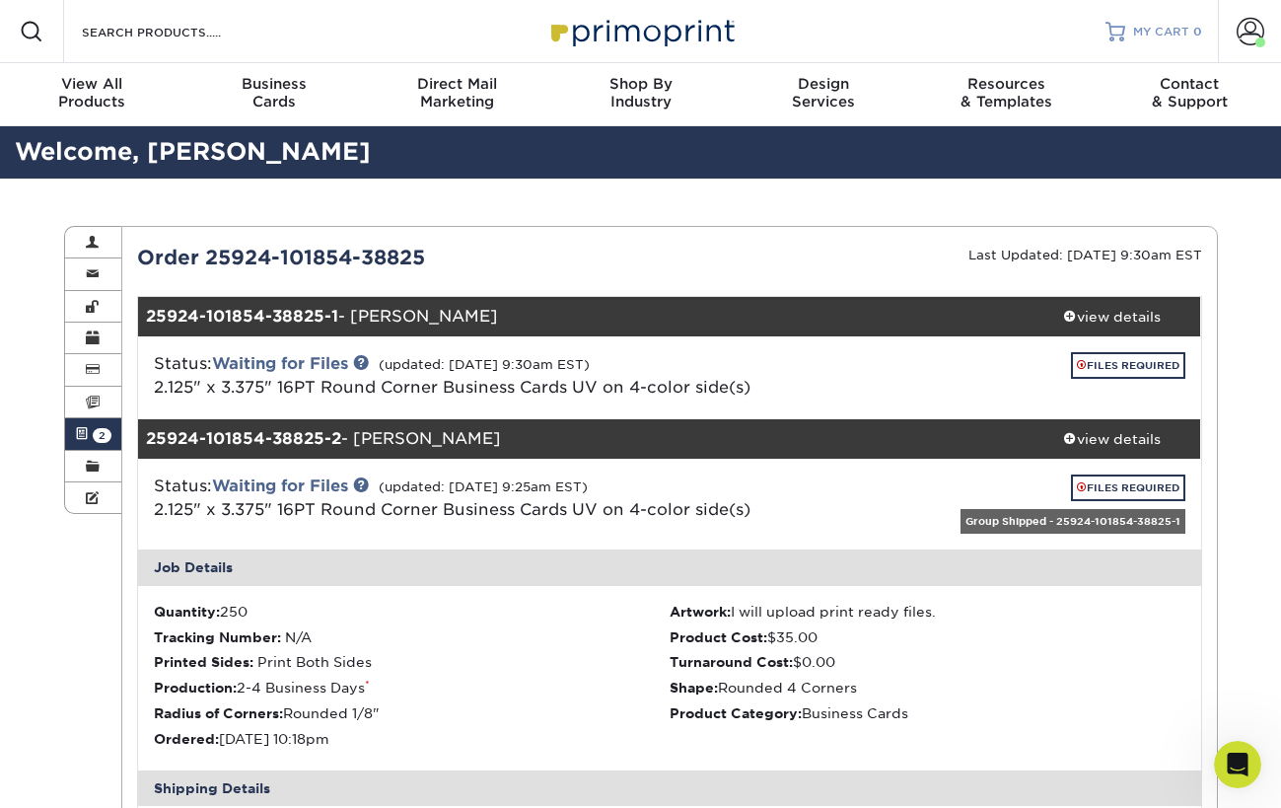
click at [1151, 33] on span "MY CART" at bounding box center [1161, 32] width 56 height 17
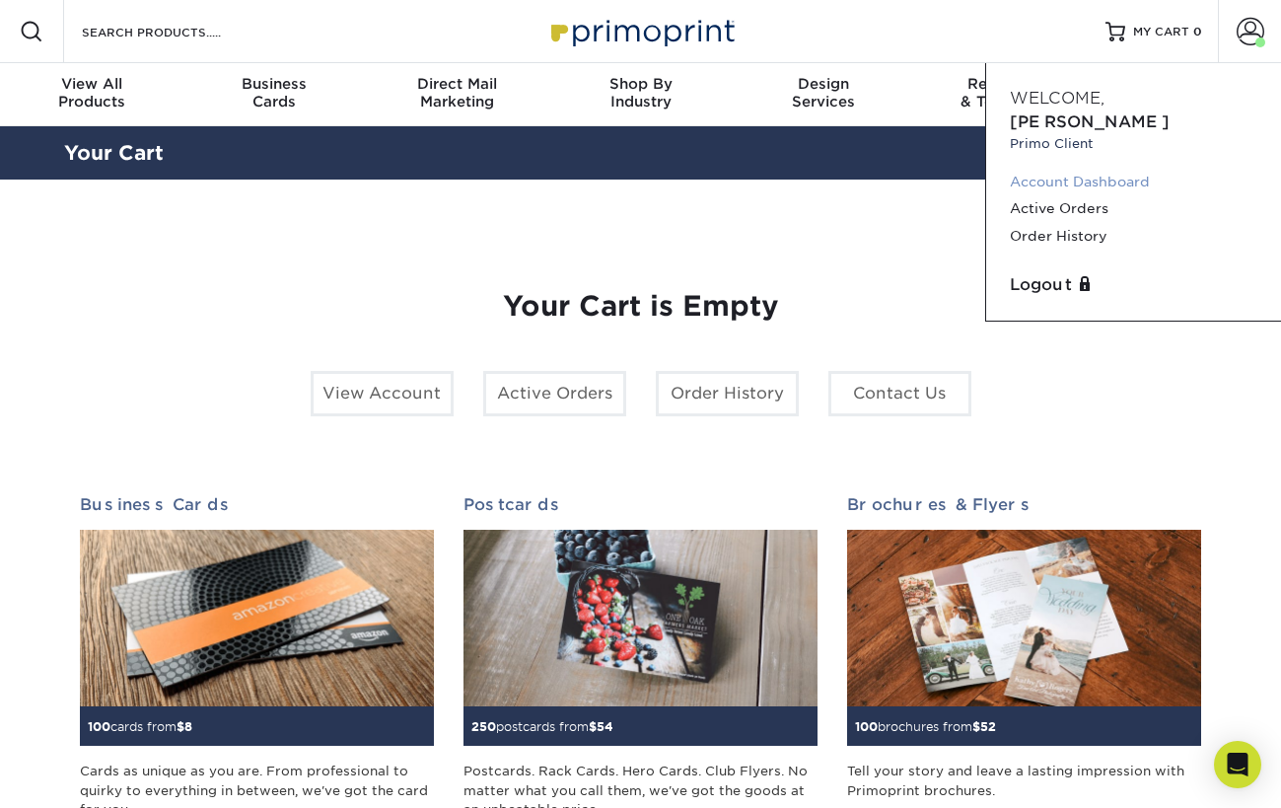
click at [1131, 169] on link "Account Dashboard" at bounding box center [1134, 182] width 248 height 27
click at [1072, 195] on link "Active Orders" at bounding box center [1134, 208] width 248 height 27
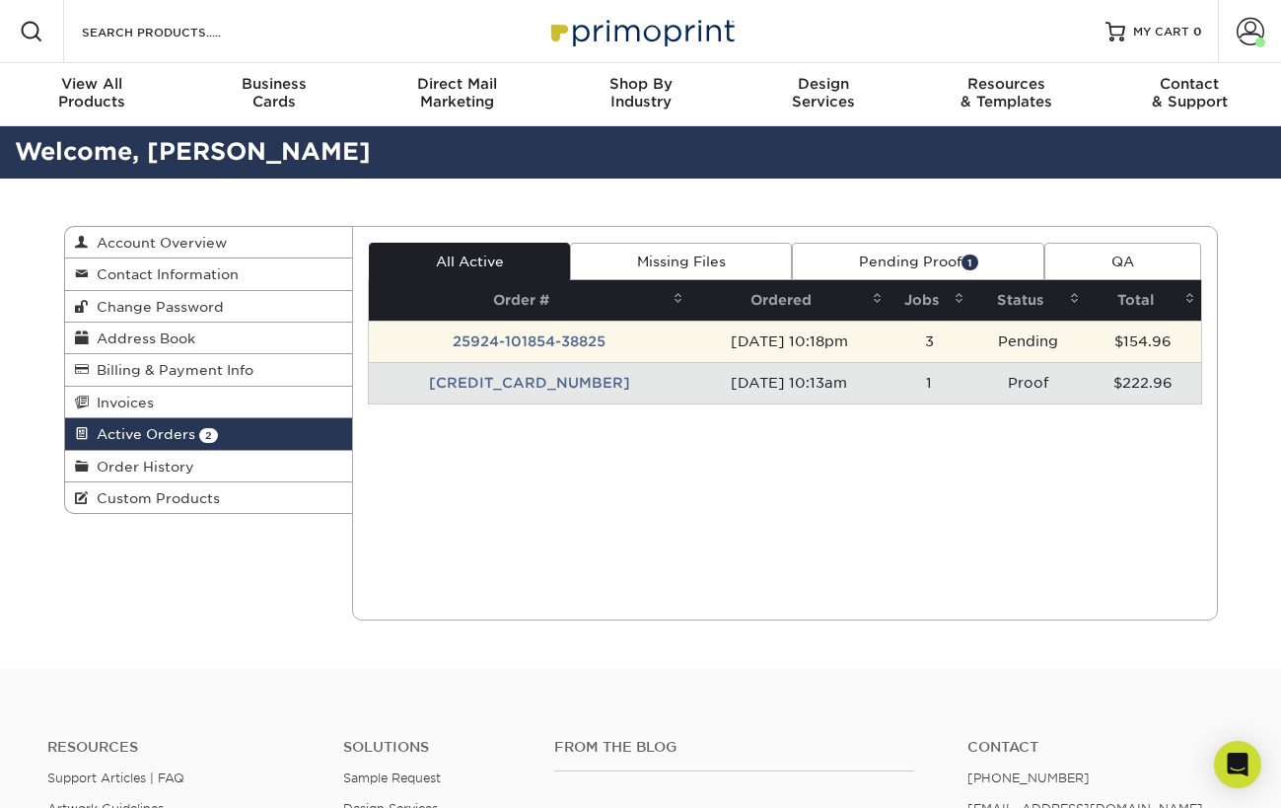
click at [819, 341] on td "[DATE] 10:18pm" at bounding box center [788, 340] width 199 height 41
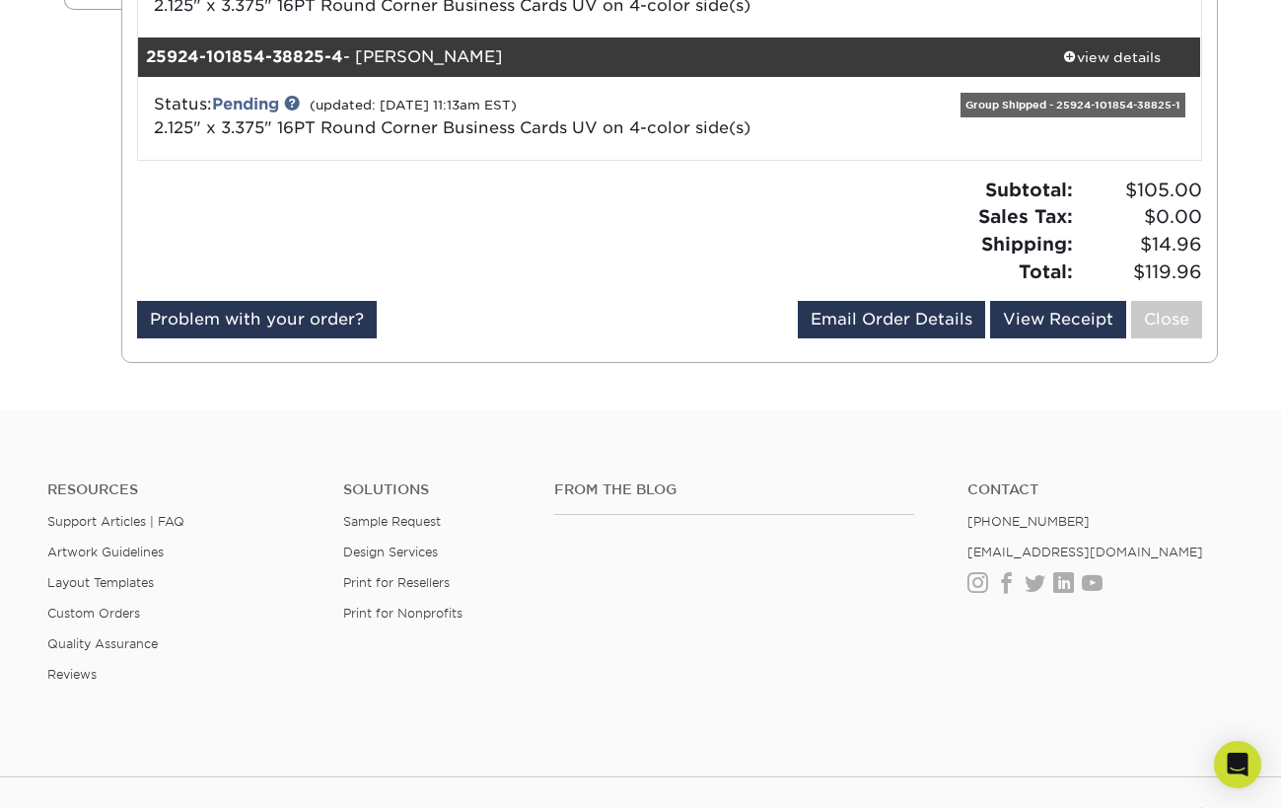
scroll to position [512, 0]
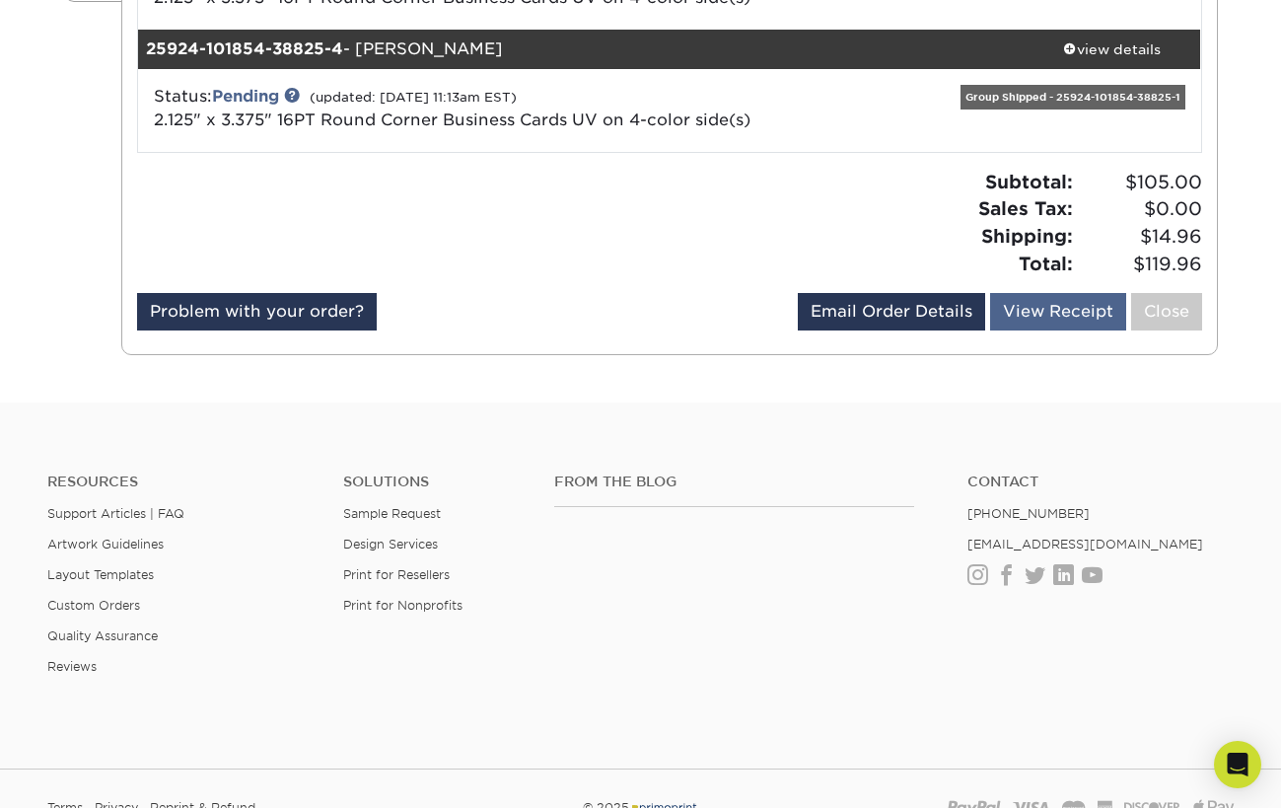
click at [1087, 316] on link "View Receipt" at bounding box center [1058, 311] width 136 height 37
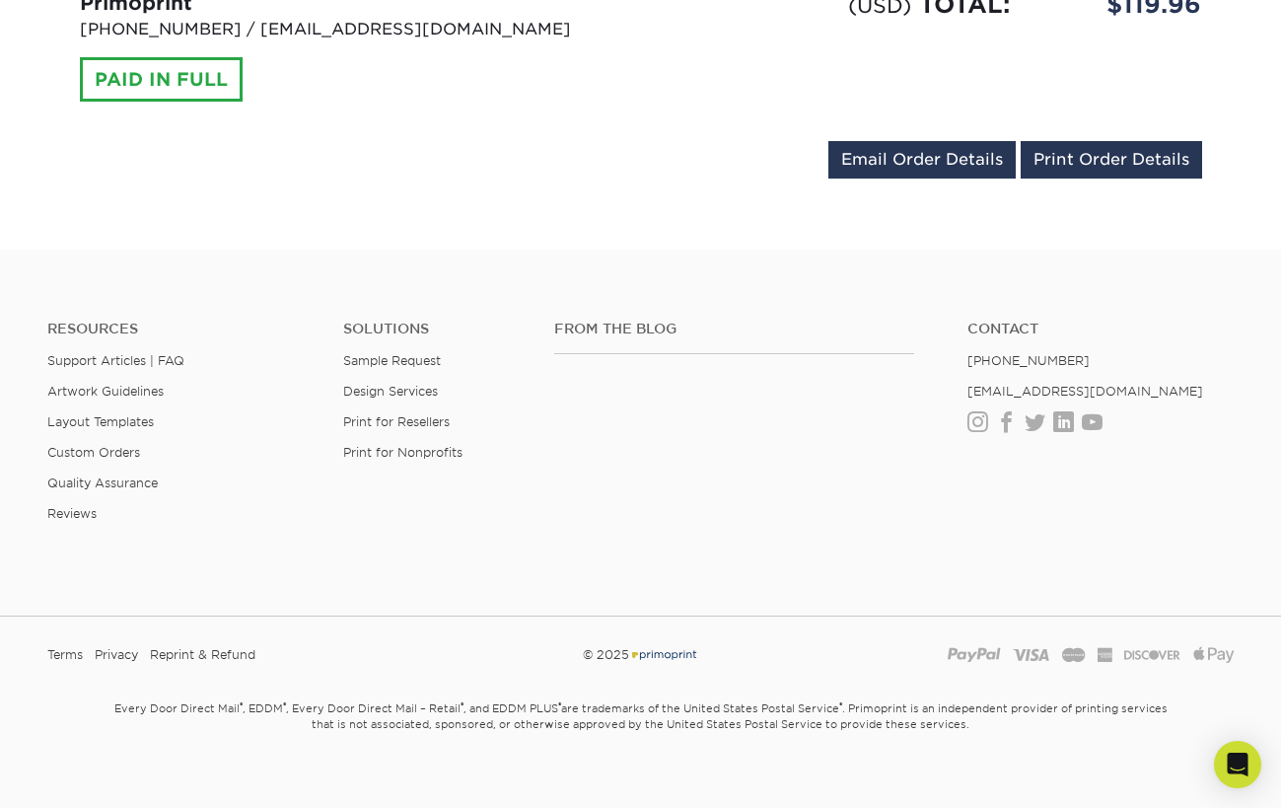
scroll to position [1549, 0]
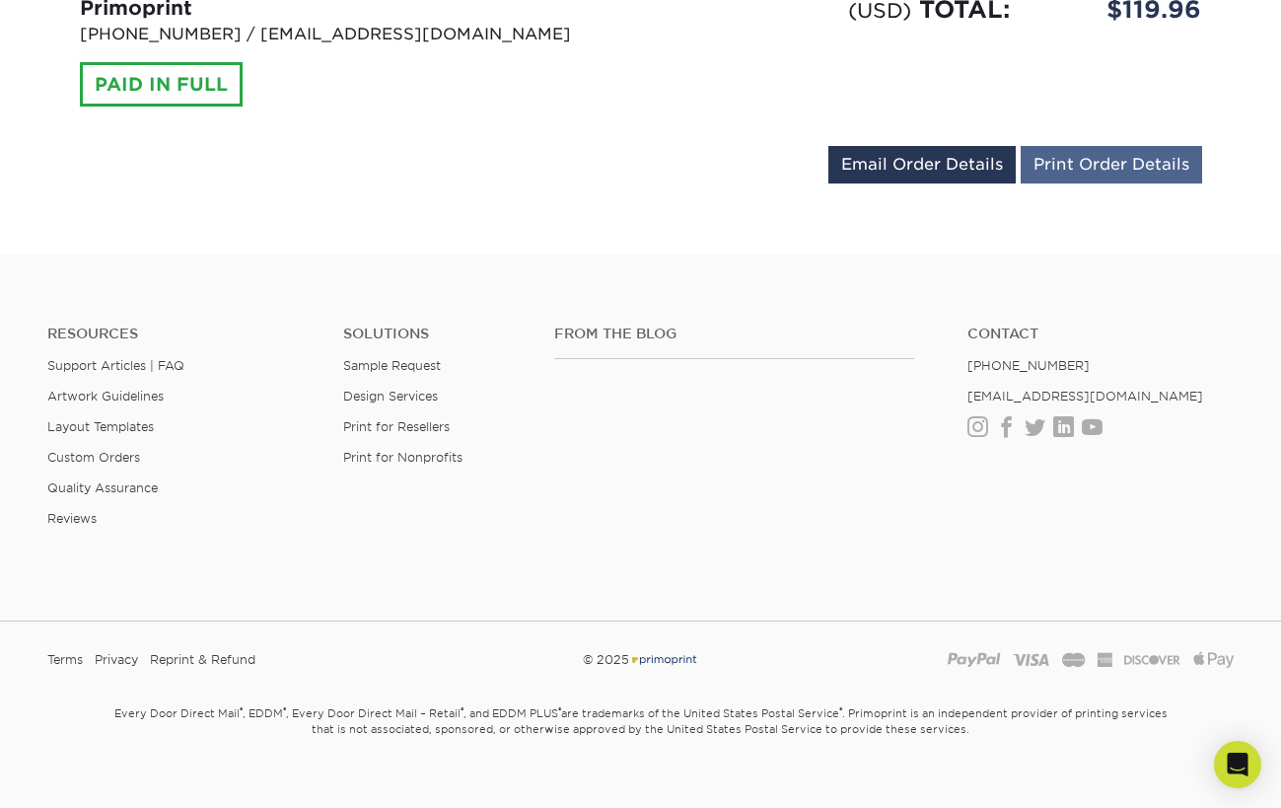
click at [1132, 152] on link "Print Order Details" at bounding box center [1111, 164] width 181 height 37
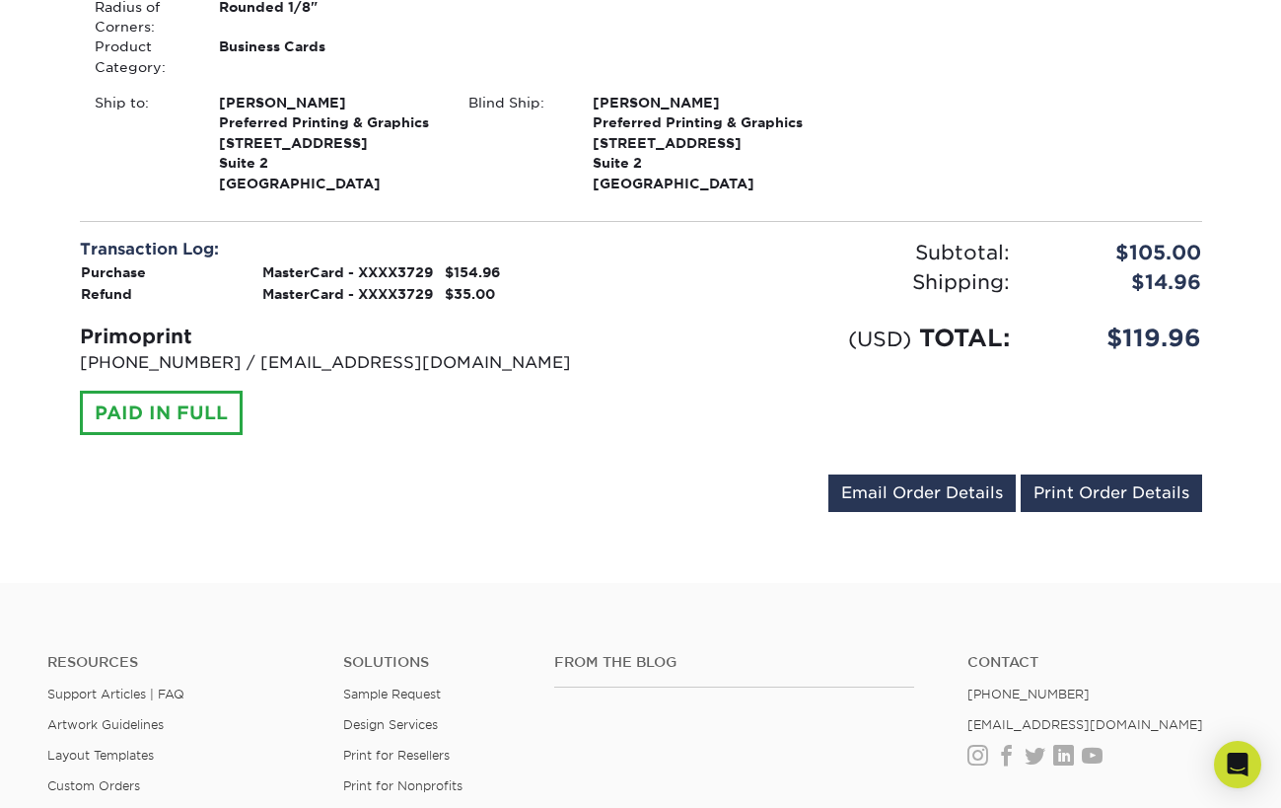
click at [842, 320] on div "(USD) TOTAL:" at bounding box center [833, 337] width 384 height 35
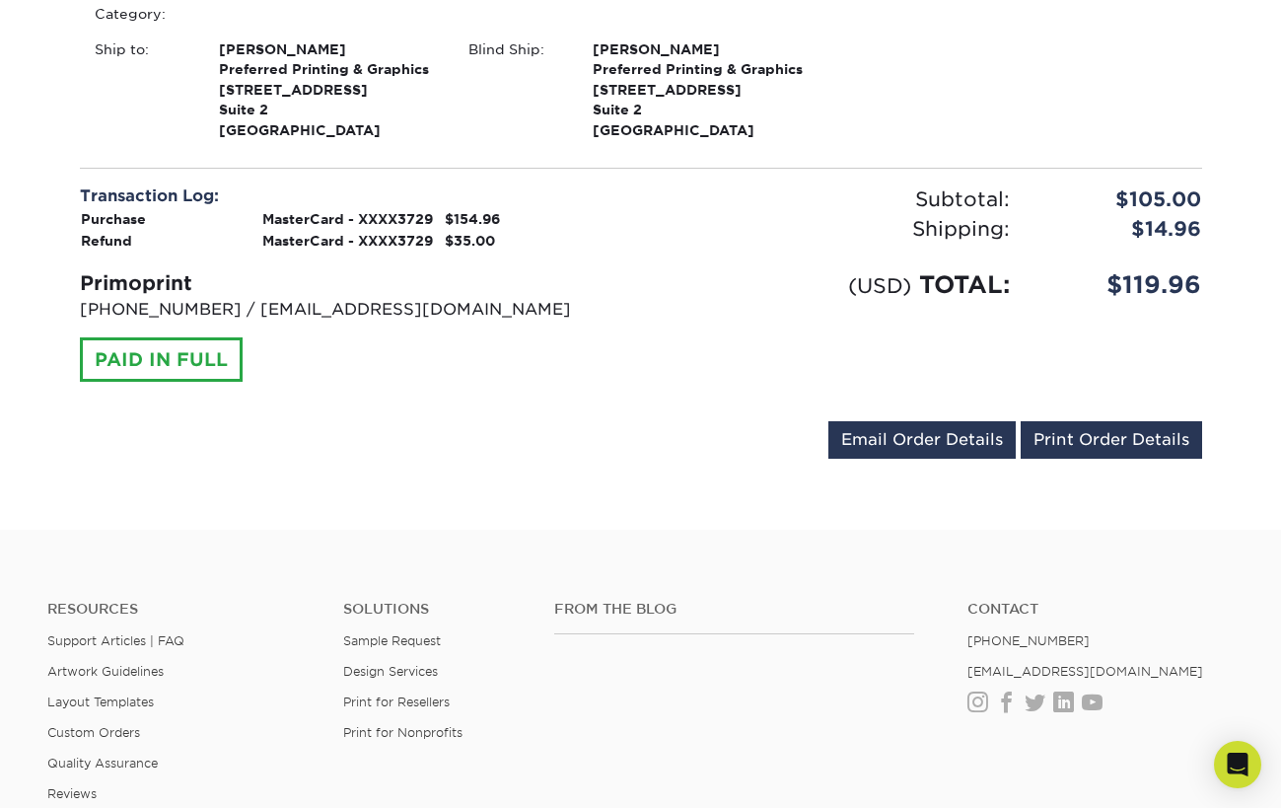
scroll to position [1274, 0]
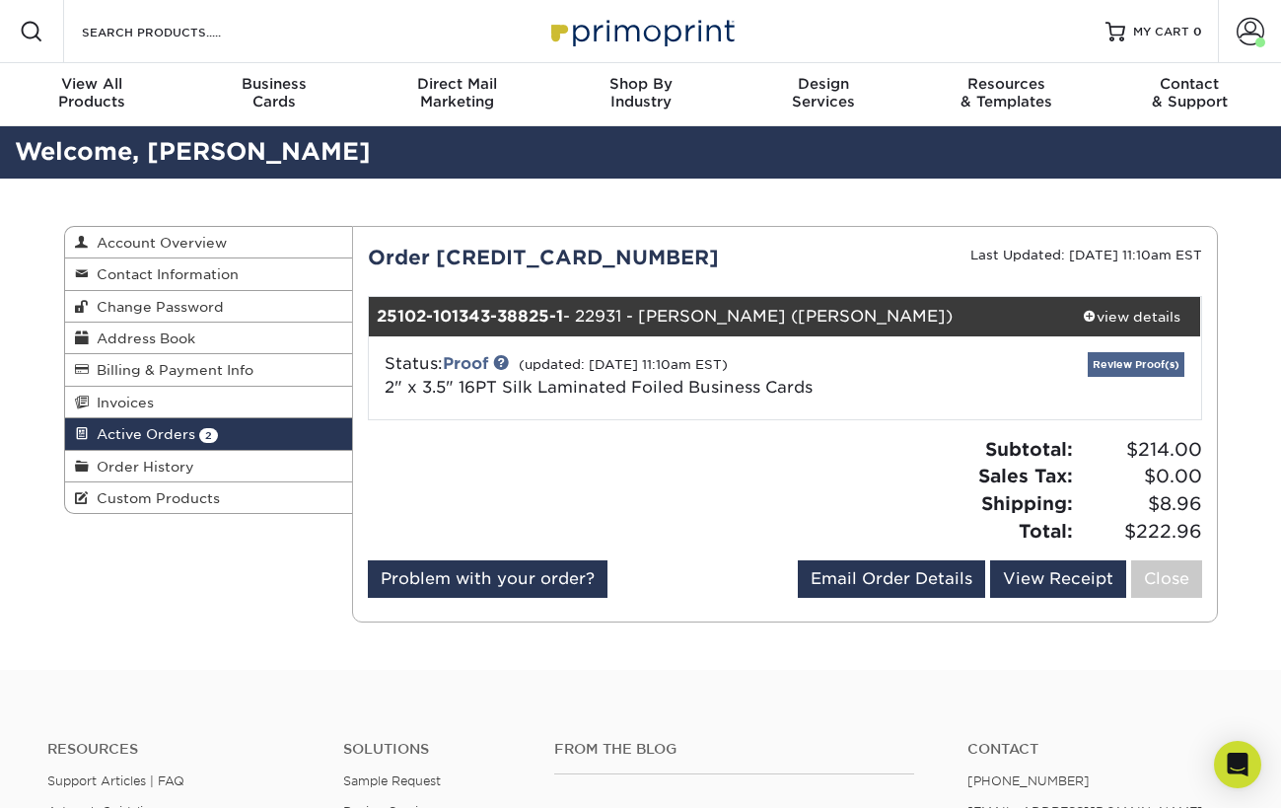
click at [1108, 362] on link "Review Proof(s)" at bounding box center [1136, 364] width 97 height 25
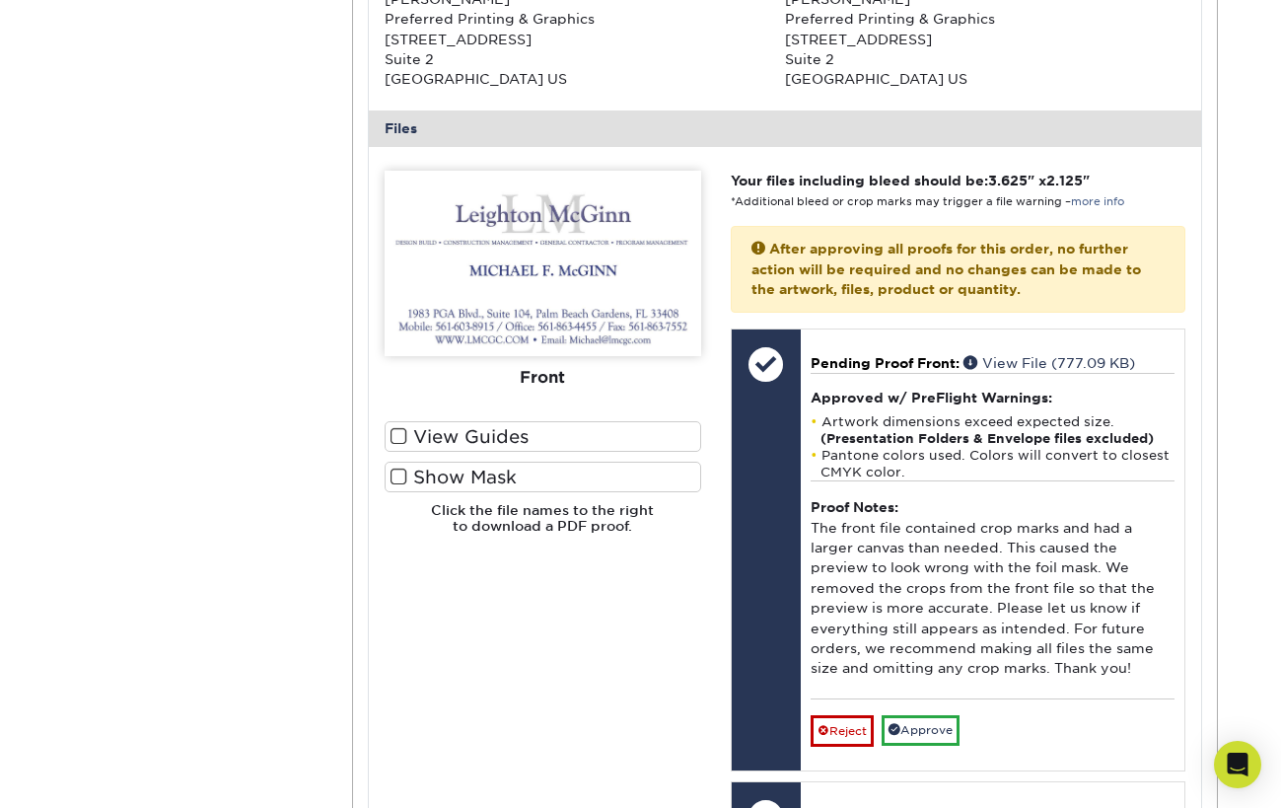
scroll to position [745, 0]
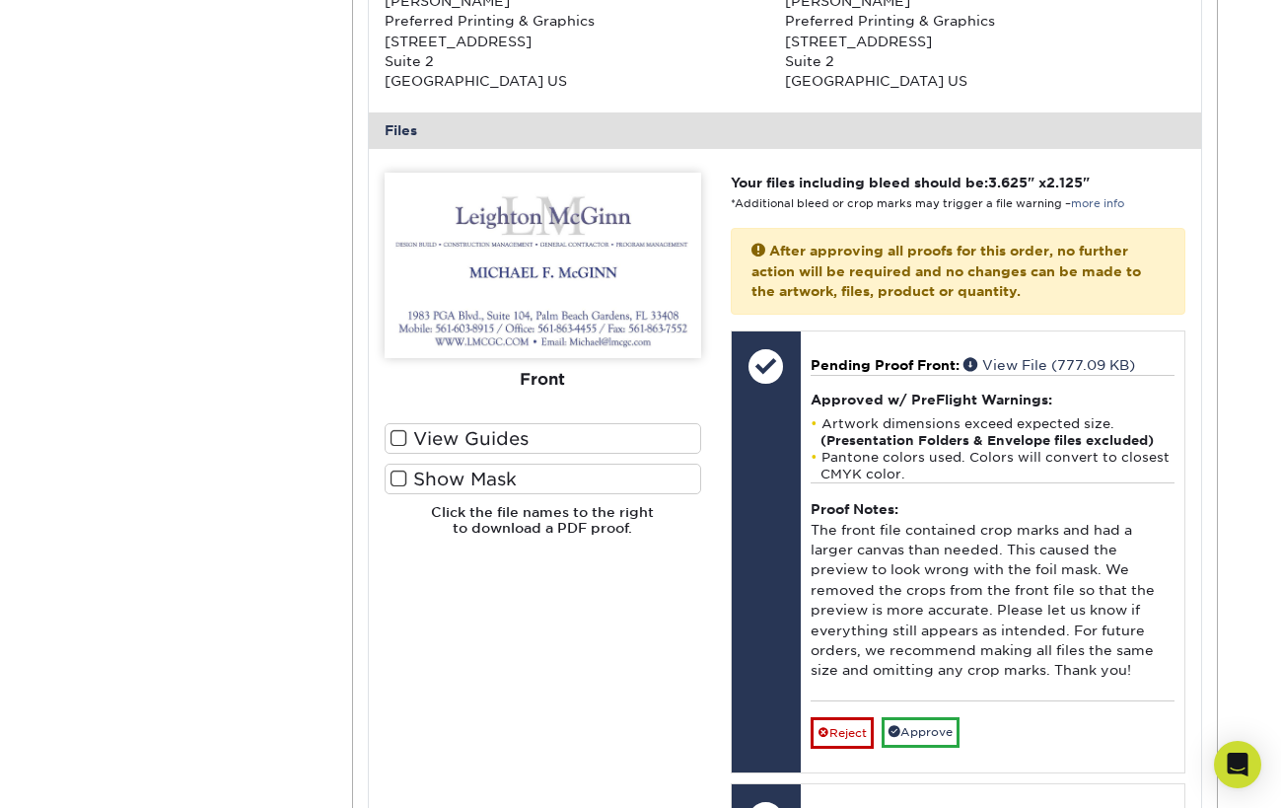
click at [399, 472] on span at bounding box center [398, 478] width 17 height 19
click at [0, 0] on input "Show Mask" at bounding box center [0, 0] width 0 height 0
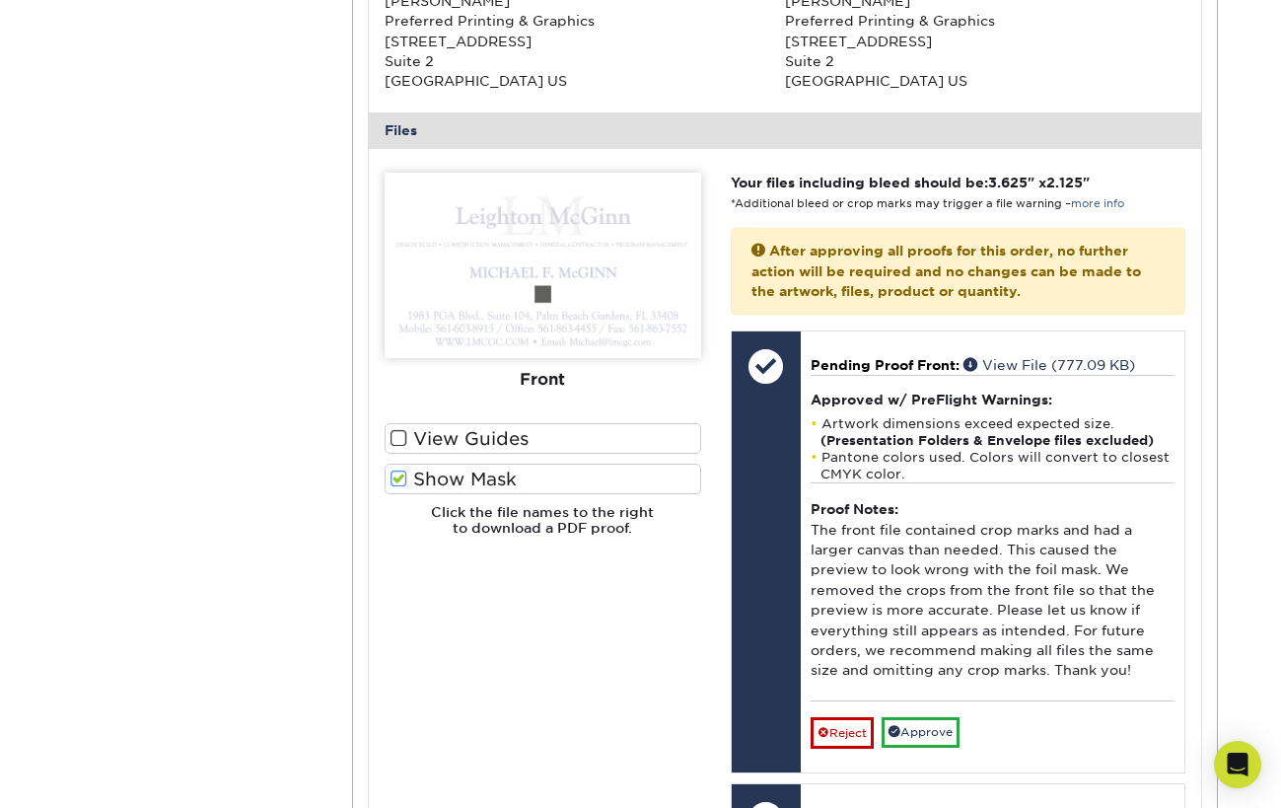
click at [396, 469] on span at bounding box center [398, 478] width 17 height 19
click at [0, 0] on input "Show Mask" at bounding box center [0, 0] width 0 height 0
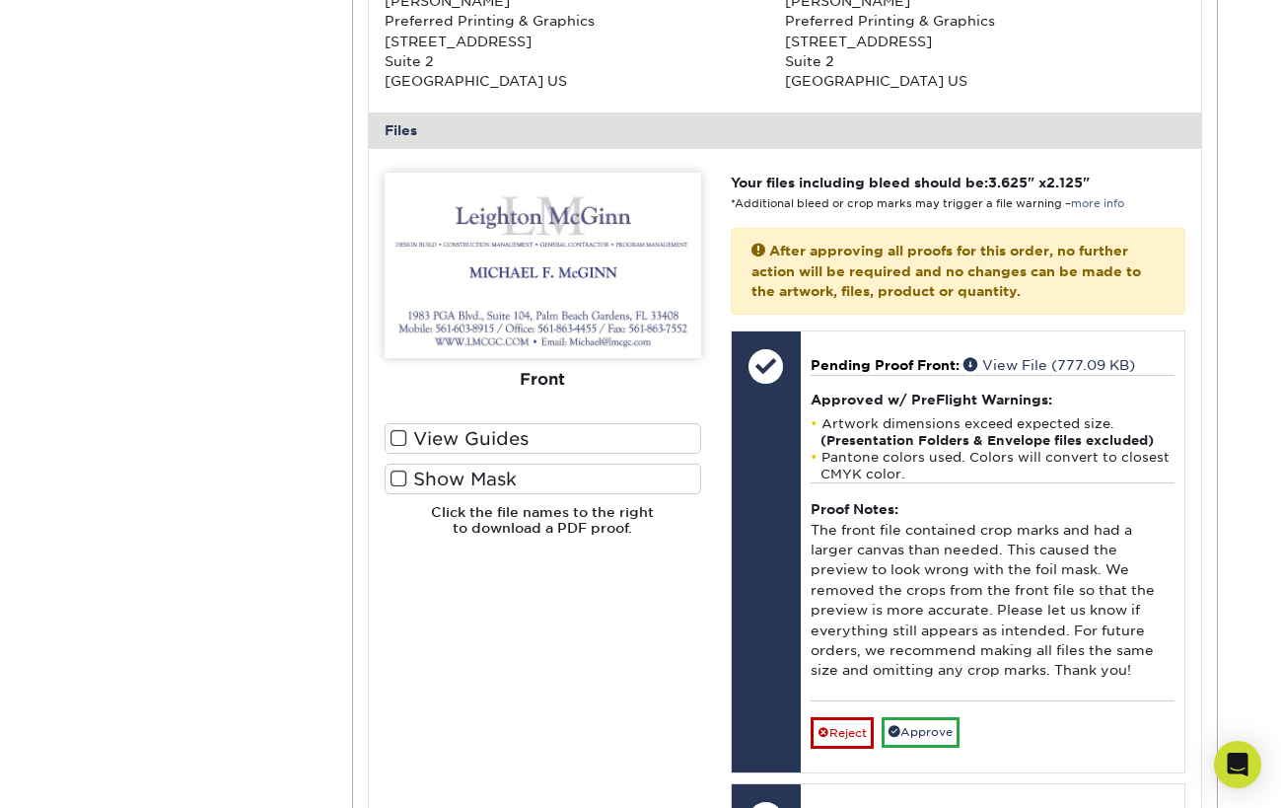
click at [398, 470] on span at bounding box center [398, 478] width 17 height 19
click at [0, 0] on input "Show Mask" at bounding box center [0, 0] width 0 height 0
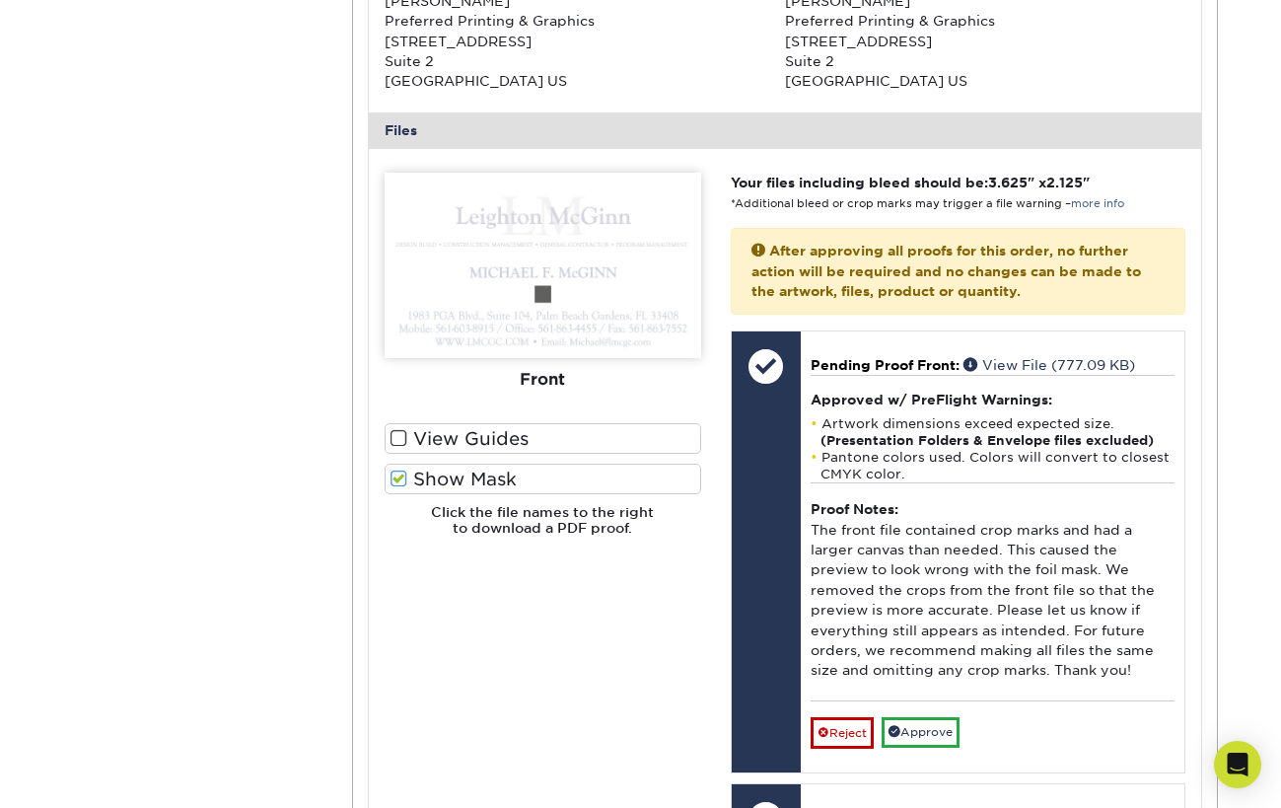
click at [398, 470] on span at bounding box center [398, 478] width 17 height 19
click at [0, 0] on input "Show Mask" at bounding box center [0, 0] width 0 height 0
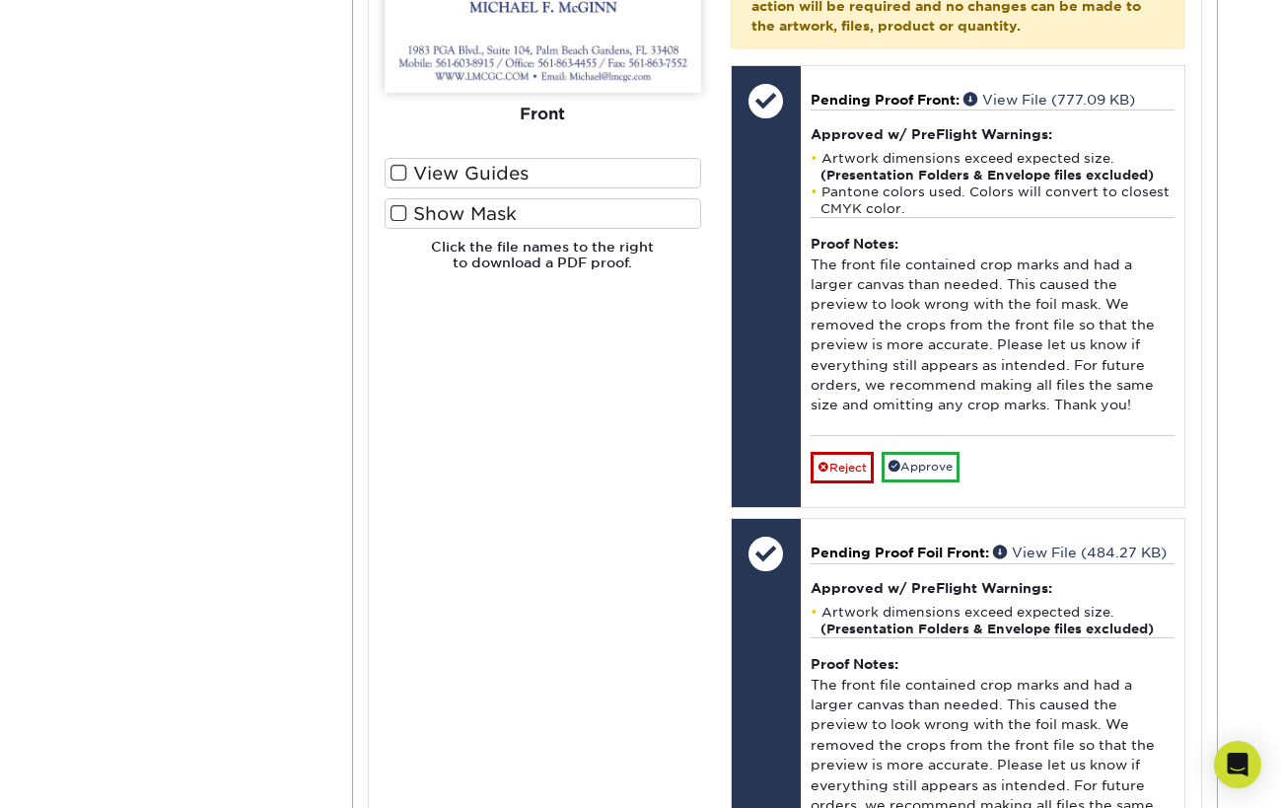
scroll to position [1050, 0]
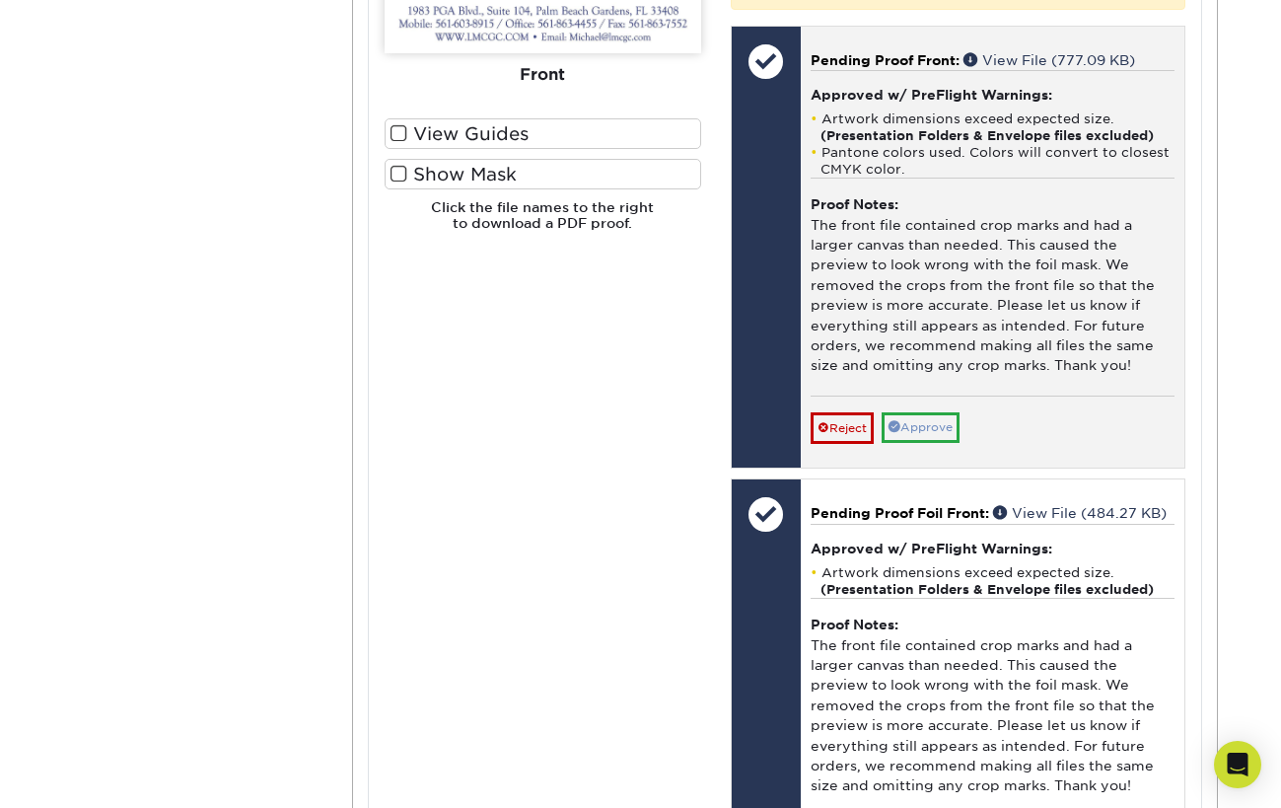
click at [953, 412] on link "Approve" at bounding box center [921, 427] width 78 height 31
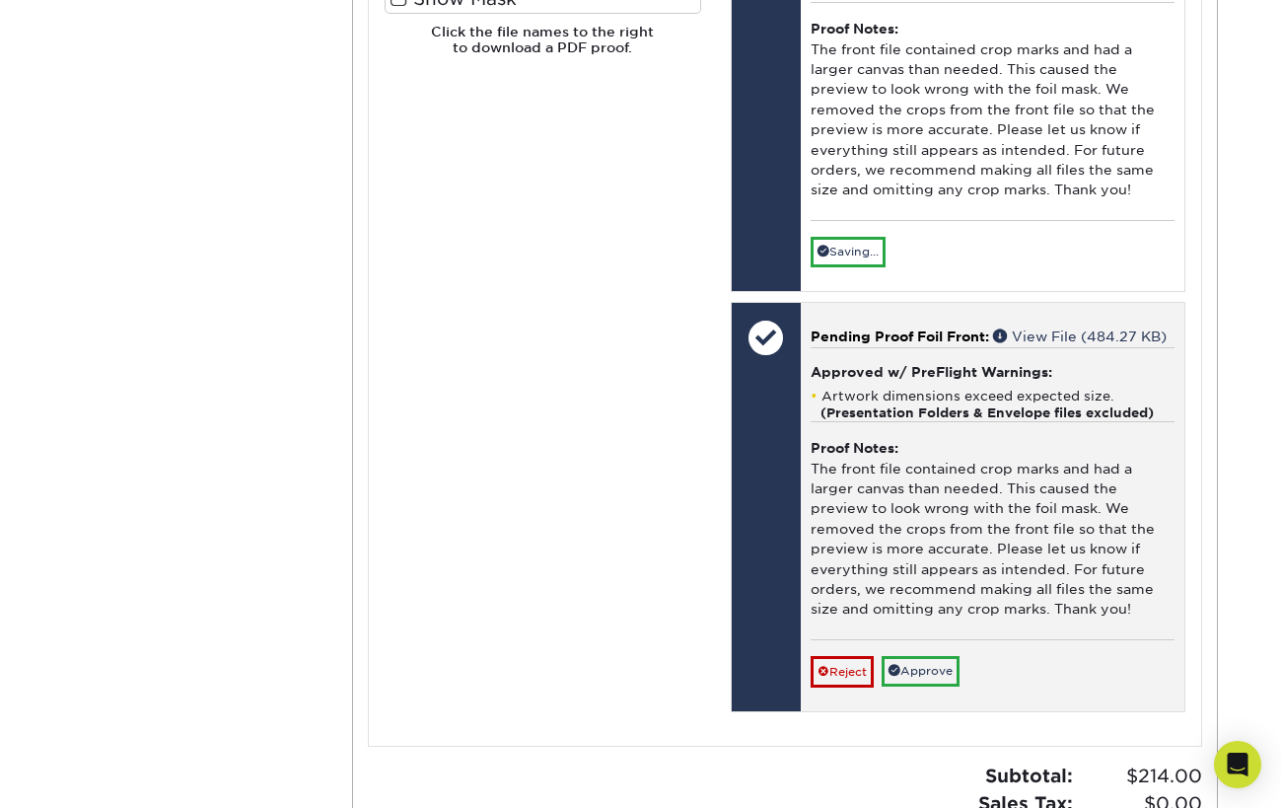
scroll to position [1226, 0]
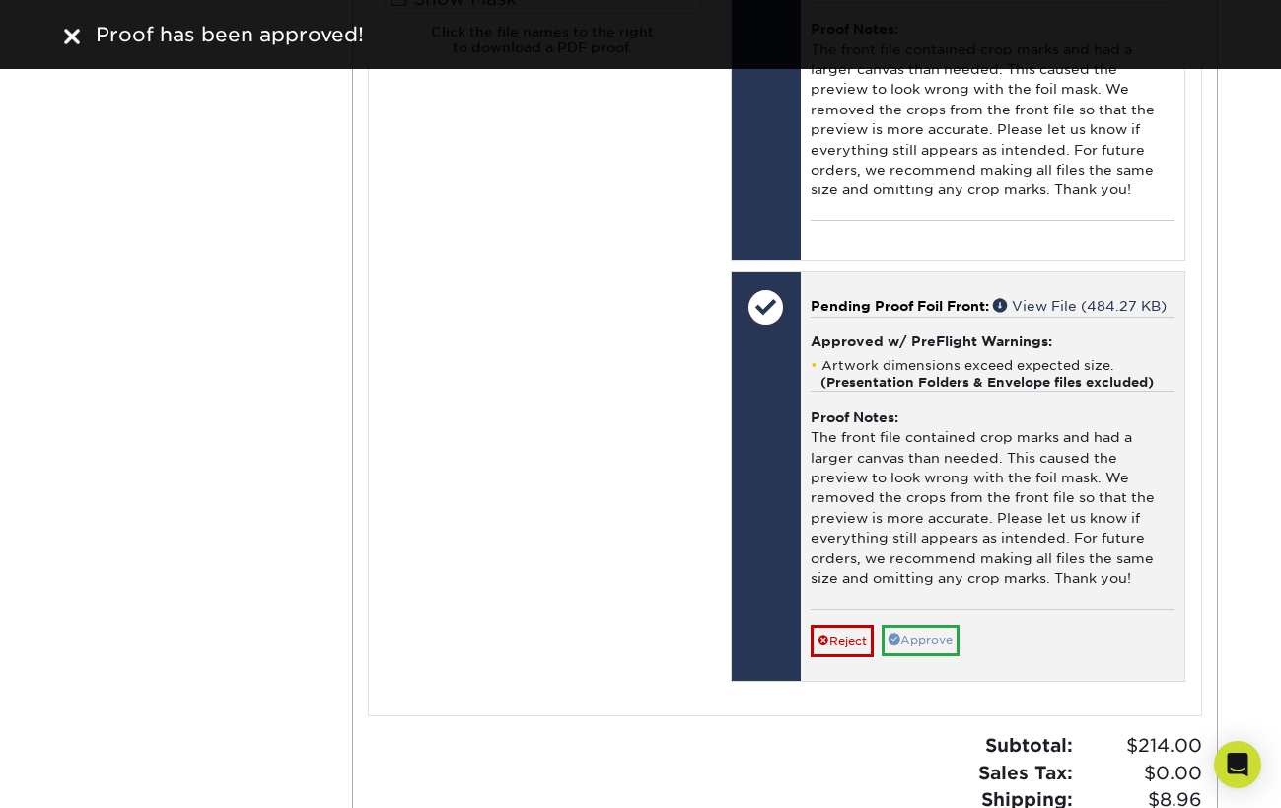
click at [945, 625] on link "Approve" at bounding box center [921, 640] width 78 height 31
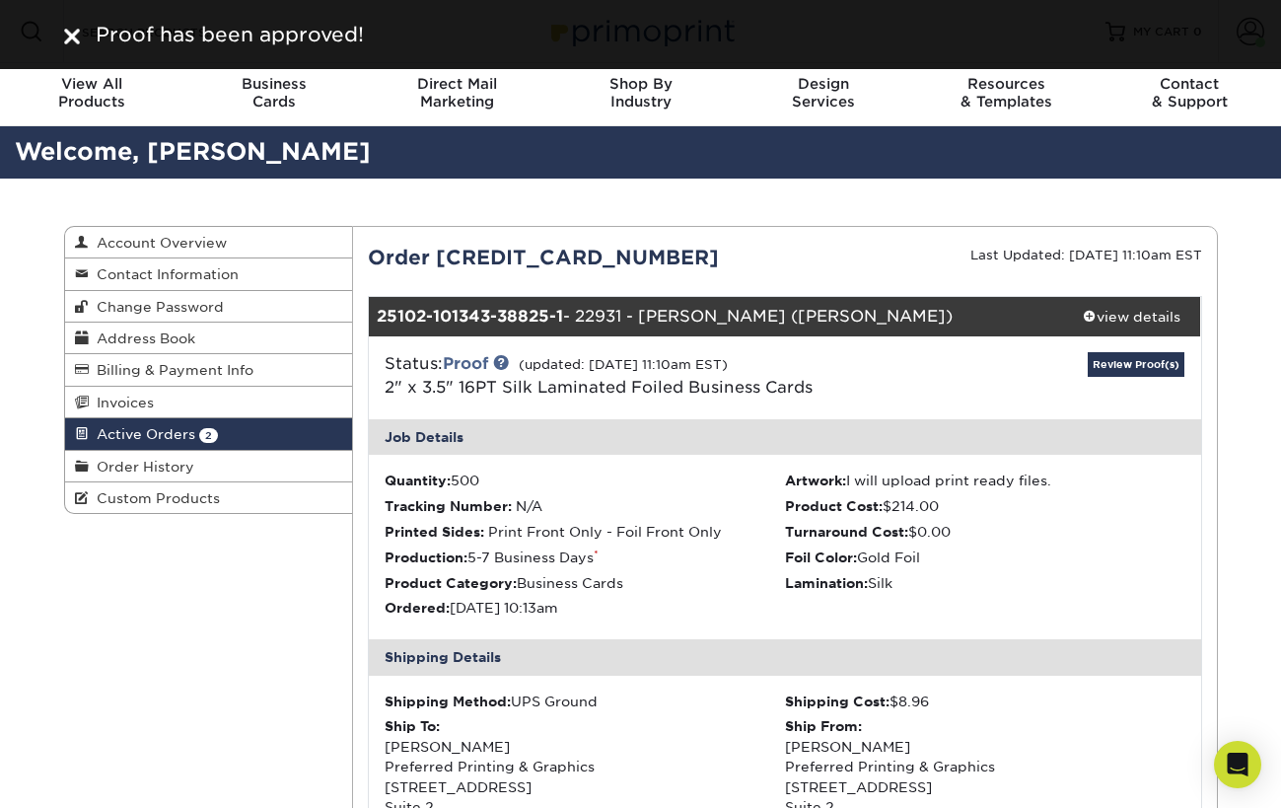
scroll to position [0, 0]
